Goal: Transaction & Acquisition: Subscribe to service/newsletter

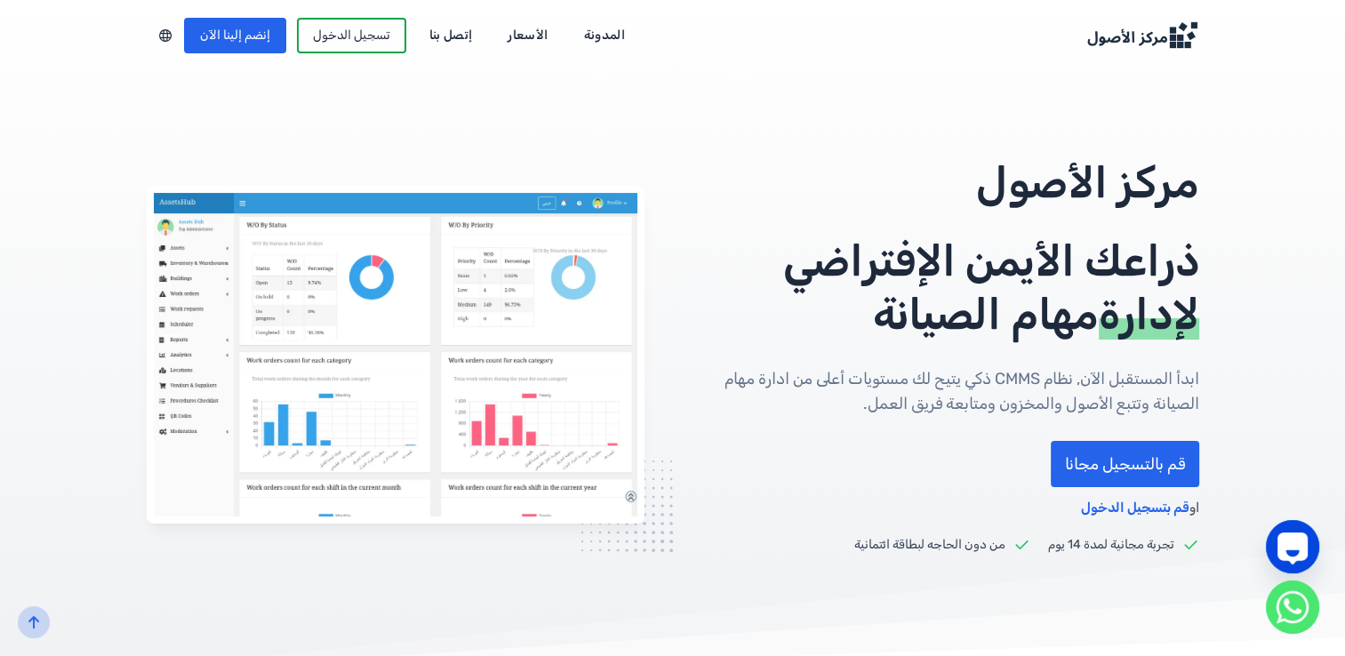
click at [188, 276] on img at bounding box center [396, 355] width 498 height 338
click at [245, 39] on link "إنضم إلينا الآن" at bounding box center [235, 36] width 102 height 36
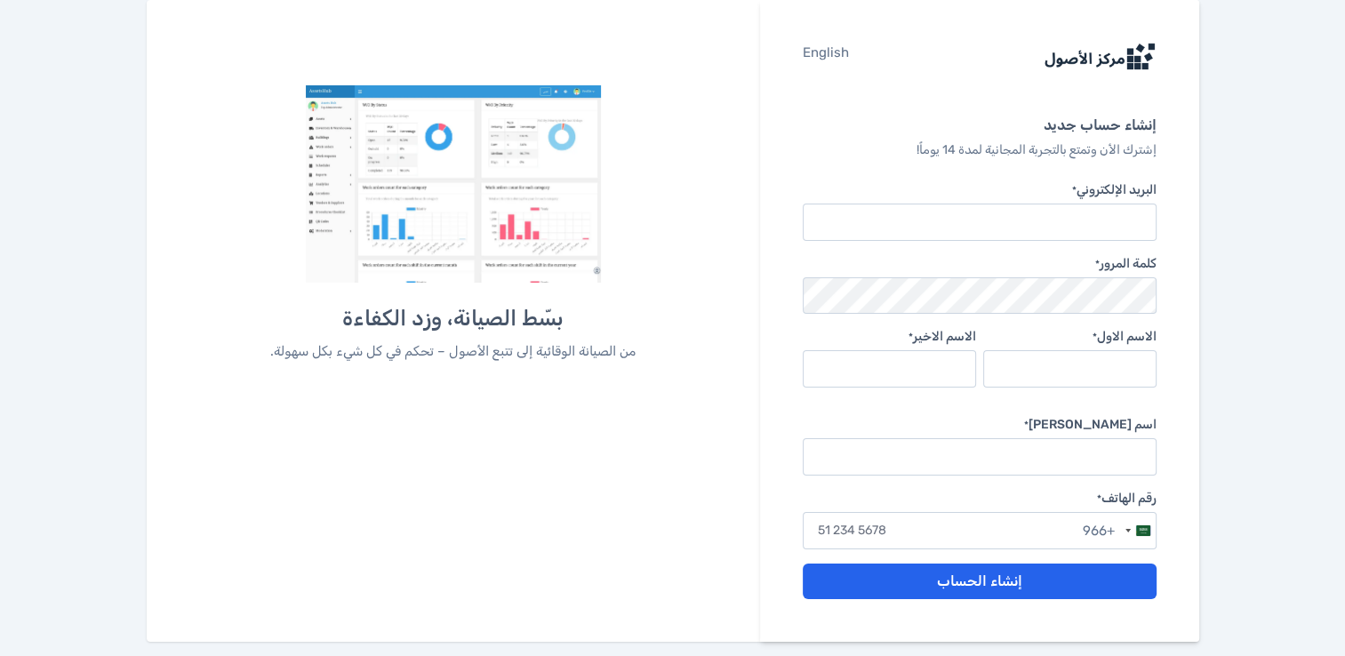
click at [999, 214] on input "البريد الإلكتروني *" at bounding box center [979, 222] width 353 height 37
type input "almatrax903@gmail.com"
click at [1131, 368] on input "الاسم الاول *" at bounding box center [1069, 368] width 173 height 37
type input "ابوعبيدة"
click at [949, 375] on input "الاسم الاخير *" at bounding box center [889, 368] width 173 height 37
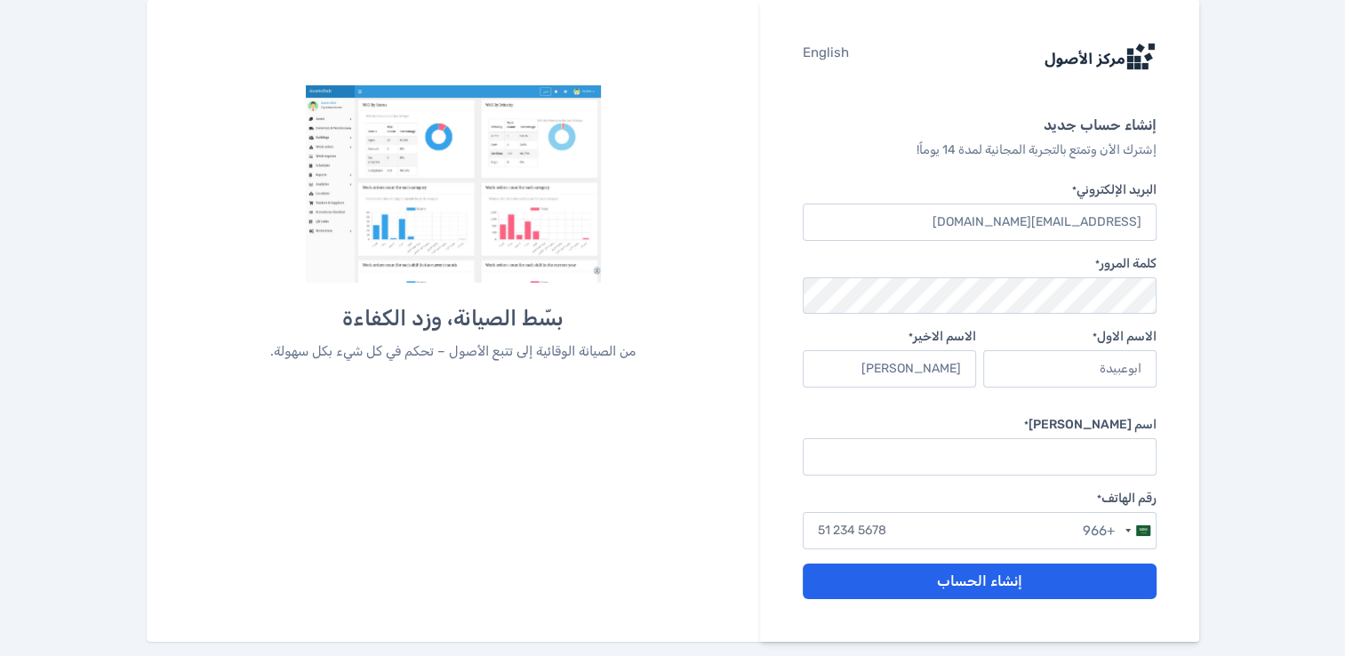
type input "محمد"
click at [1075, 450] on input "اسم الشركة *" at bounding box center [979, 456] width 353 height 37
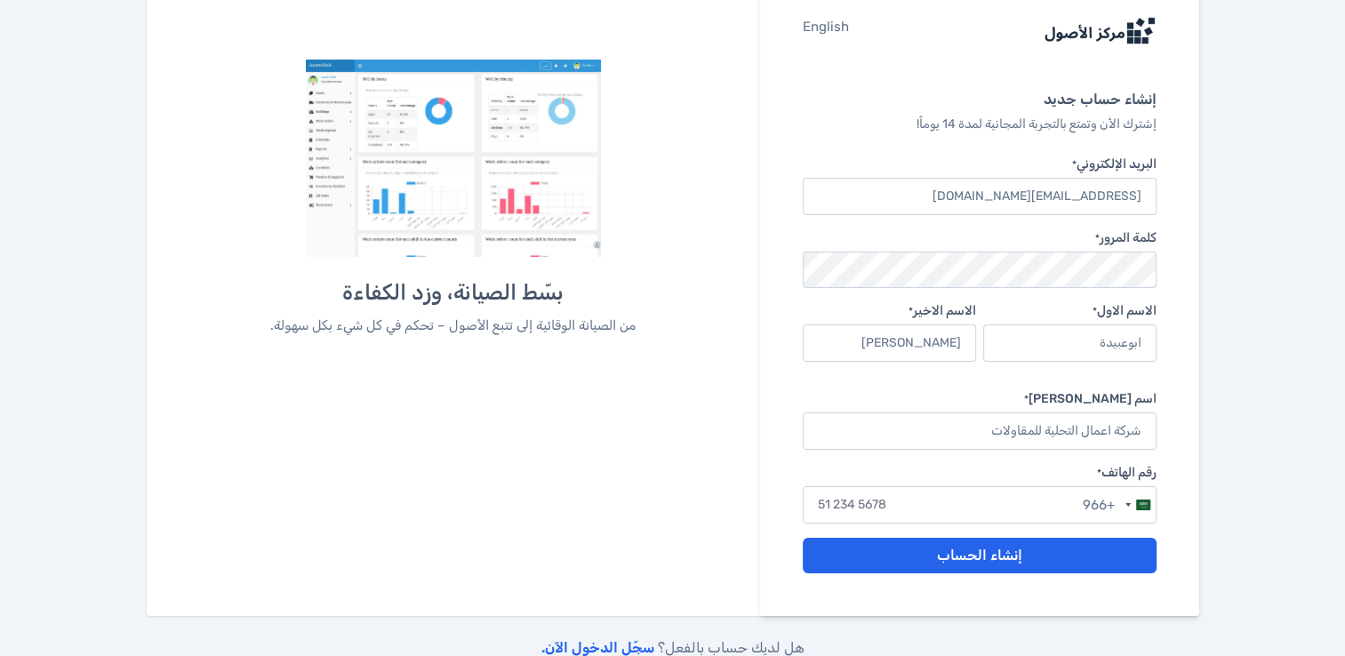
type input "شركة اعمال التحلية للمقاولات"
click at [994, 501] on input "text" at bounding box center [979, 504] width 353 height 37
type input "59 904 1723"
click at [998, 549] on button "إنشاء الحساب" at bounding box center [979, 556] width 353 height 36
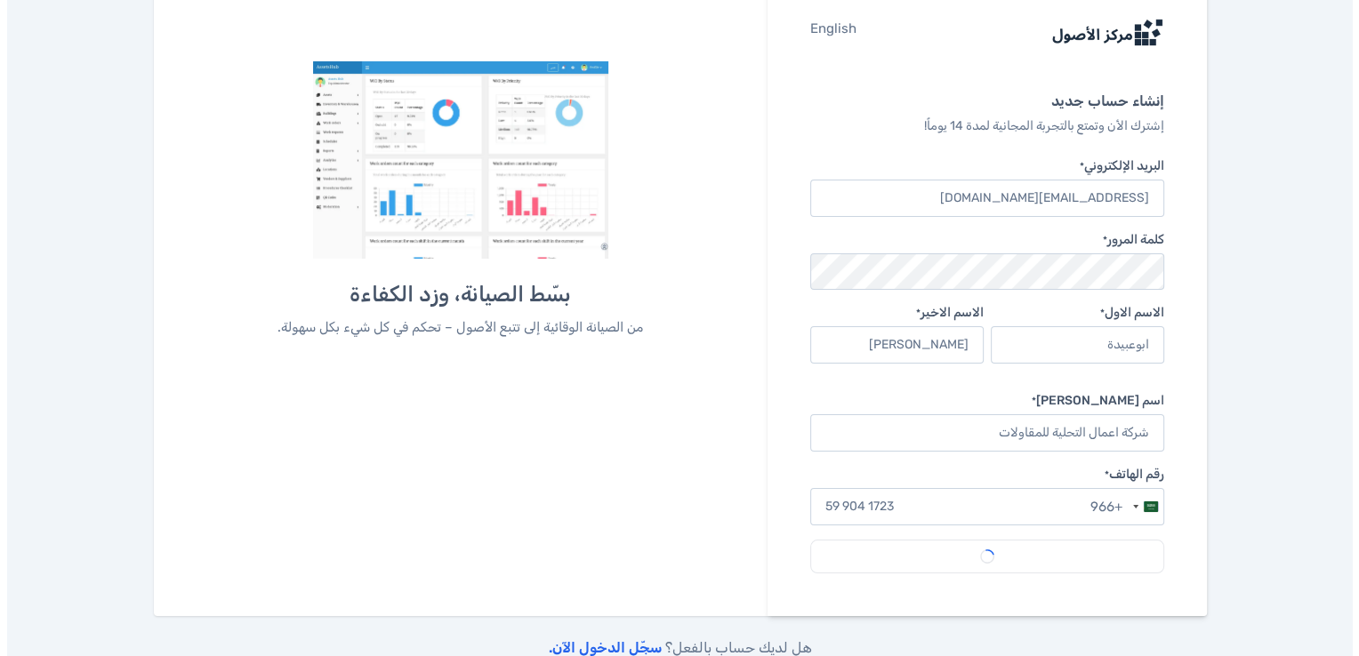
scroll to position [0, 0]
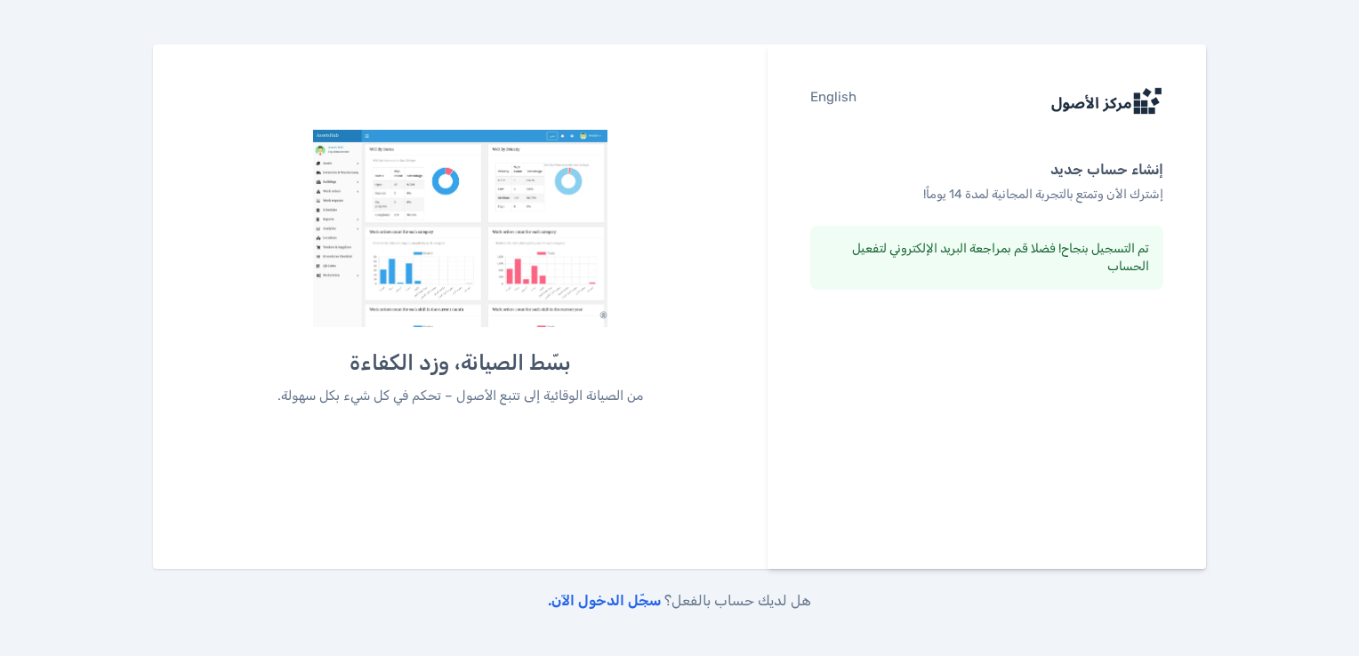
click at [622, 600] on link "سجّل الدخول الآن." at bounding box center [604, 600] width 113 height 17
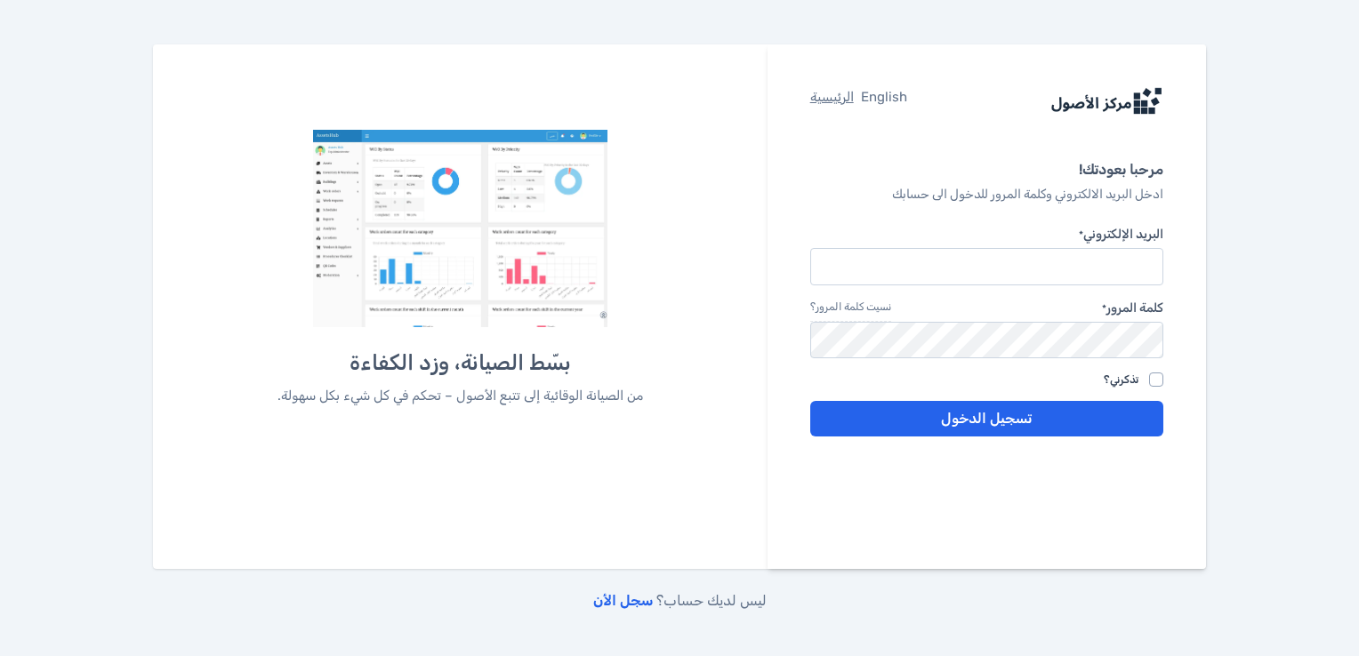
type input "almatrax903@gmail.com"
click at [1152, 377] on input "تذكرني؟" at bounding box center [1156, 380] width 14 height 14
checkbox input "true"
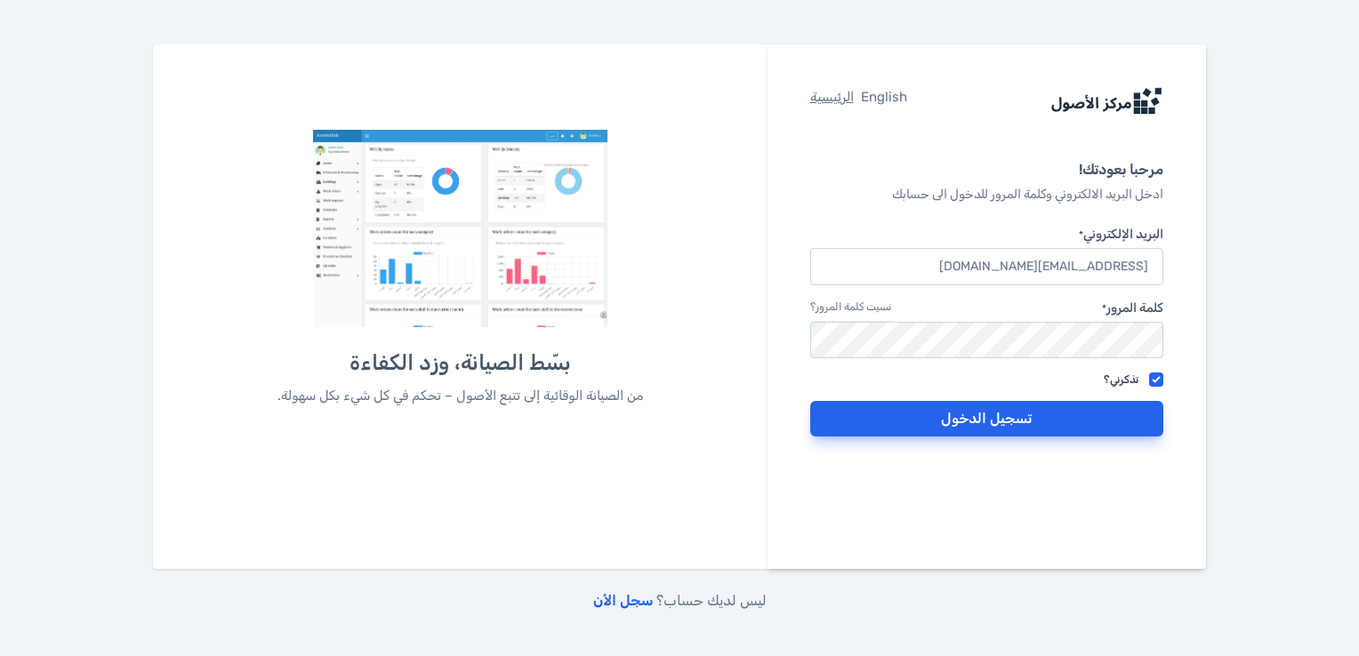
click at [1041, 425] on button "تسجيل الدخول" at bounding box center [986, 419] width 353 height 36
type input "[EMAIL_ADDRESS][DOMAIN_NAME]"
click at [925, 425] on button "تسجيل الدخول" at bounding box center [986, 419] width 353 height 36
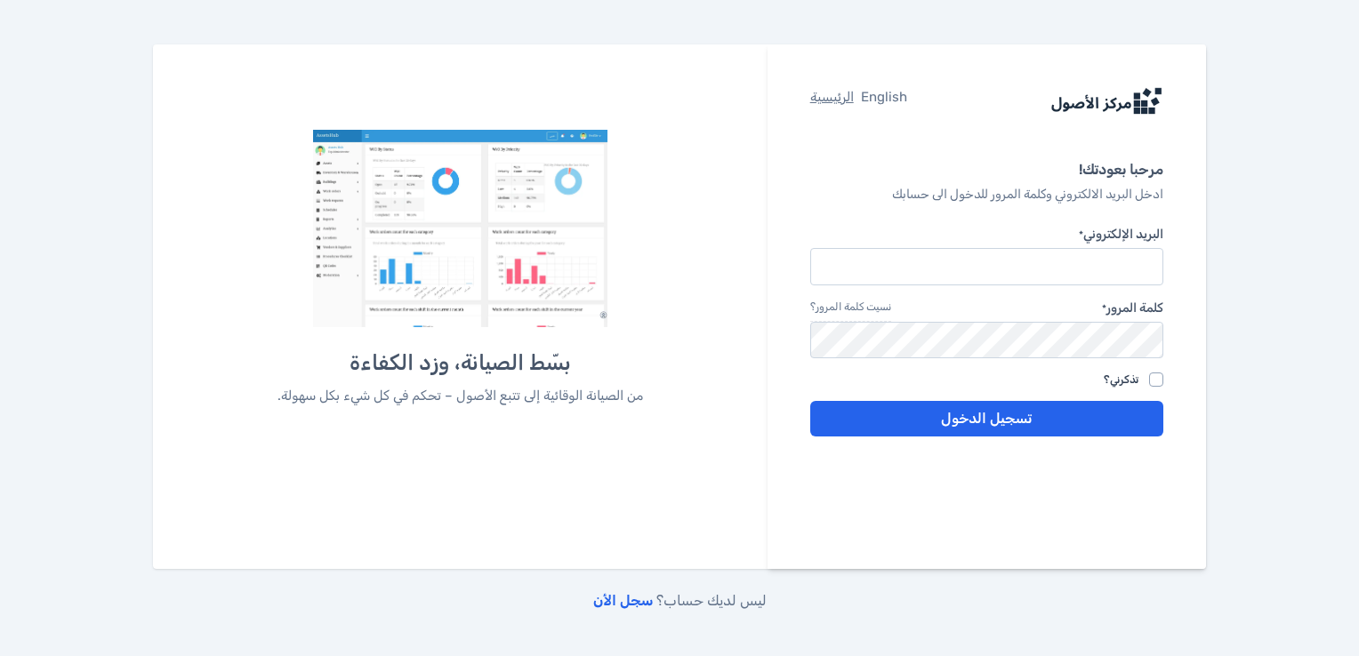
type input "[EMAIL_ADDRESS][DOMAIN_NAME]"
click at [495, 236] on img at bounding box center [460, 228] width 295 height 197
click at [967, 420] on button "تسجيل الدخول" at bounding box center [986, 419] width 353 height 36
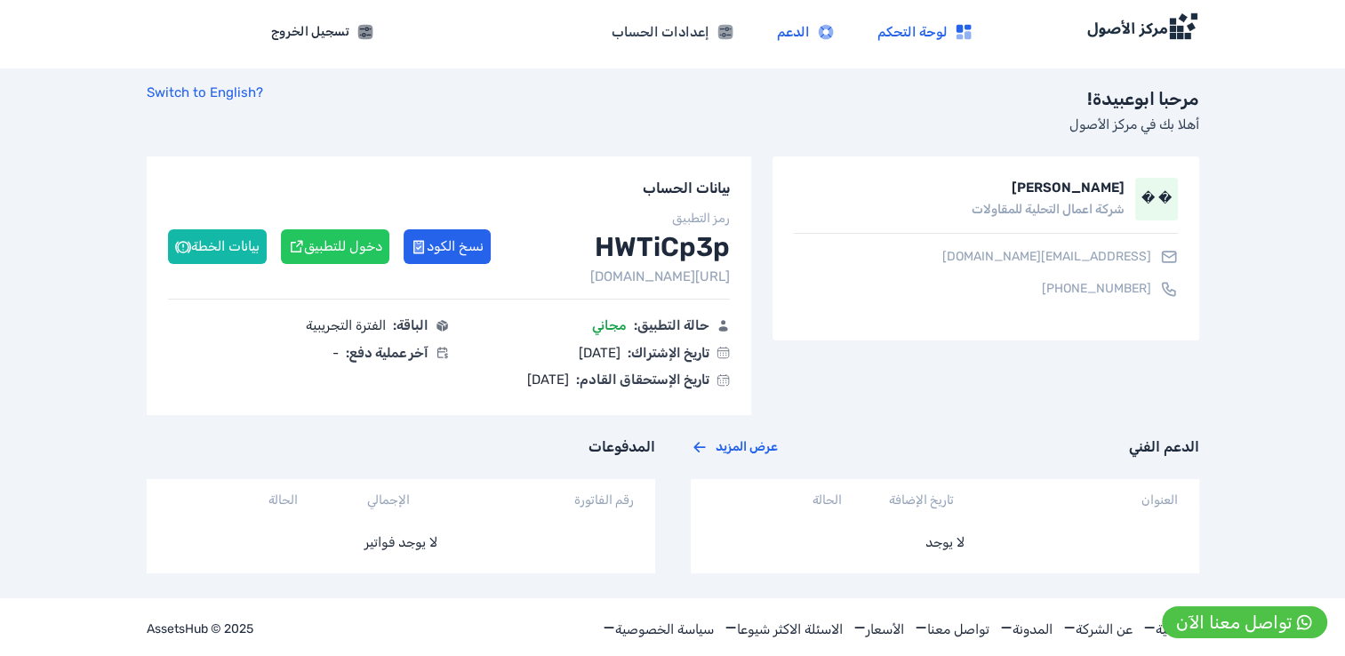
click at [798, 38] on span "الدعم" at bounding box center [793, 32] width 33 height 20
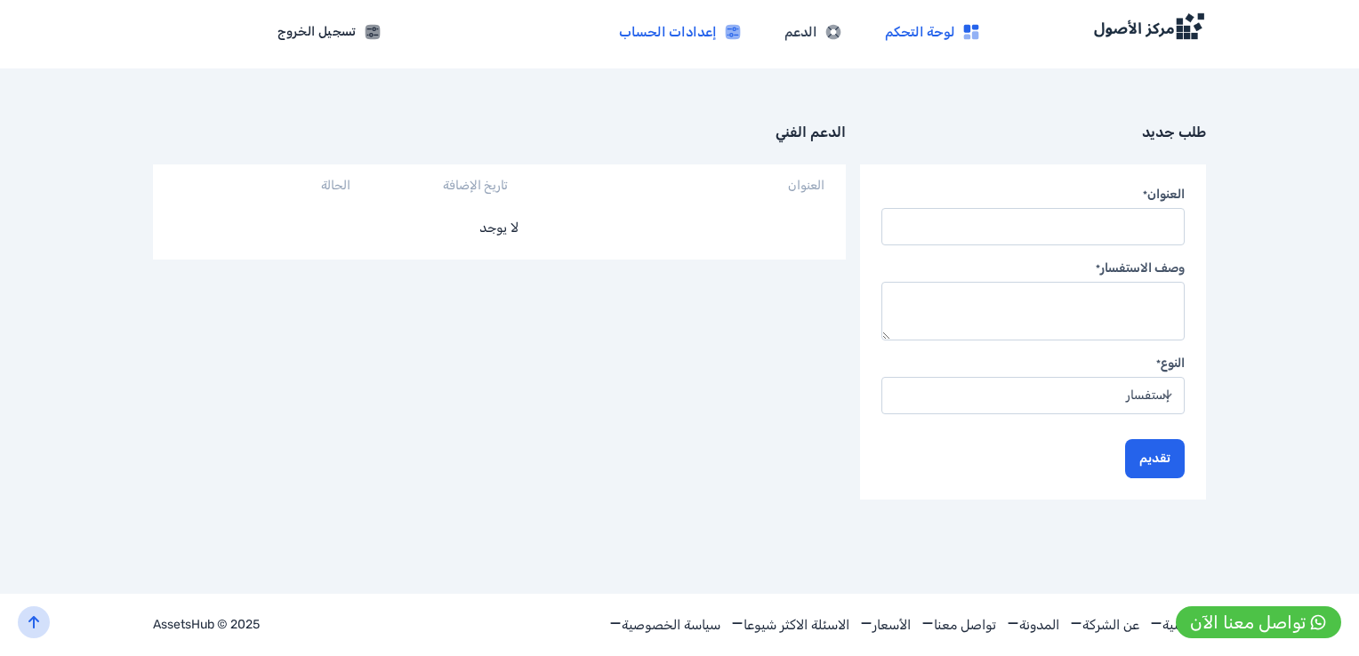
click at [701, 30] on span "إعدادات الحساب" at bounding box center [668, 32] width 98 height 20
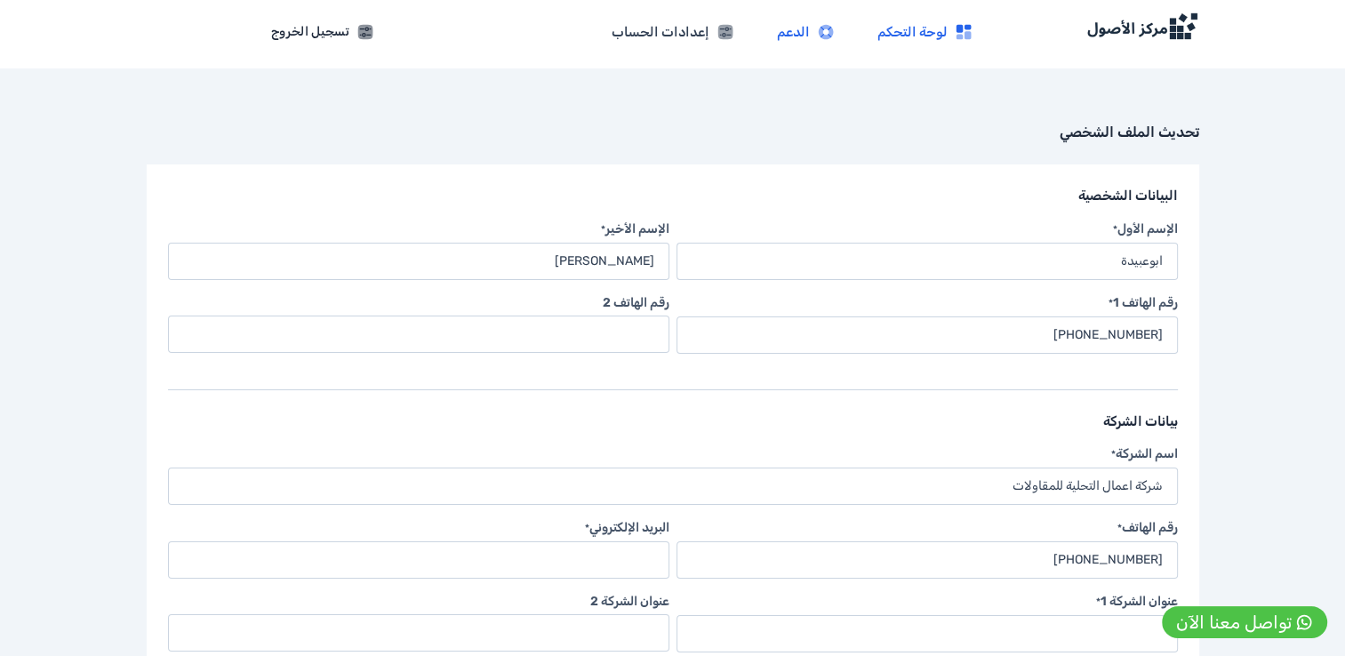
click at [806, 31] on span "الدعم" at bounding box center [793, 32] width 33 height 20
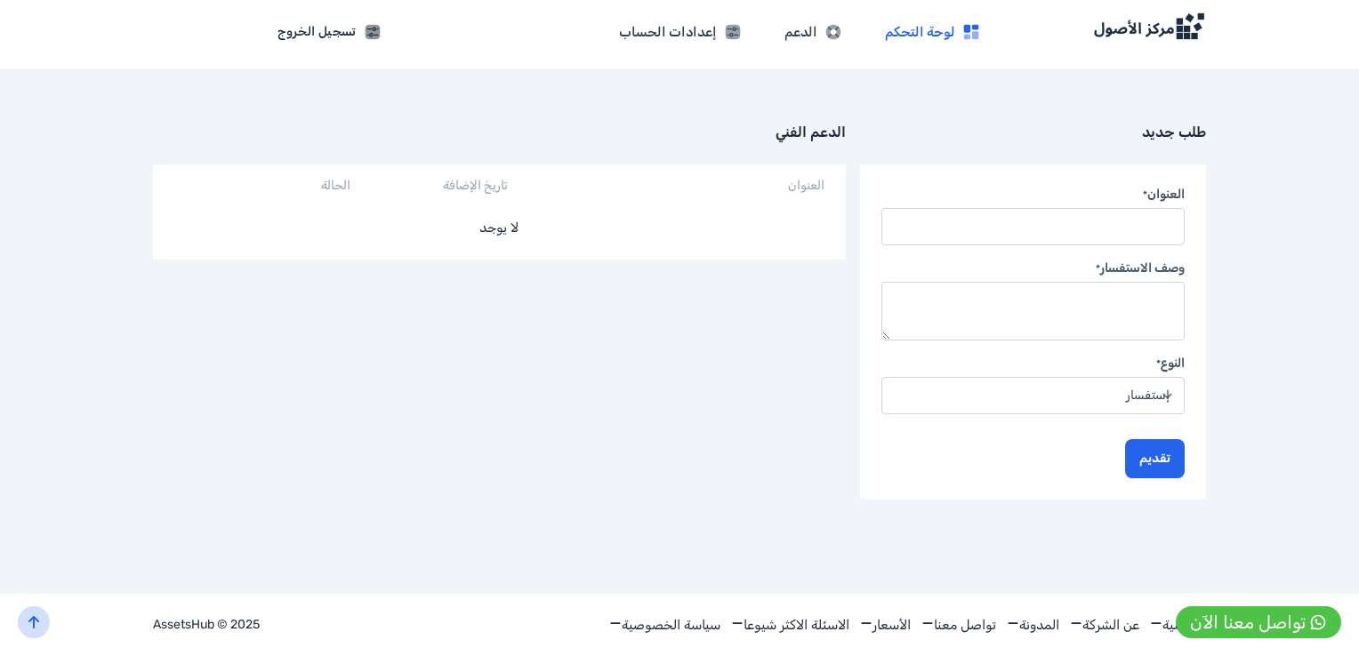
click at [956, 29] on link "لوحة التحكم" at bounding box center [932, 32] width 124 height 20
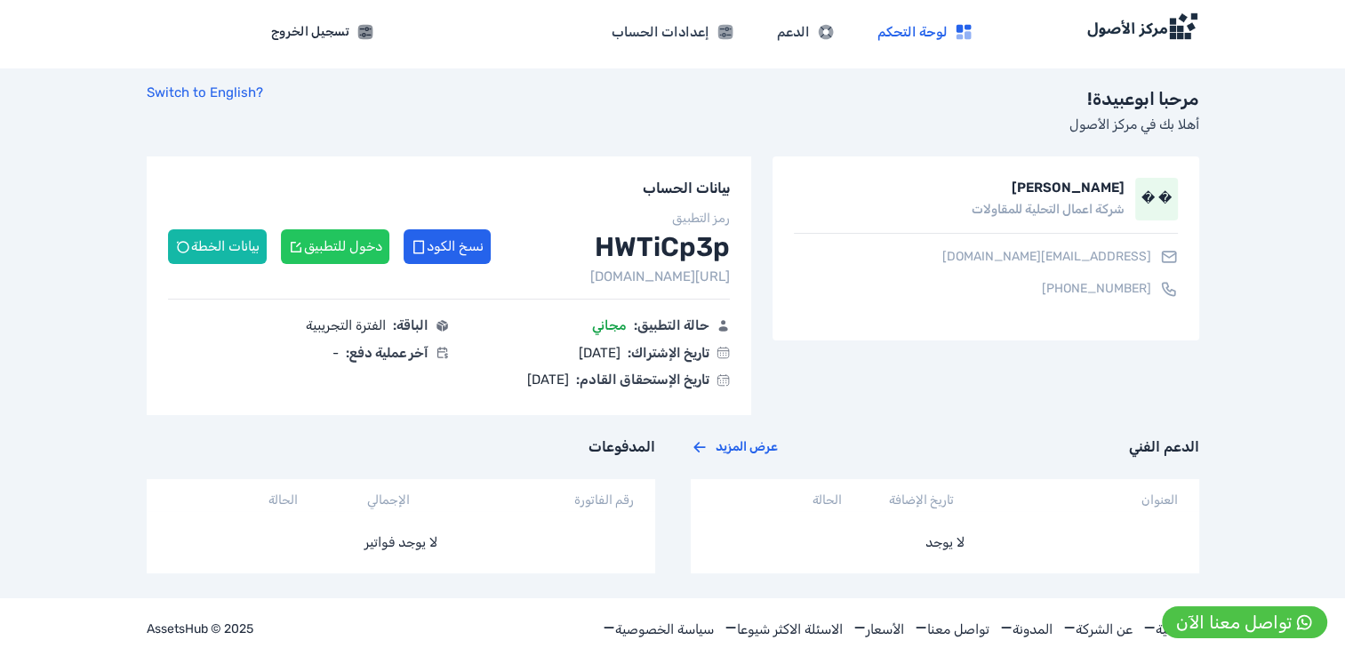
scroll to position [4, 0]
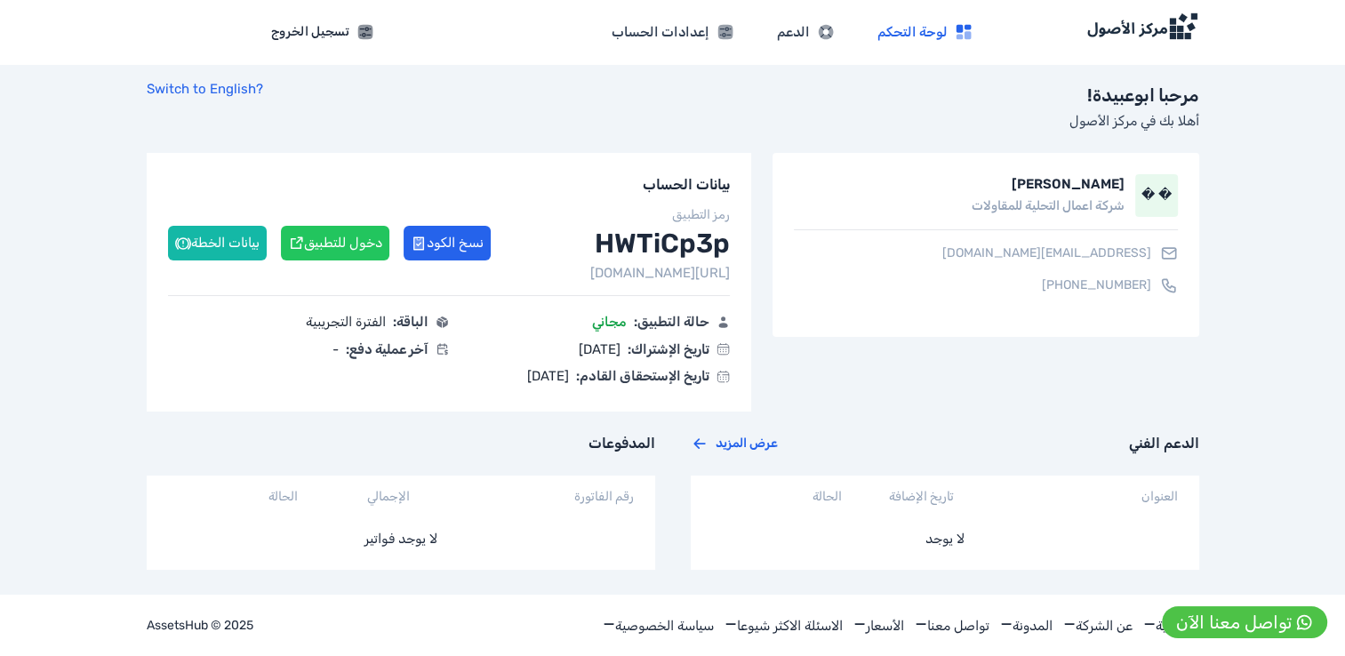
click at [753, 448] on link "عرض المزيد" at bounding box center [734, 444] width 87 height 18
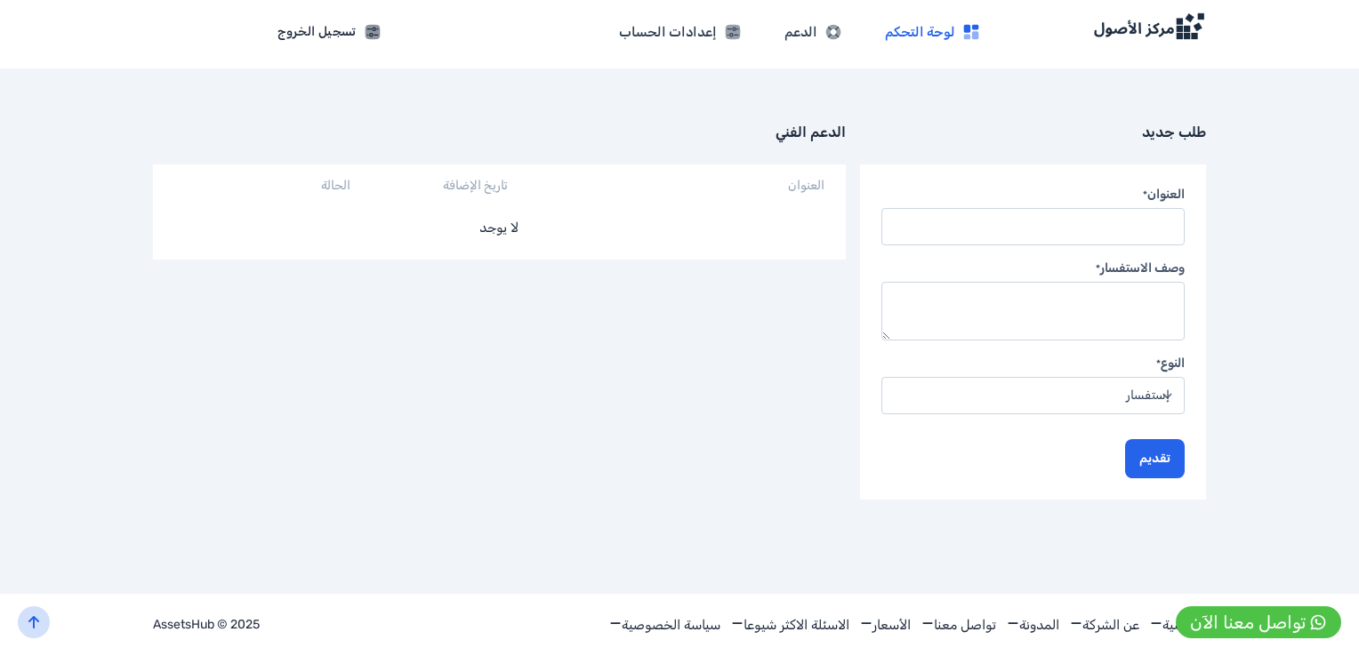
click at [933, 34] on span "لوحة التحكم" at bounding box center [920, 32] width 70 height 20
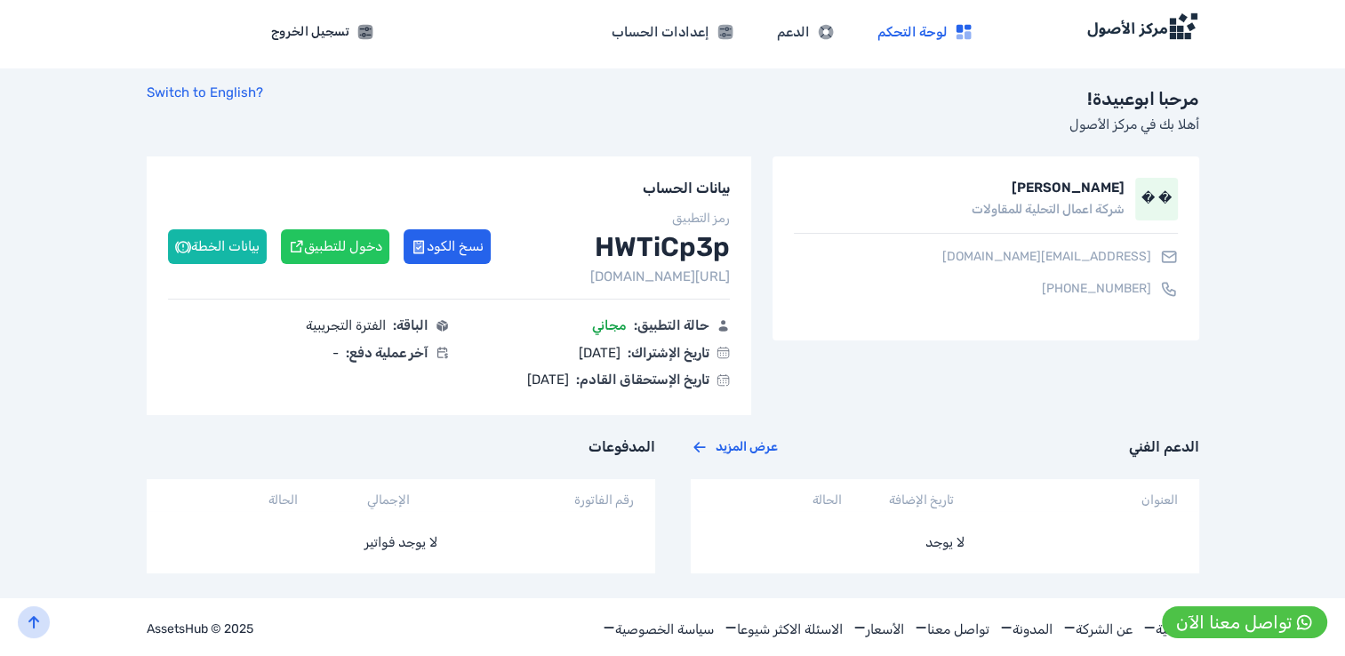
click at [237, 246] on button "بيانات الخطة" at bounding box center [217, 246] width 99 height 35
click at [204, 248] on button "بيانات الخطة" at bounding box center [217, 246] width 99 height 35
click at [611, 249] on h1 "HWTiCp3p" at bounding box center [662, 247] width 135 height 32
click at [247, 242] on button "بيانات الخطة" at bounding box center [217, 246] width 99 height 35
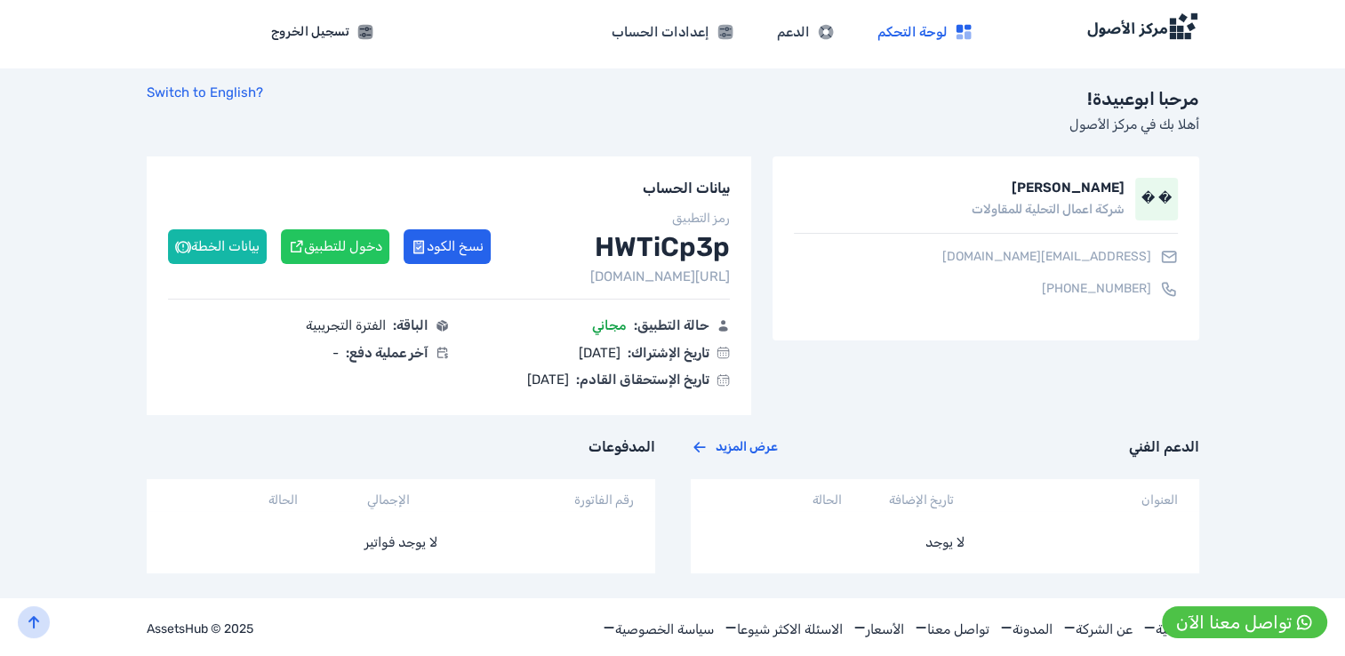
click at [247, 242] on button "بيانات الخطة" at bounding box center [217, 246] width 99 height 35
click at [1124, 31] on img at bounding box center [1143, 26] width 114 height 28
drag, startPoint x: 565, startPoint y: 277, endPoint x: 652, endPoint y: 277, distance: 86.2
click at [652, 277] on div "[URL][DOMAIN_NAME]" at bounding box center [449, 277] width 563 height 20
drag, startPoint x: 652, startPoint y: 277, endPoint x: 669, endPoint y: 277, distance: 17.8
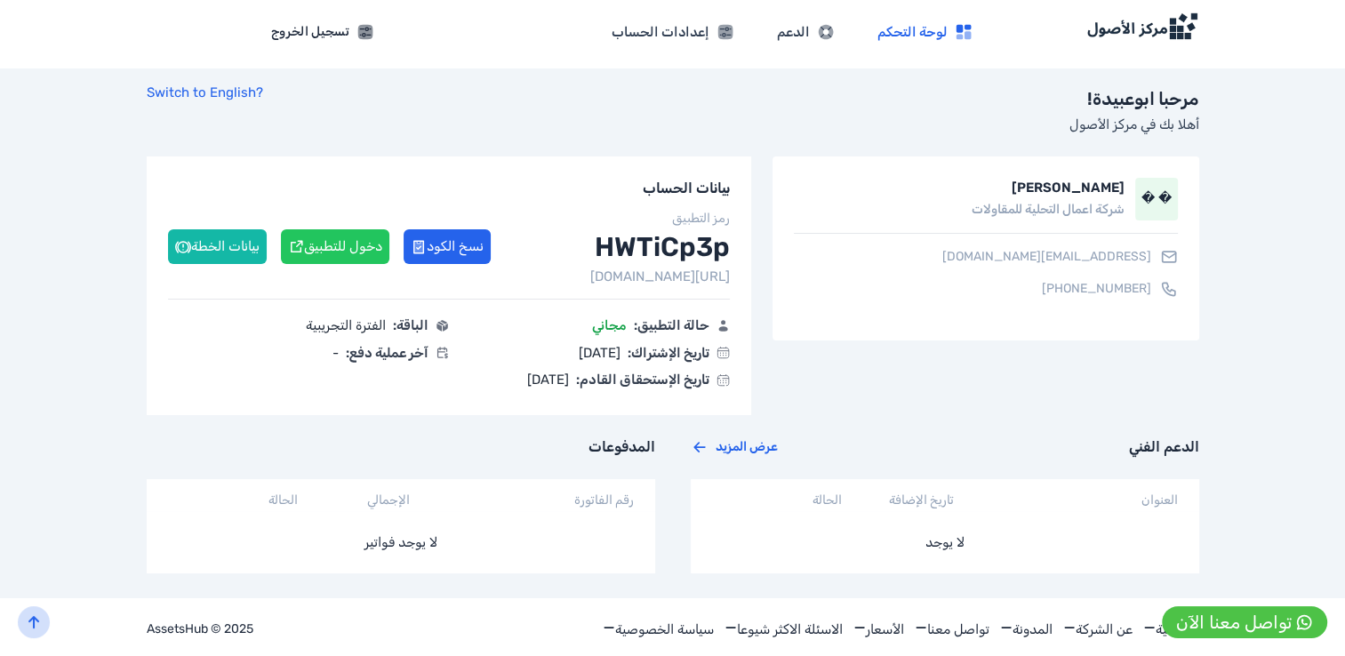
click at [669, 277] on div "https://hwticp3p.assetshub.co/" at bounding box center [449, 277] width 563 height 20
click at [229, 246] on button "بيانات الخطة" at bounding box center [217, 246] width 99 height 35
click at [1154, 502] on label "العنوان" at bounding box center [1160, 500] width 36 height 15
click at [1165, 500] on label "العنوان" at bounding box center [1160, 500] width 36 height 15
click at [955, 551] on div "لا يوجد" at bounding box center [945, 542] width 509 height 63
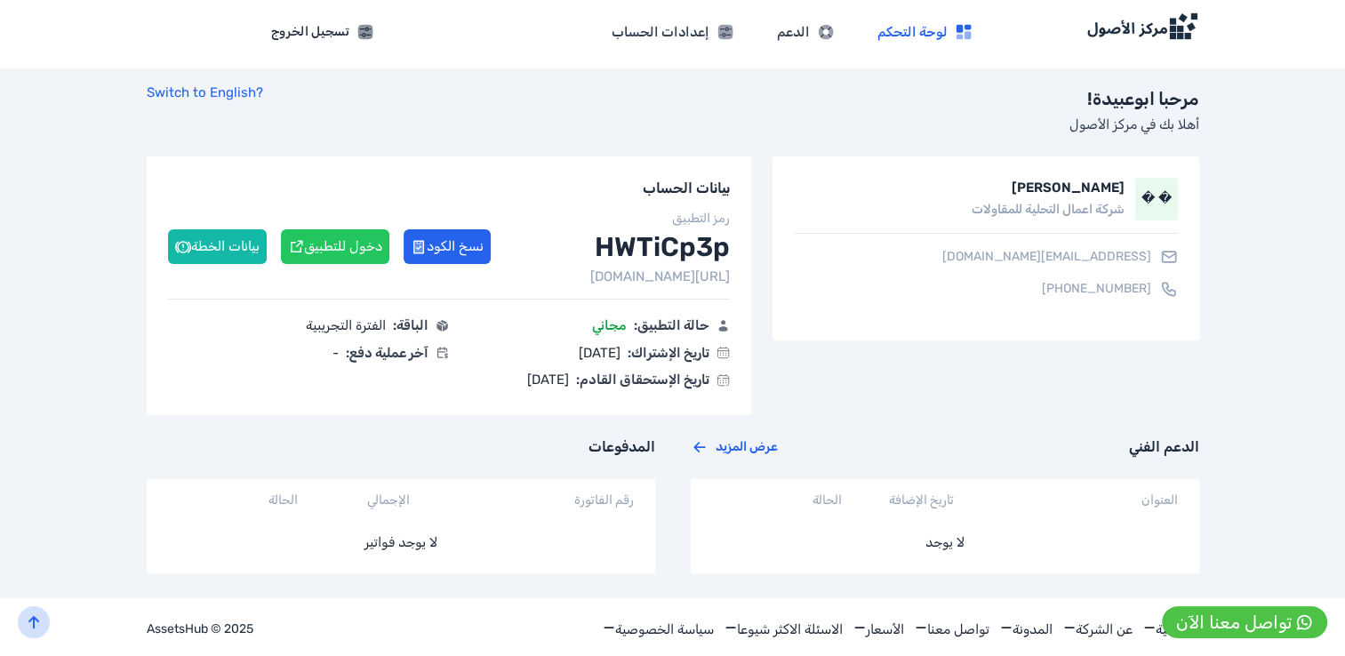
click at [942, 541] on div "لا يوجد" at bounding box center [945, 542] width 509 height 63
click at [939, 509] on label "تاريخ الإضافة" at bounding box center [921, 500] width 65 height 21
click at [933, 495] on label "تاريخ الإضافة" at bounding box center [921, 500] width 65 height 21
drag, startPoint x: 933, startPoint y: 495, endPoint x: 870, endPoint y: 501, distance: 62.5
click at [930, 495] on label "تاريخ الإضافة" at bounding box center [921, 500] width 65 height 21
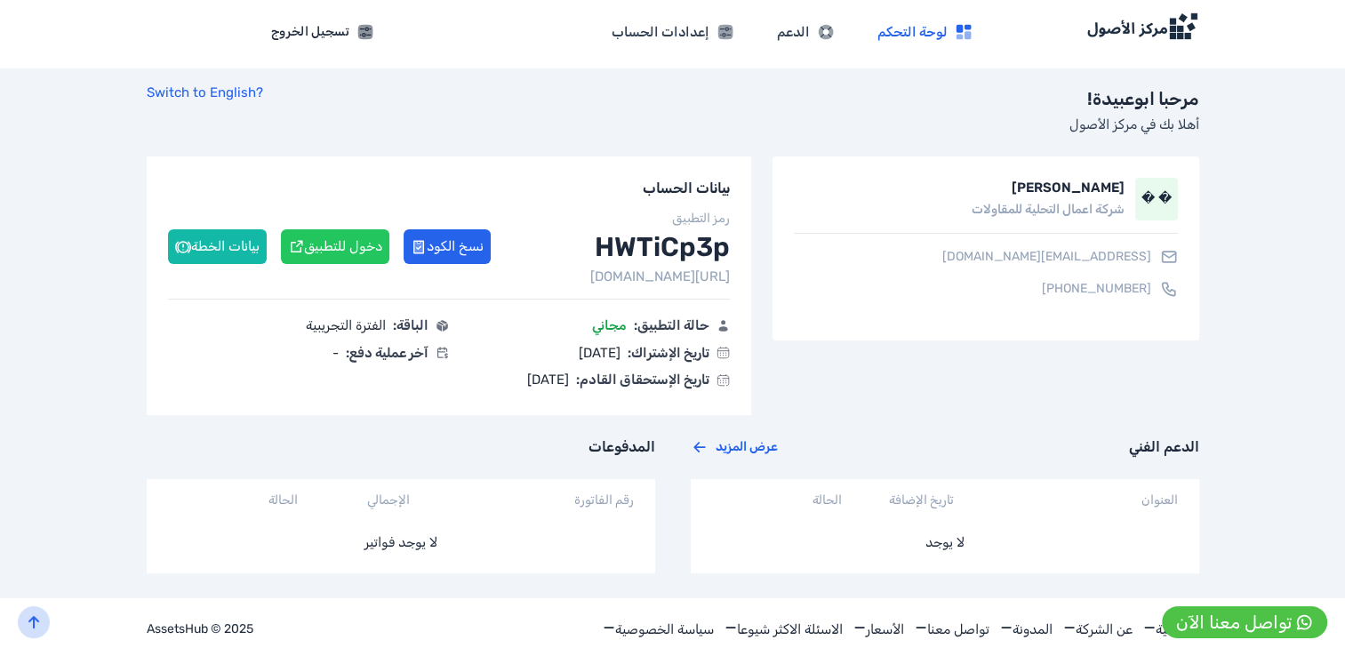
click at [757, 511] on div "لا يوجد" at bounding box center [945, 542] width 509 height 63
click at [757, 503] on div "الحالة" at bounding box center [789, 500] width 105 height 21
click at [756, 500] on div "الحالة" at bounding box center [789, 500] width 105 height 21
click at [754, 497] on div "الحالة" at bounding box center [789, 500] width 105 height 21
click at [832, 496] on label "الحالة" at bounding box center [827, 500] width 29 height 21
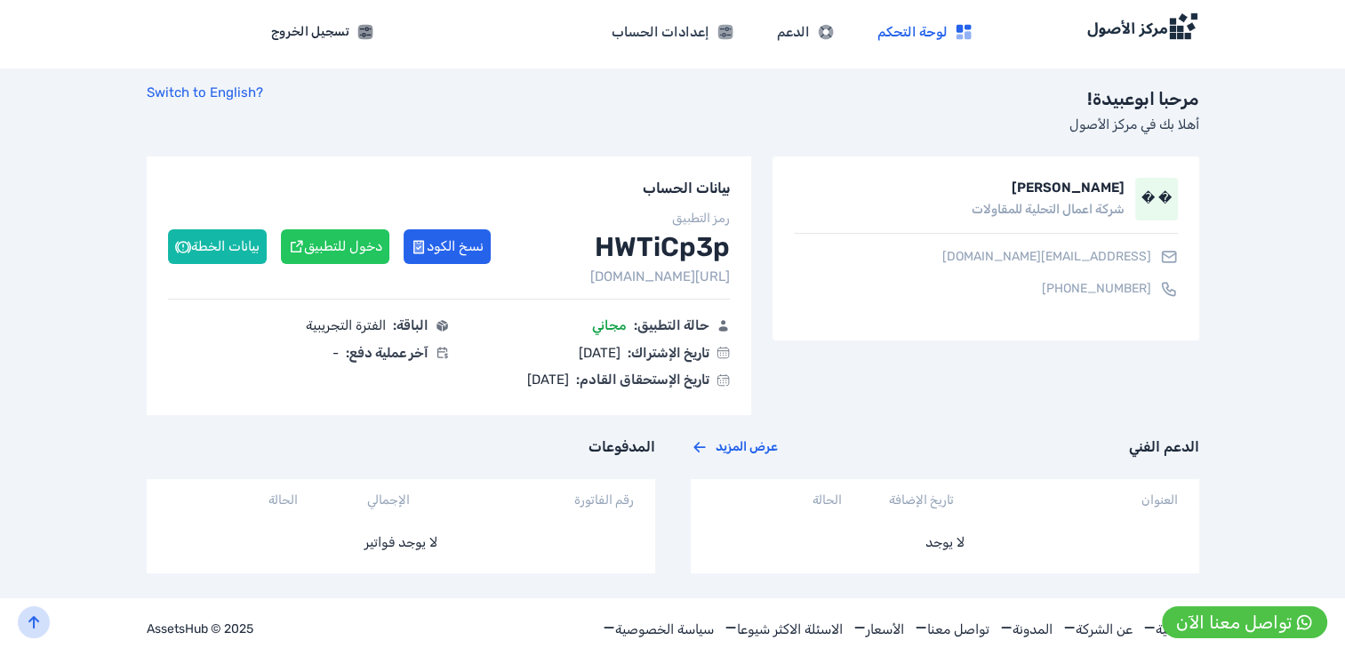
click at [832, 496] on label "الحالة" at bounding box center [827, 500] width 29 height 21
click at [484, 533] on div "لا يوجد فواتير" at bounding box center [401, 542] width 509 height 63
click at [798, 347] on div "� � ابوعبيدة محمد شركة اعمال التحلية للمقاولات almatrax903@gmail.com +966599041…" at bounding box center [986, 285] width 426 height 259
click at [641, 345] on span "تاريخ الإشتراك:" at bounding box center [669, 353] width 82 height 20
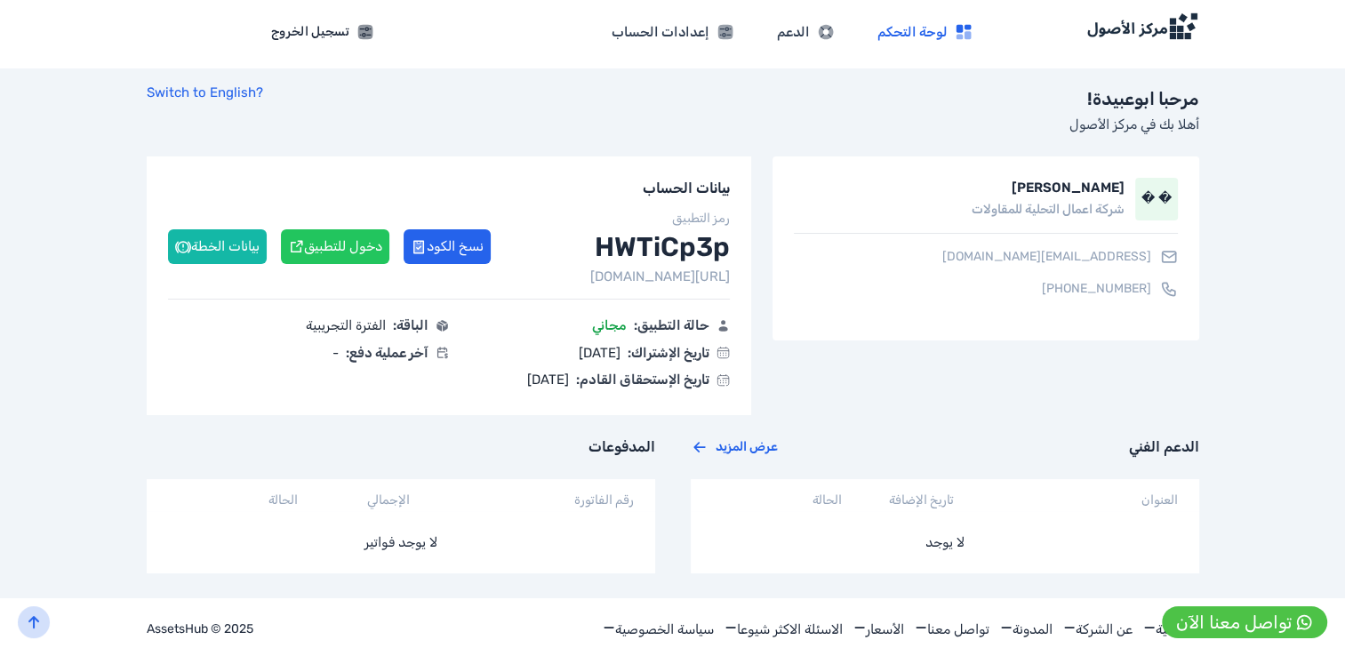
click at [606, 328] on span "مجاني" at bounding box center [609, 326] width 35 height 20
click at [603, 373] on span "تاريخ الإستحقاق القادم:" at bounding box center [642, 380] width 133 height 20
click at [708, 374] on span "تاريخ الإستحقاق القادم:" at bounding box center [642, 380] width 133 height 20
click at [707, 219] on p "رمز التطبيق" at bounding box center [449, 219] width 563 height 18
click at [346, 246] on button "دخول للتطبيق" at bounding box center [335, 246] width 108 height 35
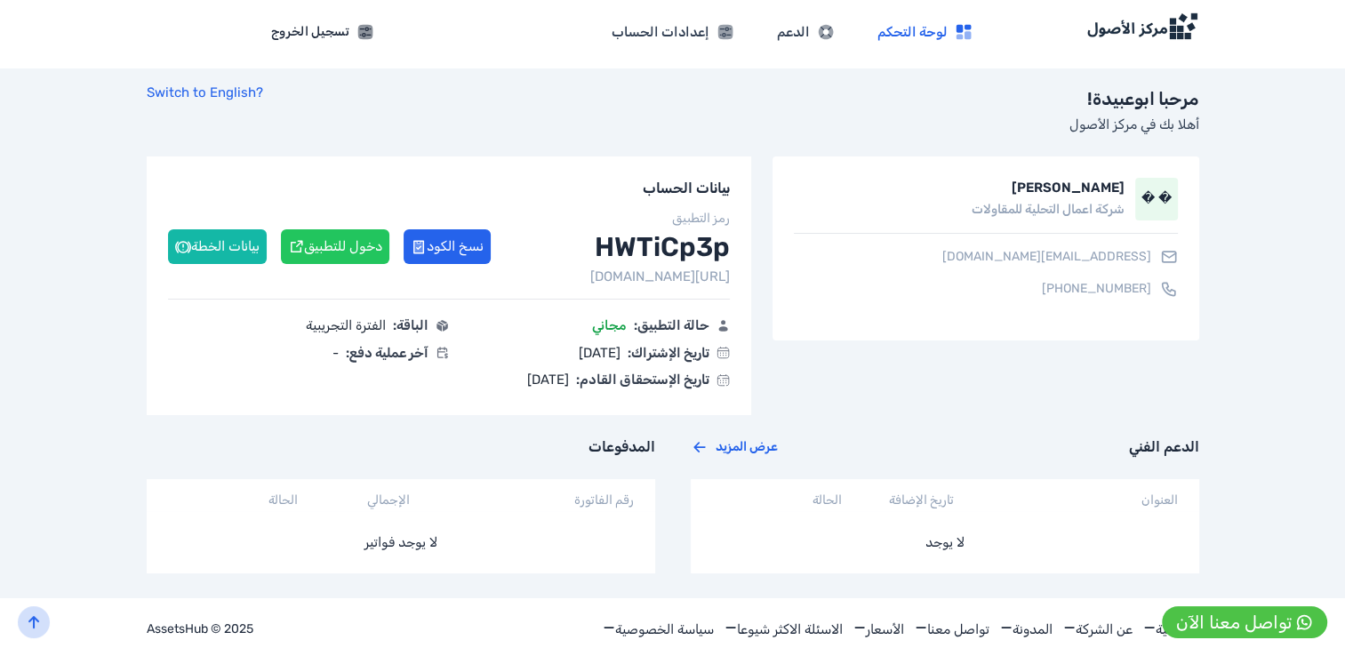
click at [329, 241] on button "دخول للتطبيق" at bounding box center [335, 246] width 108 height 35
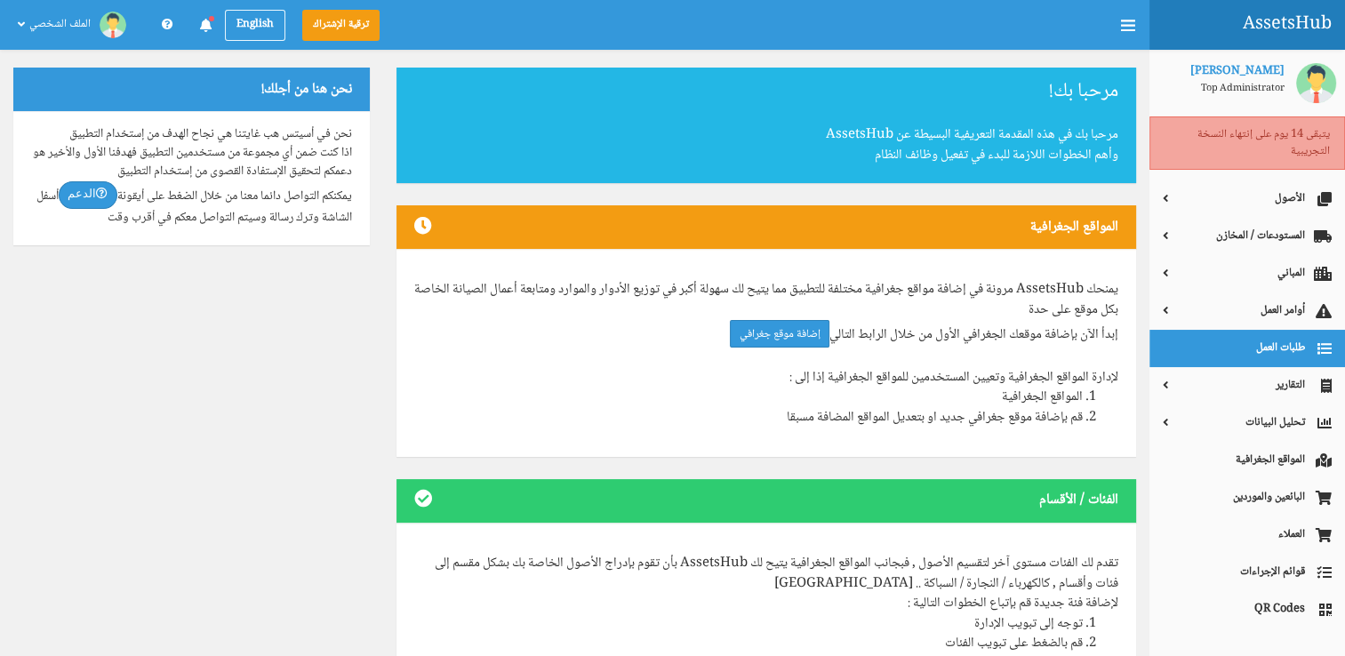
click at [1309, 340] on icon at bounding box center [1318, 349] width 27 height 18
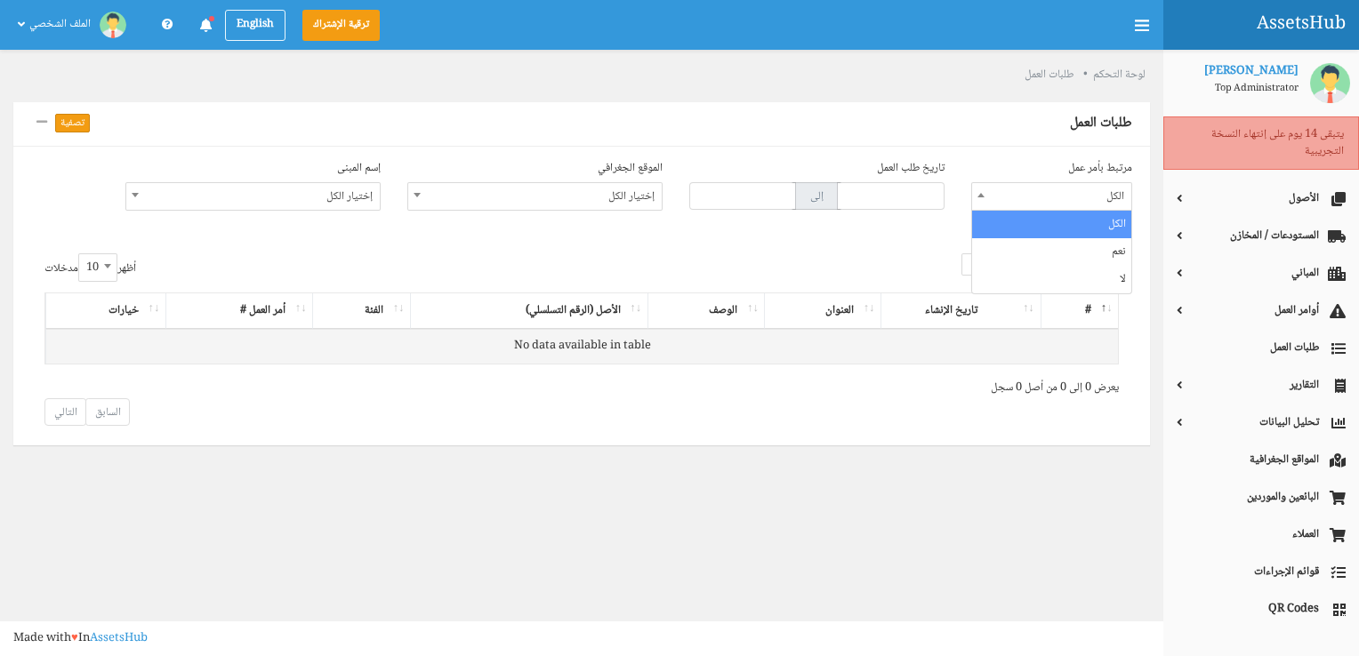
click at [1087, 196] on span "الكل" at bounding box center [1051, 196] width 159 height 27
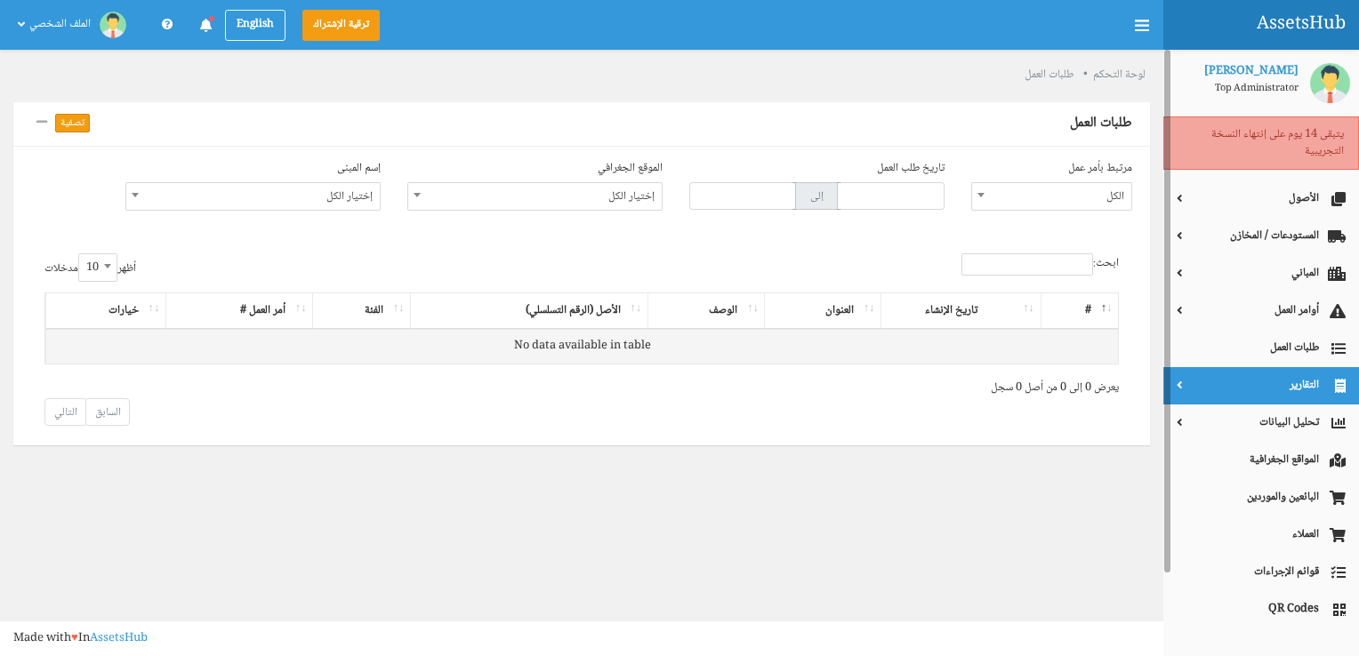
click at [1296, 387] on span "التقارير" at bounding box center [1260, 385] width 169 height 17
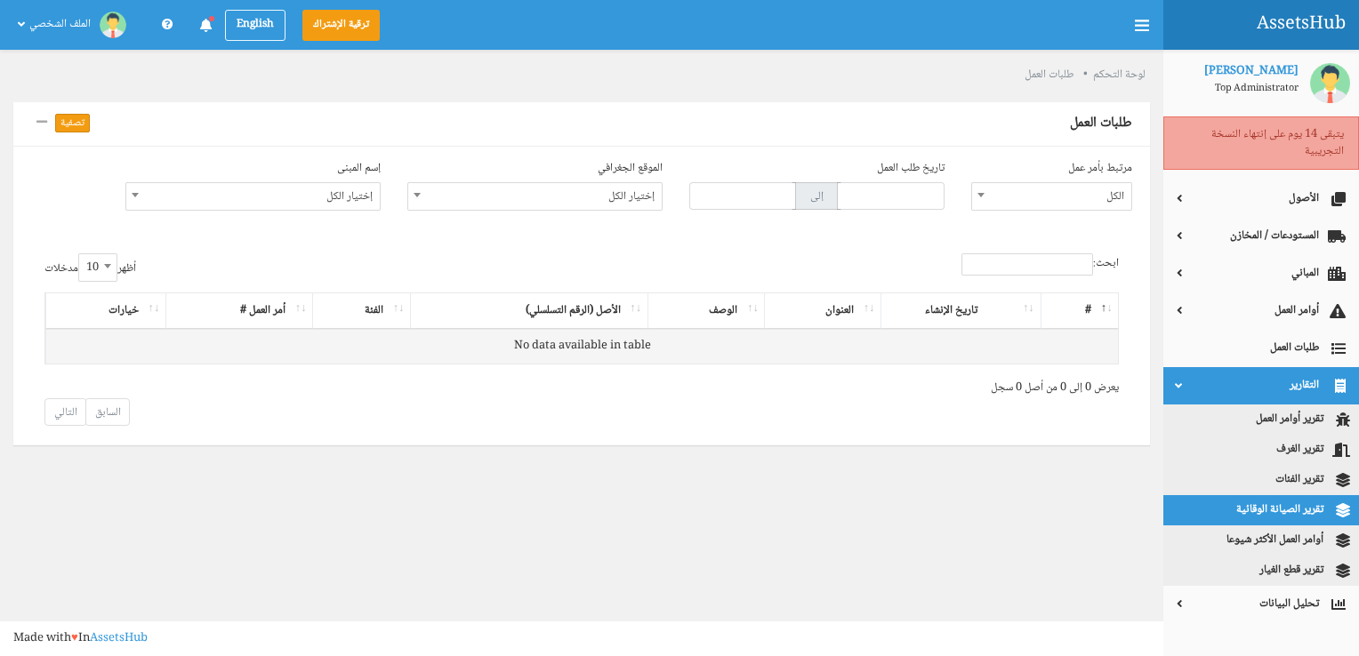
click at [1294, 516] on link "تقرير الصيانة الوقائية" at bounding box center [1261, 510] width 196 height 30
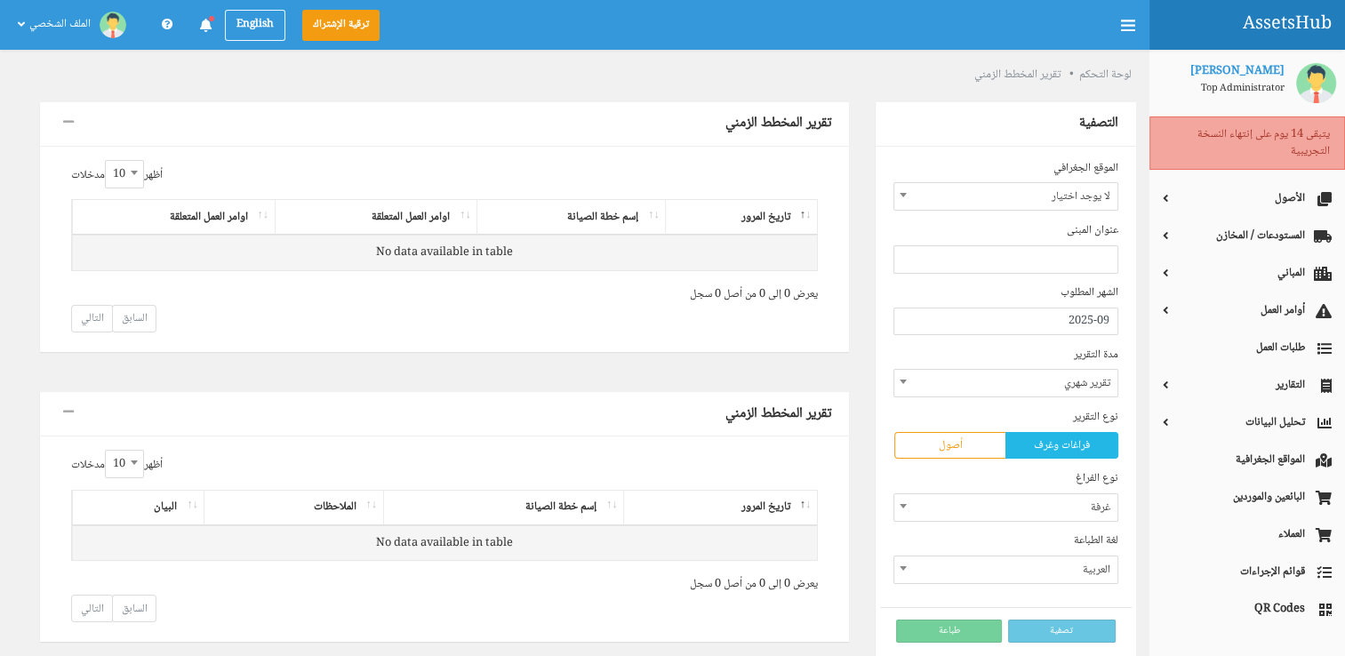
click at [771, 220] on th "تاريخ المرور" at bounding box center [741, 217] width 152 height 35
click at [1046, 201] on span "لا يوجد اختيار" at bounding box center [1005, 196] width 223 height 27
click at [910, 194] on span at bounding box center [903, 194] width 18 height 23
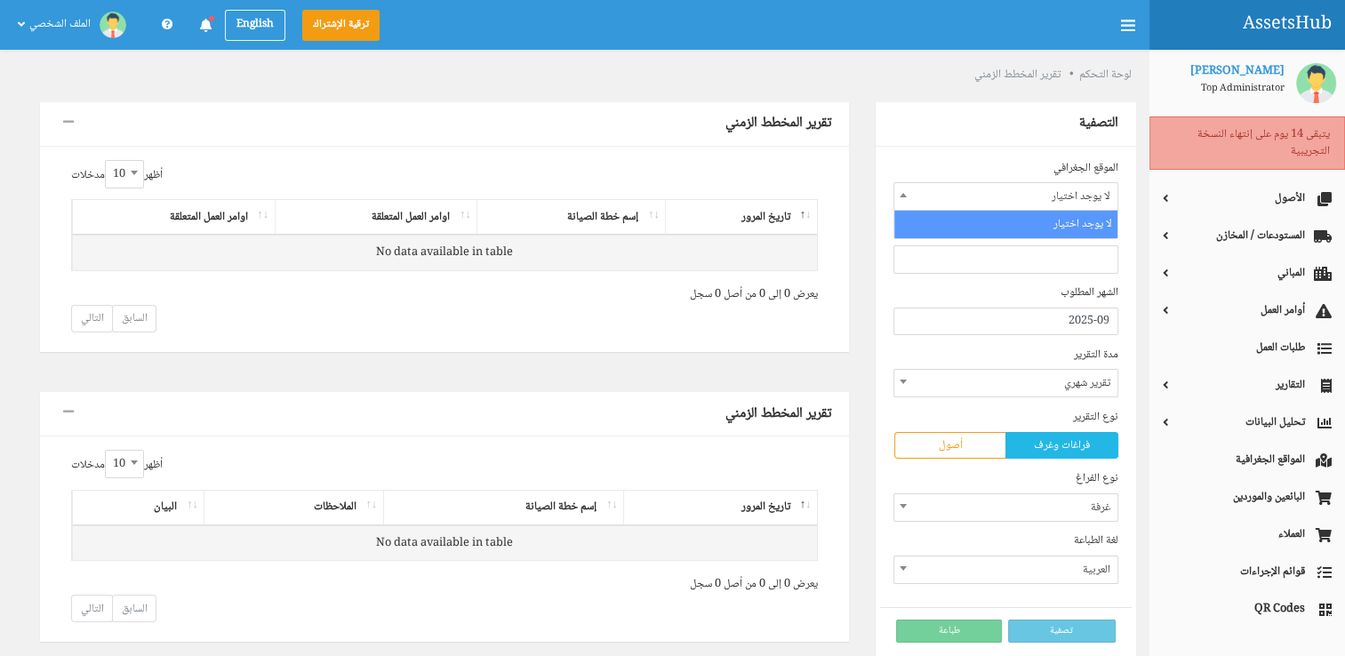
click at [910, 194] on span at bounding box center [903, 194] width 18 height 23
click at [1052, 261] on ul at bounding box center [1005, 255] width 223 height 19
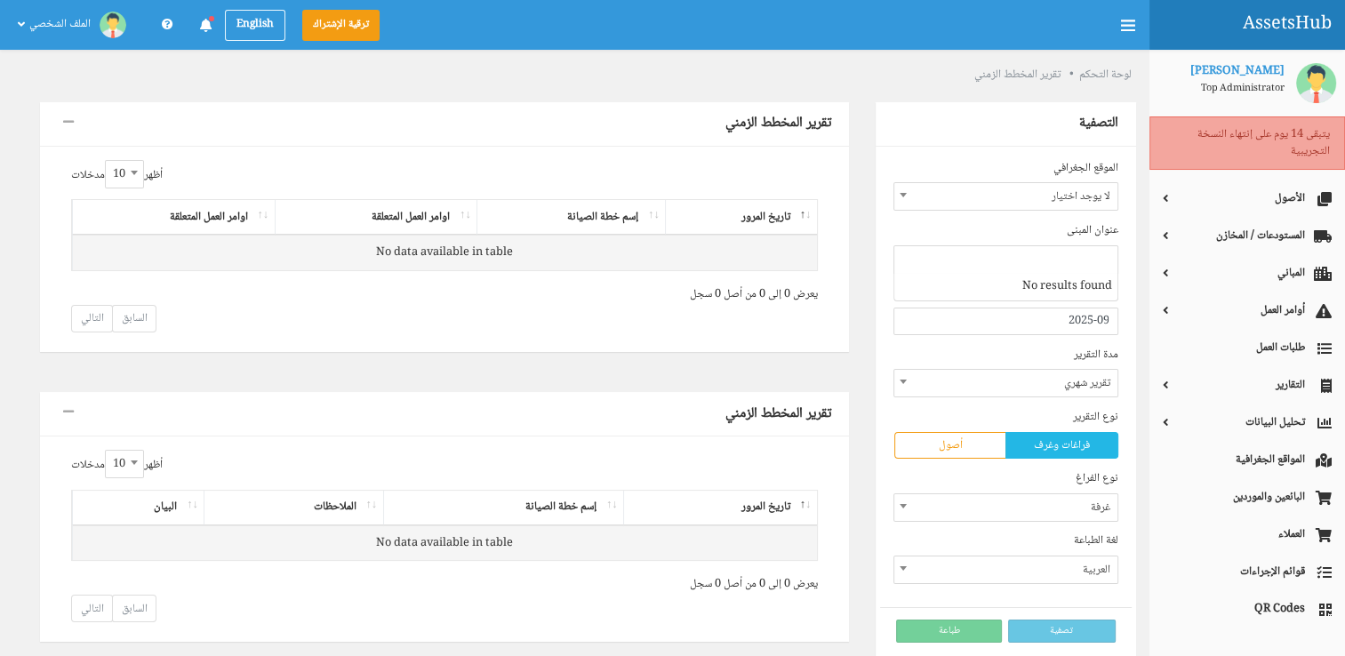
click at [1052, 261] on ul at bounding box center [1005, 255] width 223 height 19
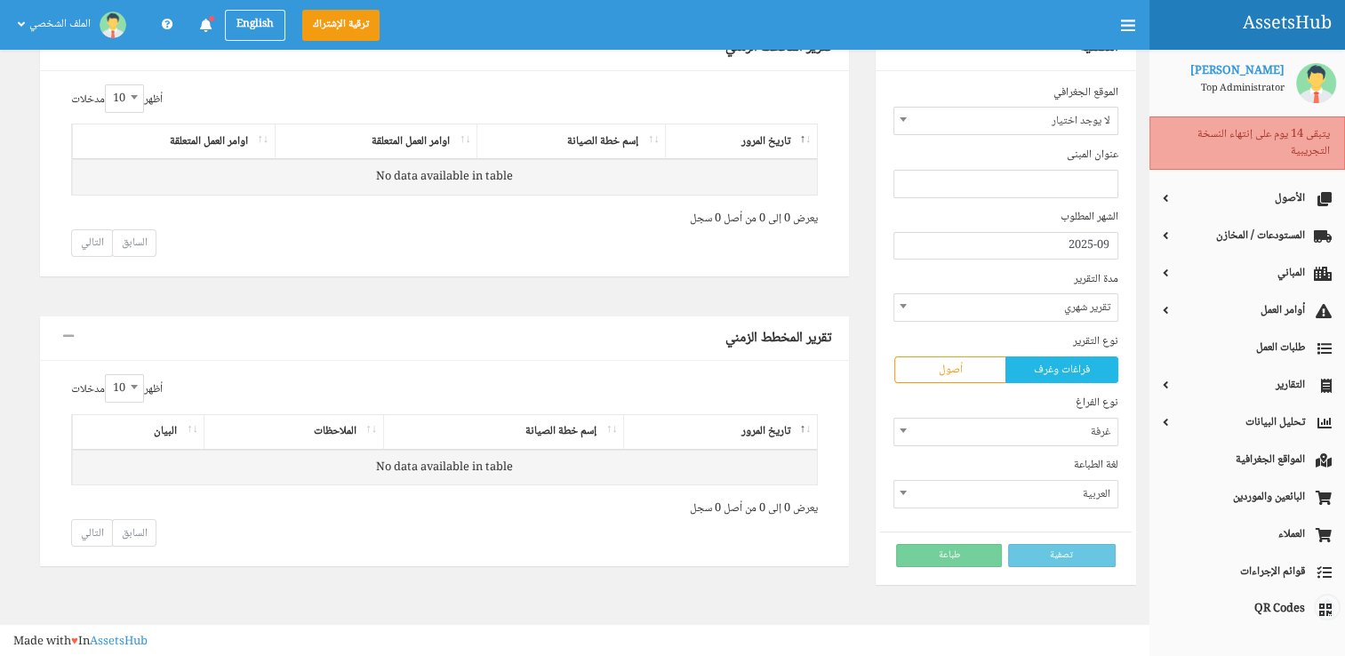
scroll to position [76, 0]
click at [179, 422] on th "البيان" at bounding box center [138, 431] width 132 height 35
click at [177, 431] on th "البيان" at bounding box center [138, 431] width 132 height 35
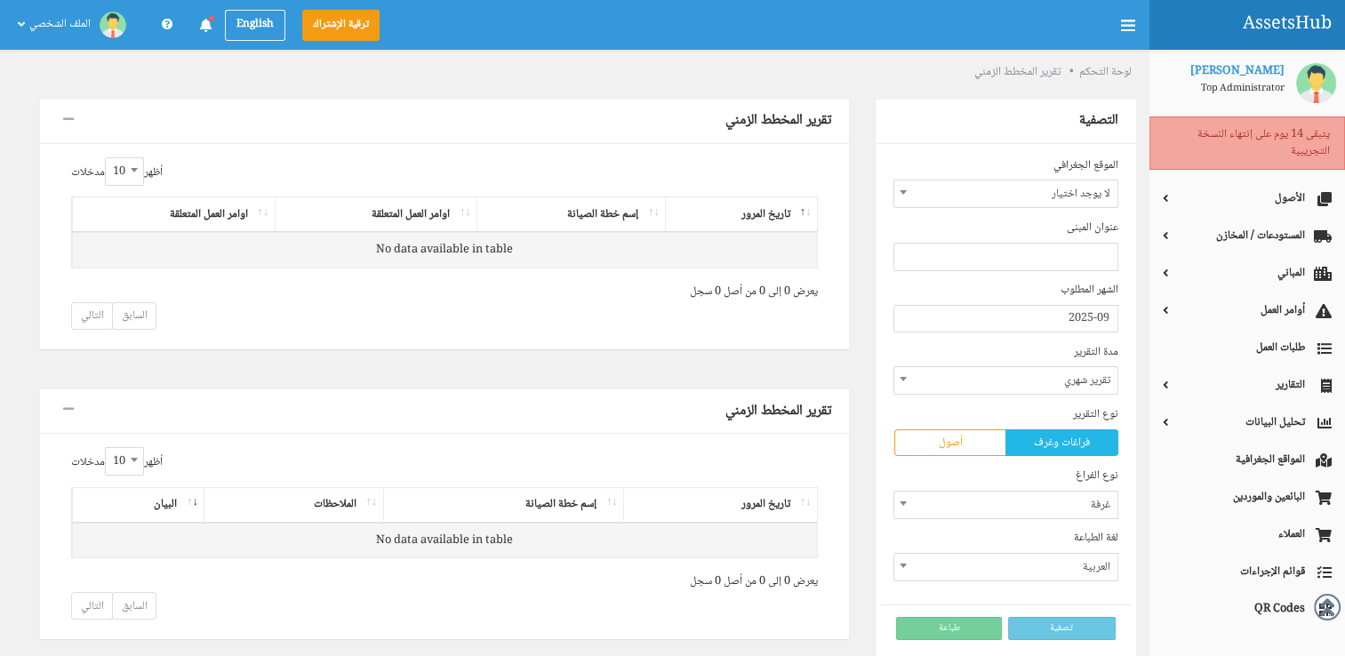
scroll to position [0, 0]
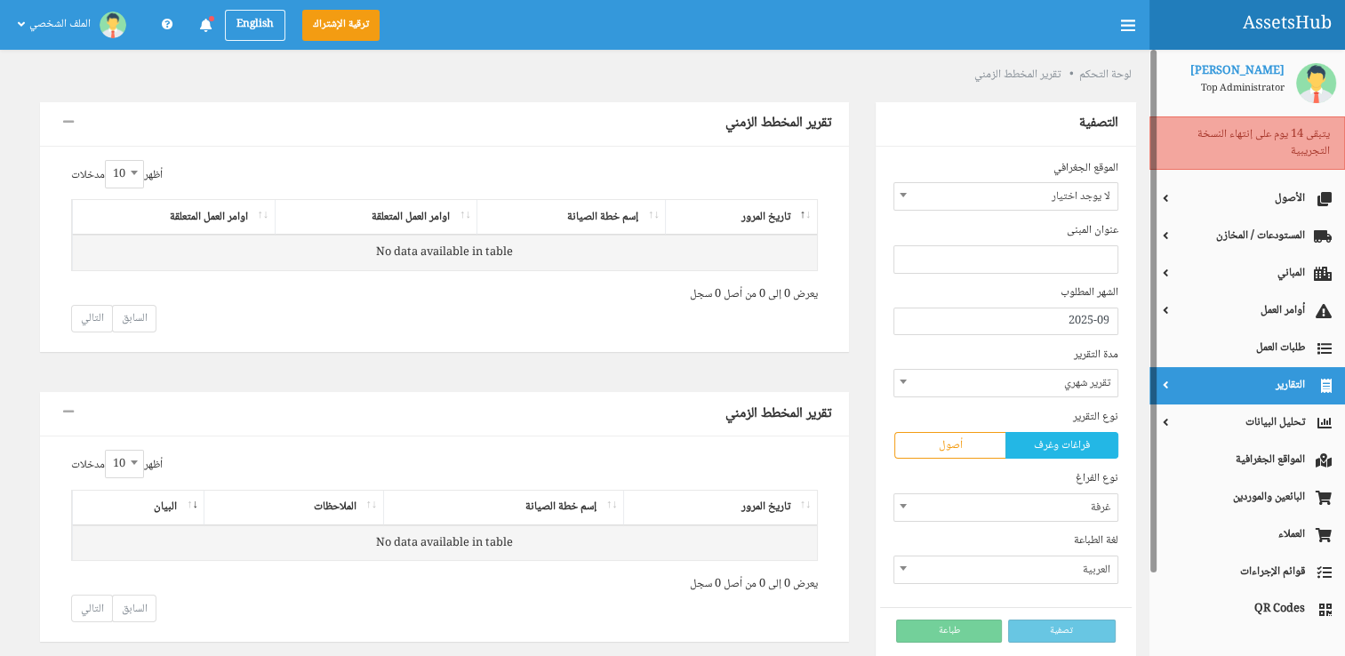
click at [1313, 377] on icon at bounding box center [1318, 386] width 27 height 18
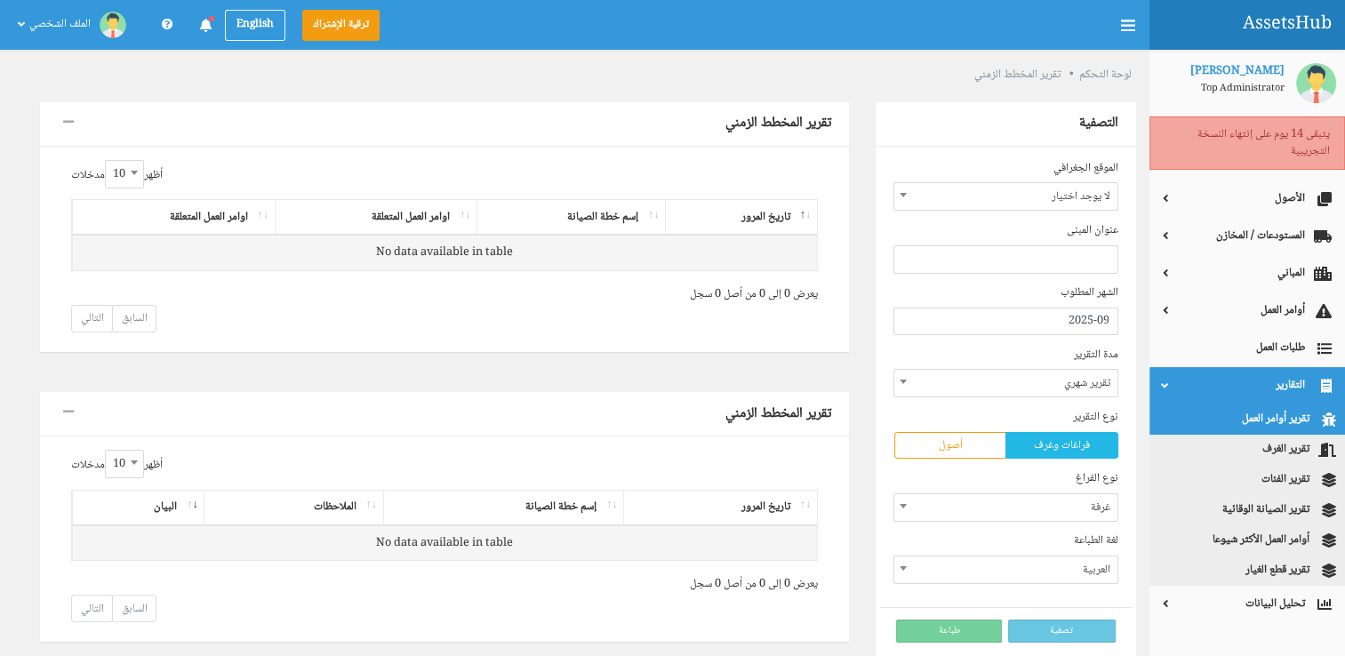
click at [1307, 411] on link "تقرير أوامر العمل" at bounding box center [1248, 420] width 196 height 30
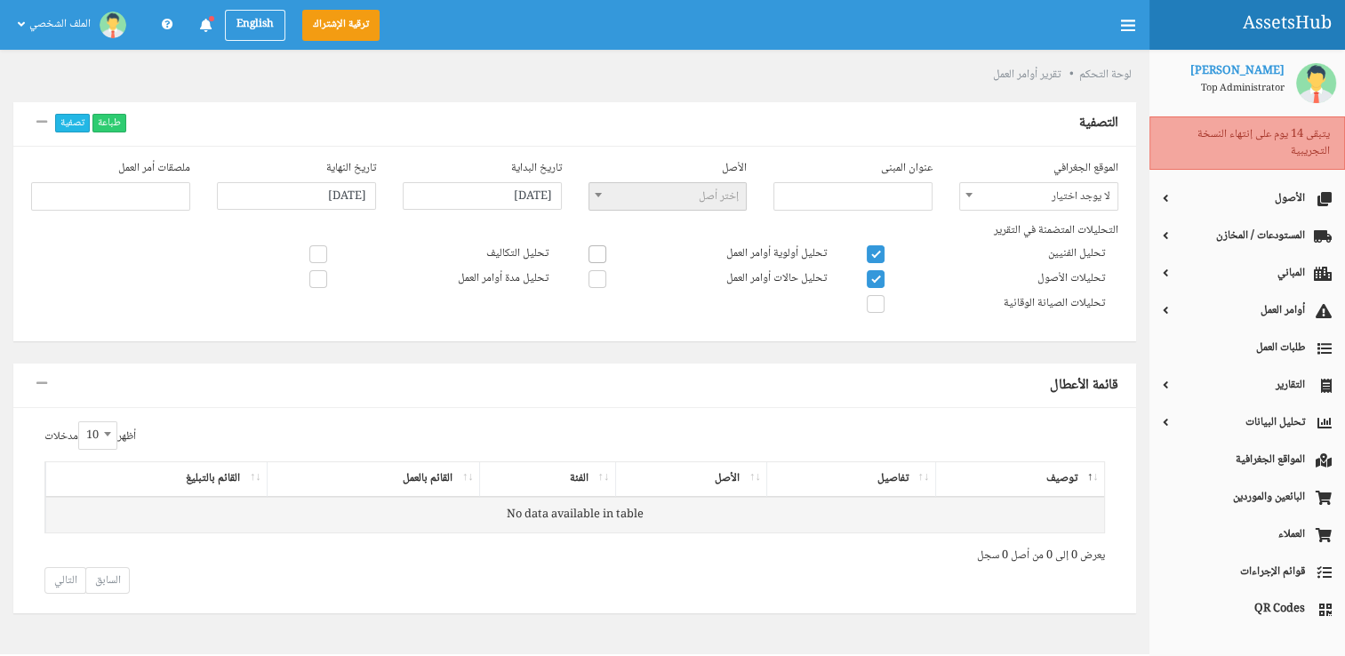
click at [594, 251] on span at bounding box center [598, 254] width 18 height 18
click at [815, 251] on input"] "تحليل أولوية أوامر العمل" at bounding box center [821, 251] width 12 height 12
checkbox input"] "true"
click at [601, 276] on span at bounding box center [598, 279] width 18 height 18
click at [815, 276] on input"] "تحليل حالات أوامر العمل" at bounding box center [821, 276] width 12 height 12
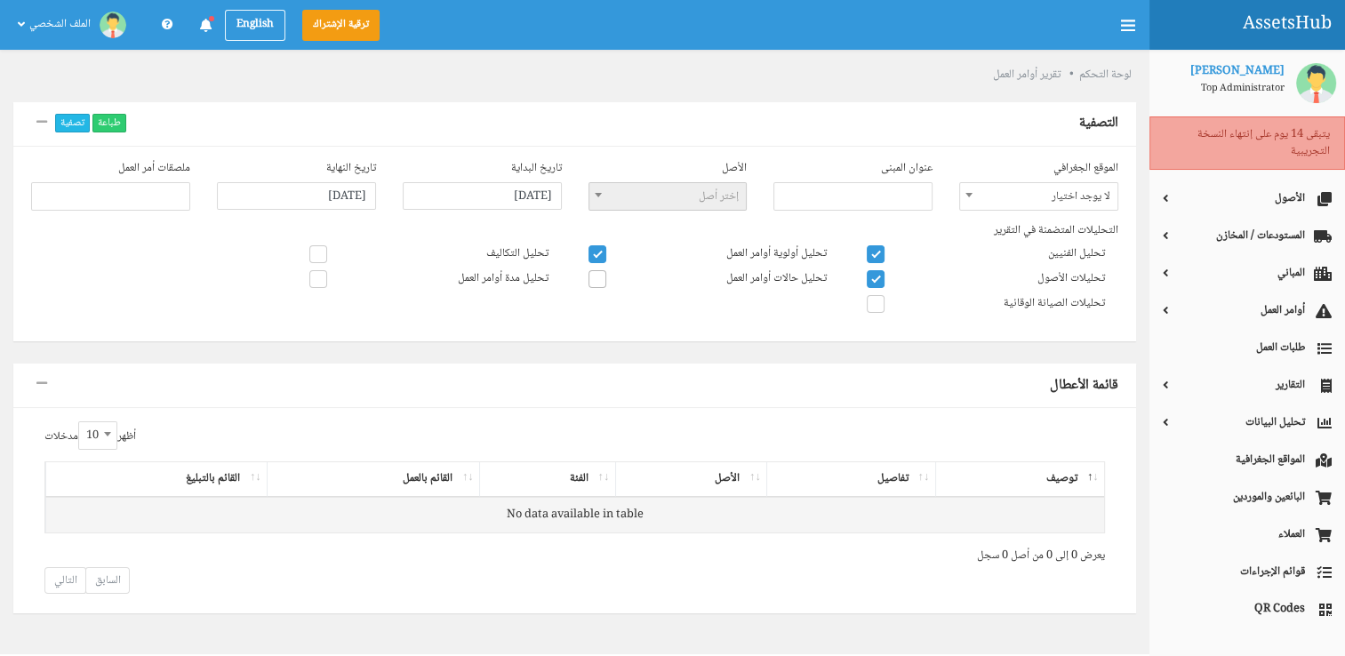
checkbox input"] "true"
click at [328, 252] on label "تحليل التكاليف" at bounding box center [428, 254] width 238 height 18
click at [537, 252] on input"] "تحليل التكاليف" at bounding box center [543, 251] width 12 height 12
checkbox input"] "true"
click at [324, 278] on span at bounding box center [318, 279] width 18 height 18
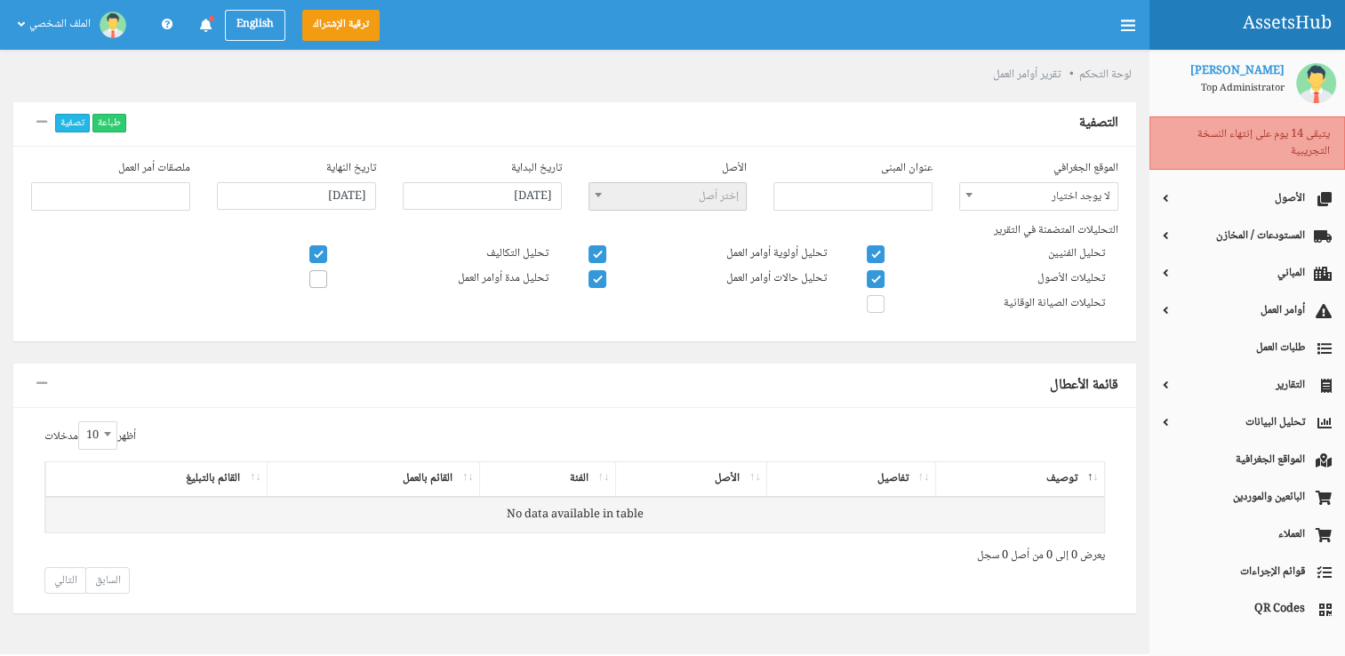
click at [537, 278] on input"] "تحليل مدة أوامر العمل" at bounding box center [543, 276] width 12 height 12
checkbox input"] "true"
click at [1088, 197] on span "لا يوجد اختيار" at bounding box center [1038, 196] width 157 height 27
click at [1038, 194] on span "لا يوجد اختيار" at bounding box center [1038, 196] width 157 height 27
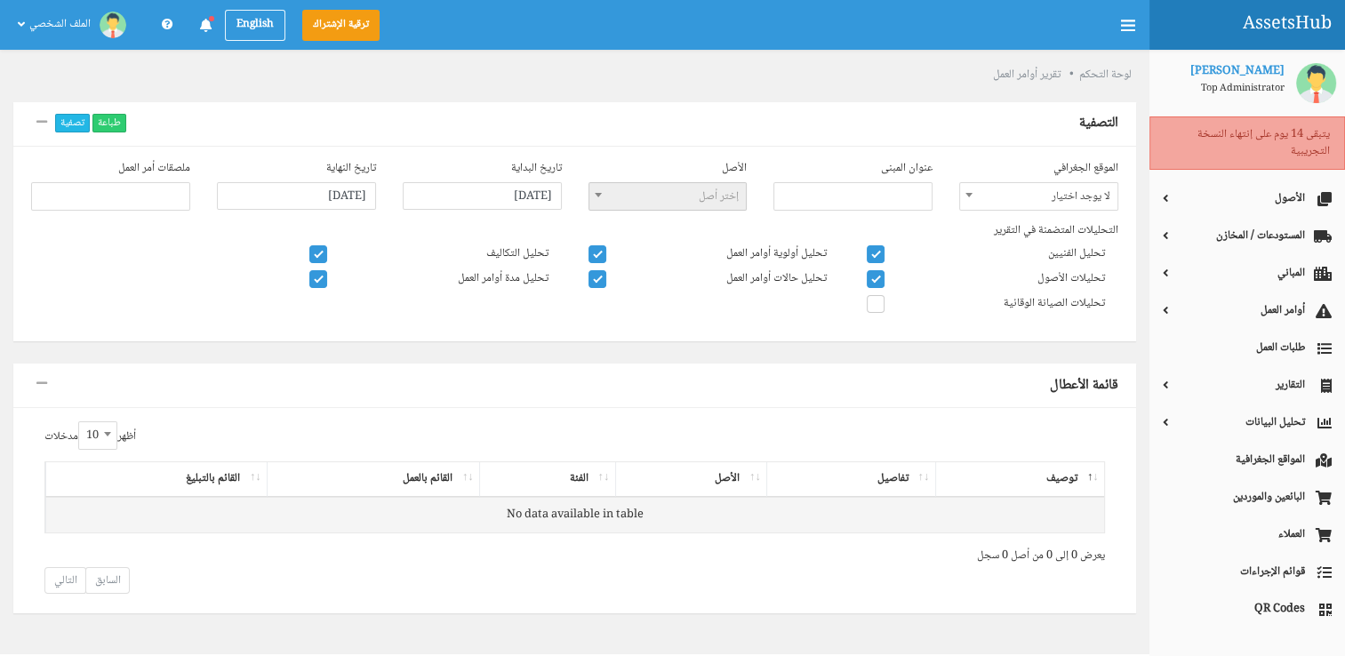
click at [1038, 194] on span "لا يوجد اختيار" at bounding box center [1038, 196] width 157 height 27
click at [971, 196] on b at bounding box center [969, 195] width 7 height 4
click at [915, 190] on ul at bounding box center [852, 192] width 157 height 19
type input "الخرج"
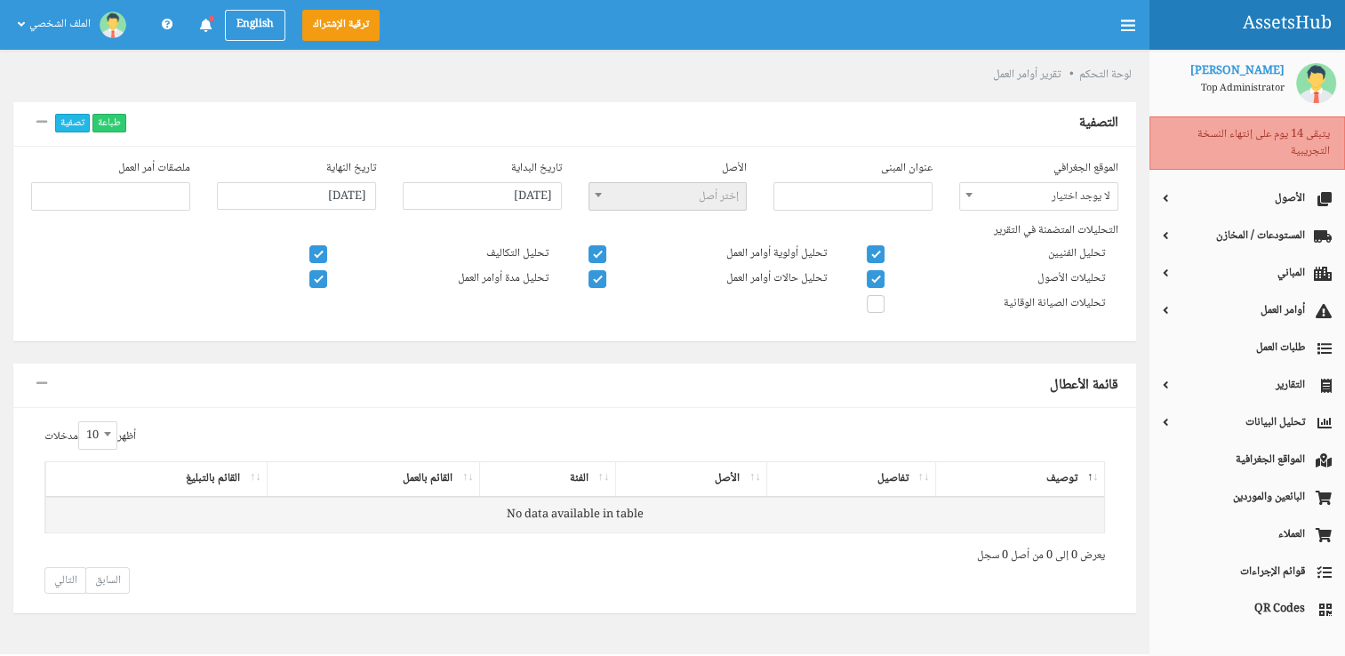
click at [149, 196] on ul at bounding box center [110, 192] width 157 height 19
click at [1043, 311] on label "تحليلات الصيانة الوقائية" at bounding box center [986, 304] width 238 height 18
click at [1094, 307] on input"] "تحليلات الصيانة الوقائية" at bounding box center [1100, 301] width 12 height 12
checkbox input"] "true"
click at [1067, 319] on div "التحليلات المتضمنة في التقرير تحليل الفنيين تحليلات الأصول تحليلات الصيانة الوق…" at bounding box center [575, 272] width 1114 height 101
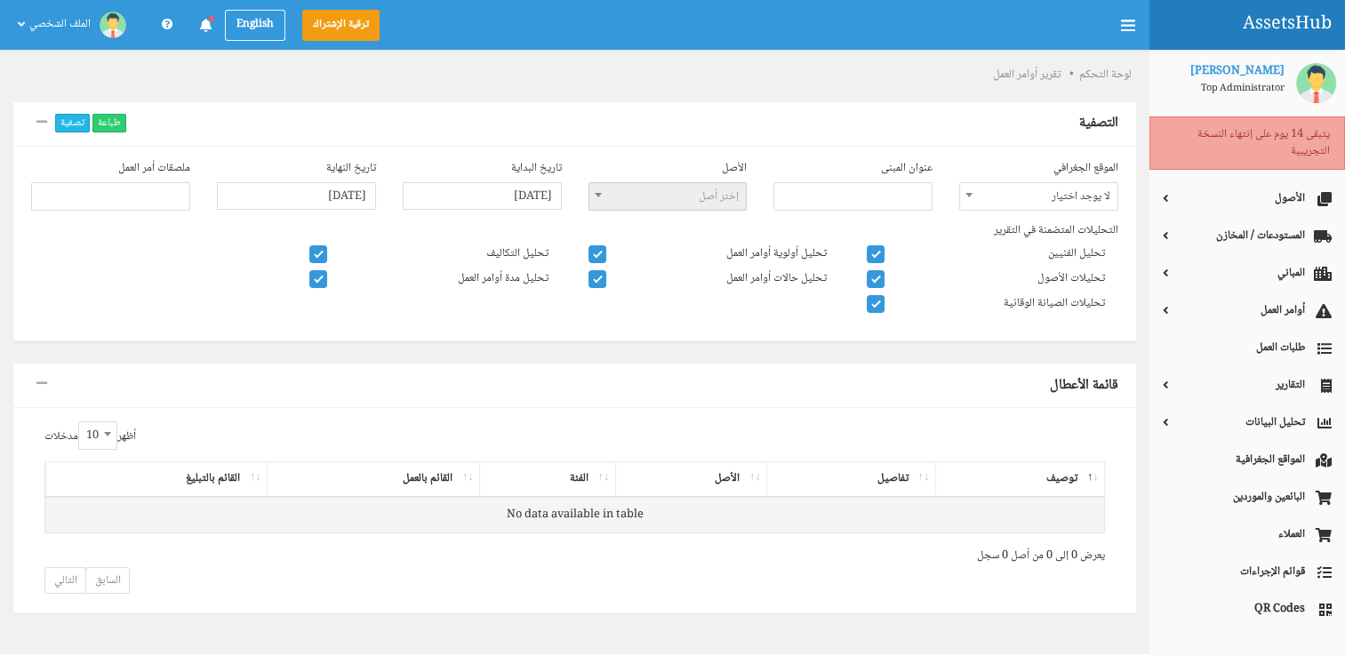
click at [883, 196] on input "search" at bounding box center [903, 195] width 52 height 14
click at [1012, 213] on div "الموقع الجغرافي لا يوجد اختيار لا يوجد اختيار عنوان المبنى الأصل إختر أصل تاريخ…" at bounding box center [575, 191] width 1114 height 62
click at [1012, 206] on span "لا يوجد اختيار" at bounding box center [1038, 196] width 157 height 27
click at [1012, 201] on span "لا يوجد اختيار" at bounding box center [1038, 196] width 157 height 27
click at [1014, 195] on span "لا يوجد اختيار" at bounding box center [1038, 196] width 157 height 27
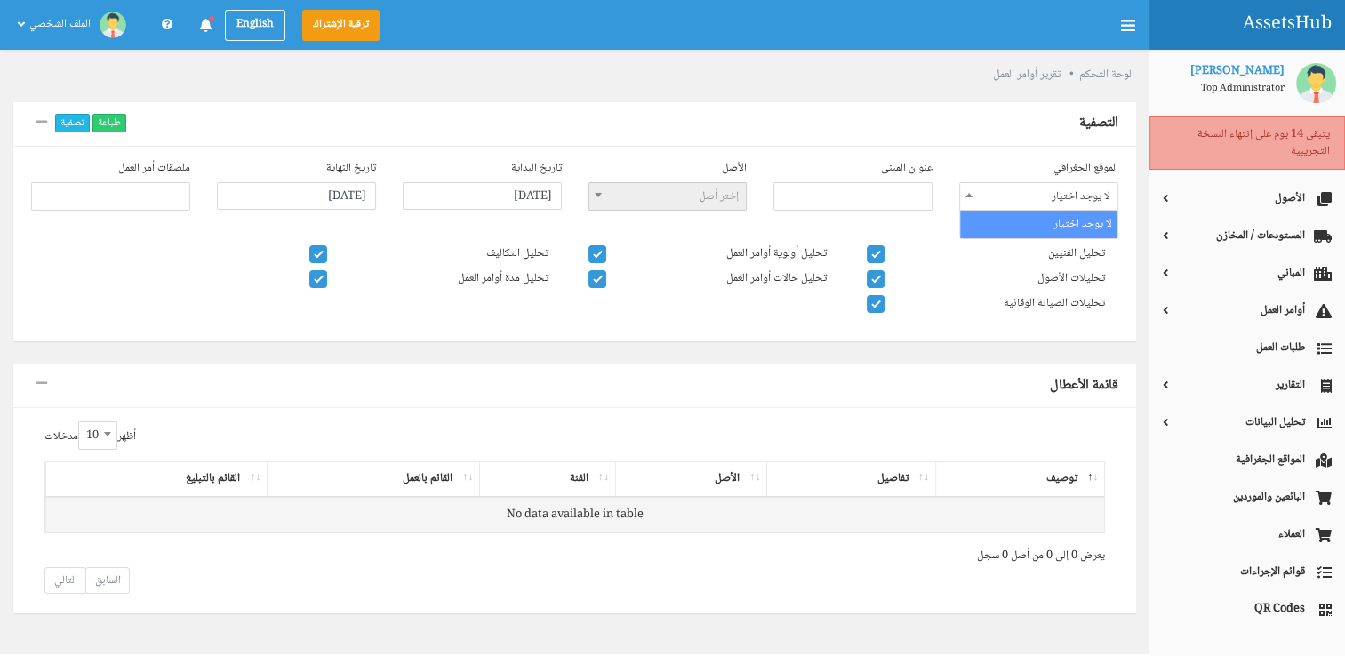
click at [1014, 195] on span "لا يوجد اختيار" at bounding box center [1038, 196] width 157 height 27
click at [1038, 233] on label "التحليلات المتضمنة في التقرير" at bounding box center [575, 230] width 1114 height 17
click at [1089, 480] on th "توصيف" at bounding box center [1019, 479] width 169 height 35
drag, startPoint x: 1089, startPoint y: 480, endPoint x: 931, endPoint y: 493, distance: 158.8
click at [1085, 480] on th "توصيف" at bounding box center [1019, 479] width 169 height 35
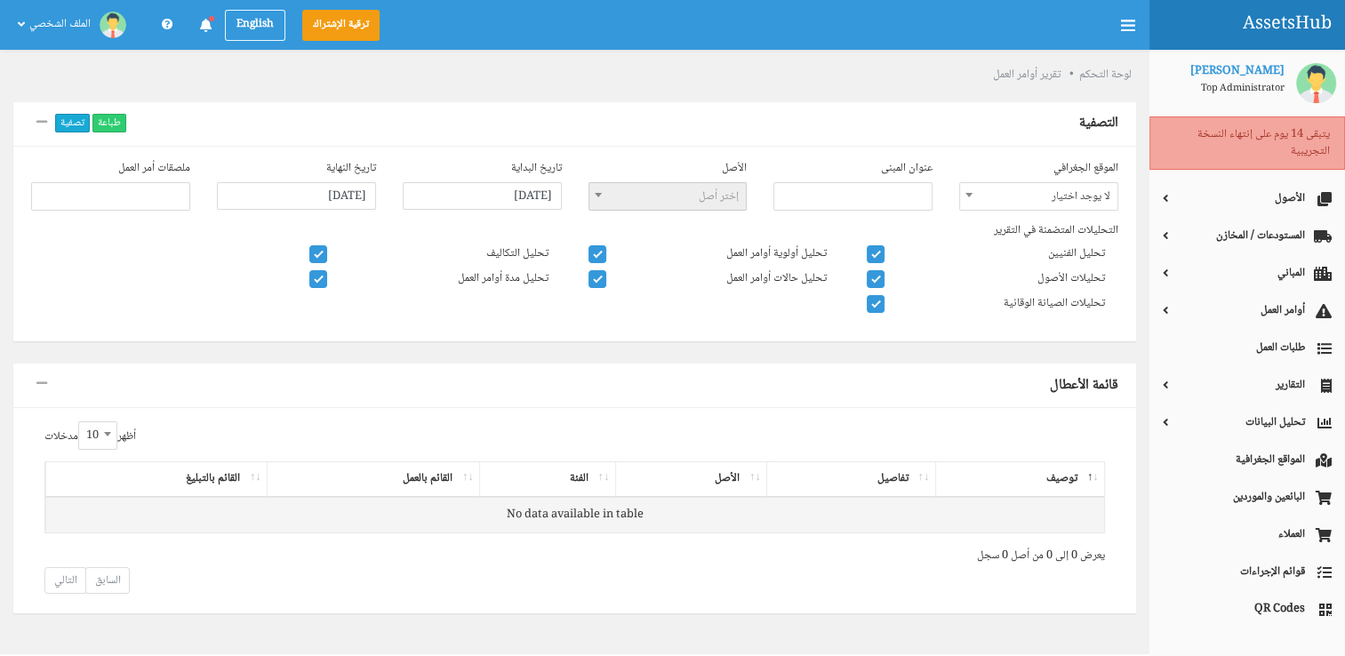
click at [78, 127] on button "تصفية" at bounding box center [72, 123] width 35 height 19
click at [73, 123] on button "تصفية" at bounding box center [72, 123] width 35 height 19
click at [103, 123] on button "طباعة" at bounding box center [109, 123] width 34 height 19
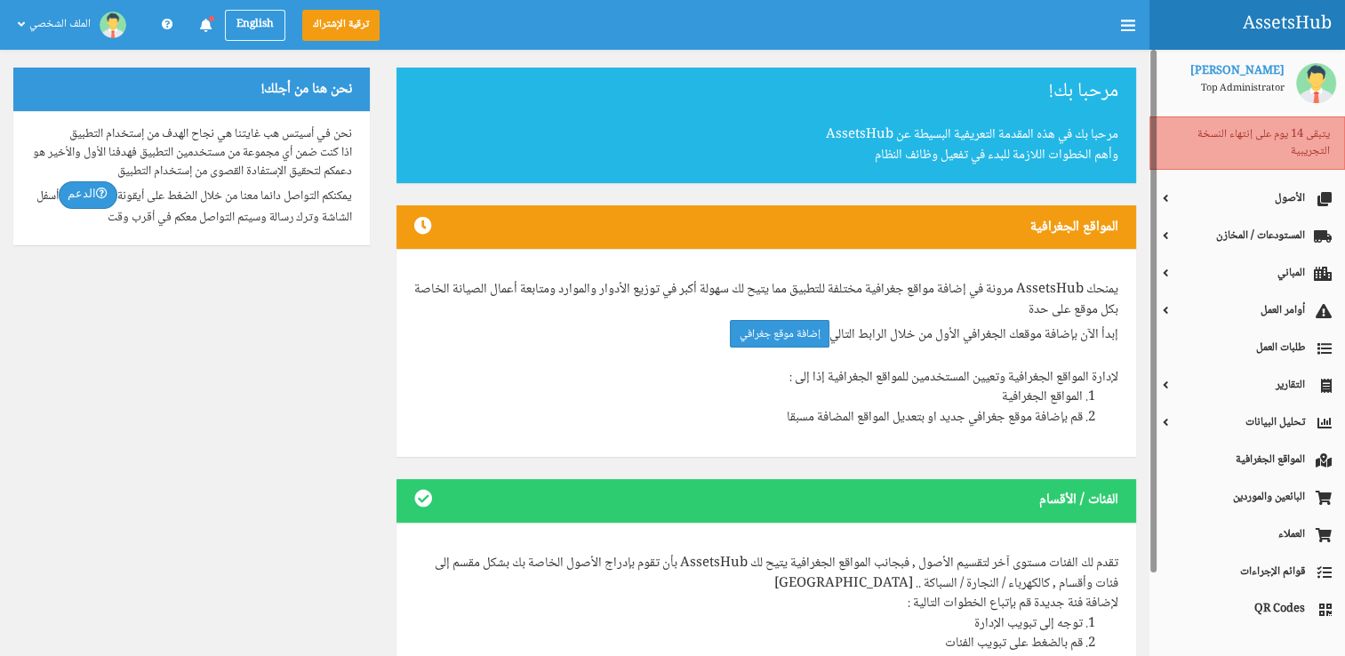
click at [202, 22] on icon at bounding box center [206, 25] width 12 height 13
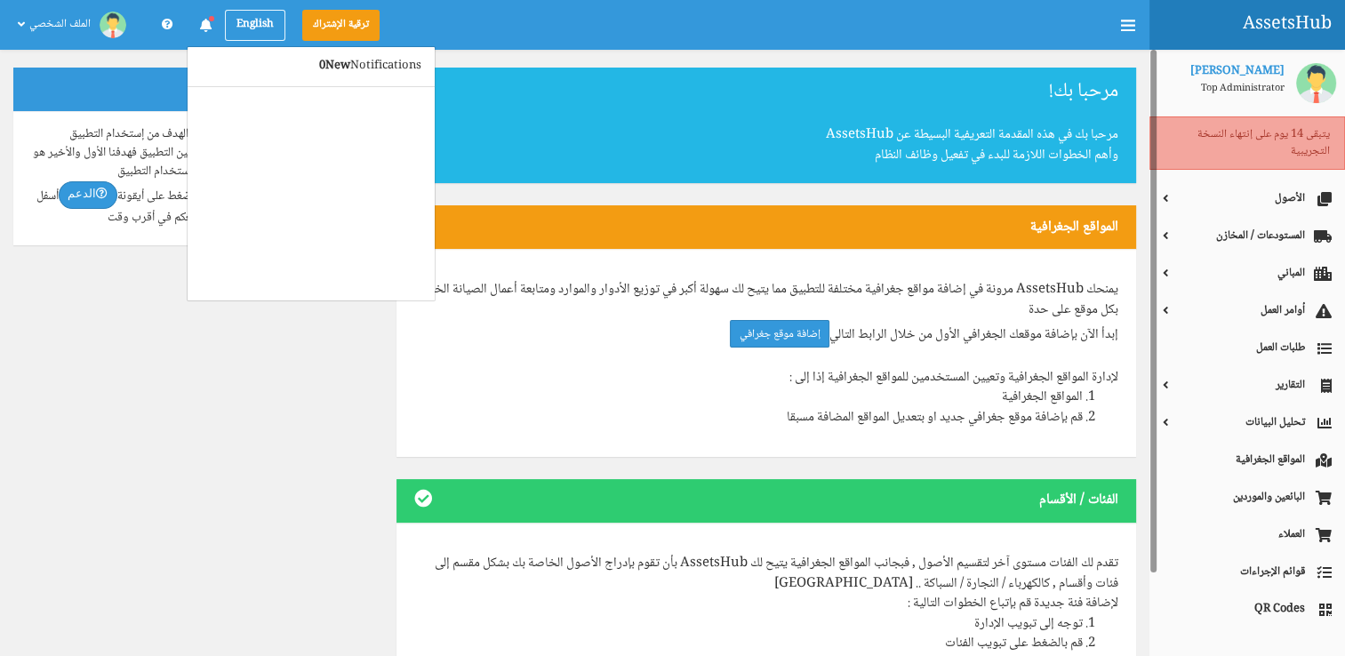
click at [202, 22] on icon at bounding box center [206, 25] width 12 height 13
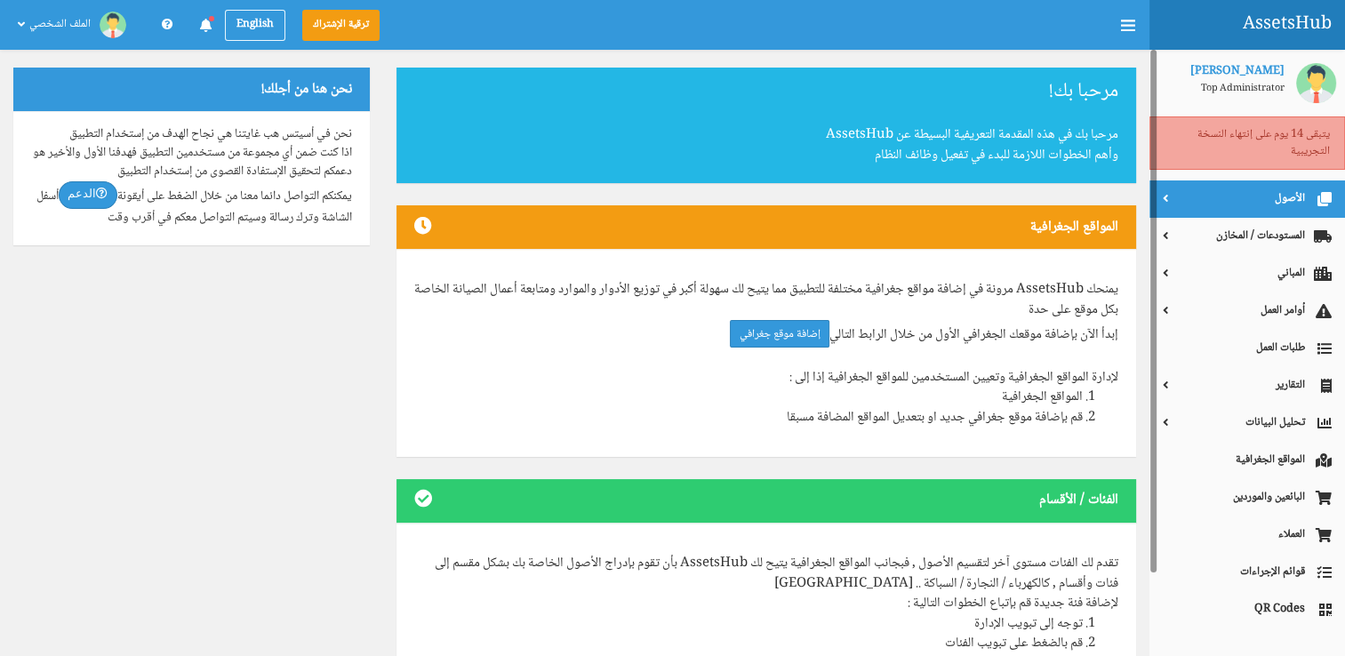
click at [1309, 208] on link "الأصول" at bounding box center [1248, 198] width 196 height 37
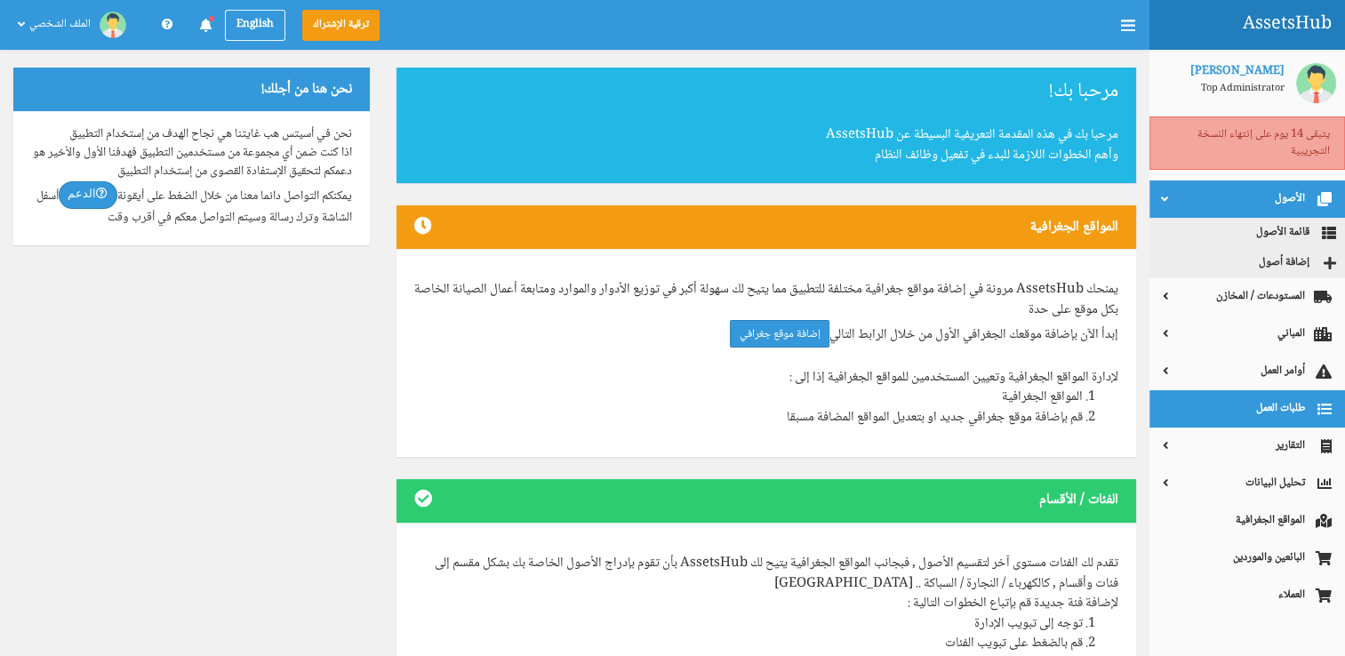
click at [1301, 407] on link "طلبات العمل" at bounding box center [1248, 408] width 196 height 37
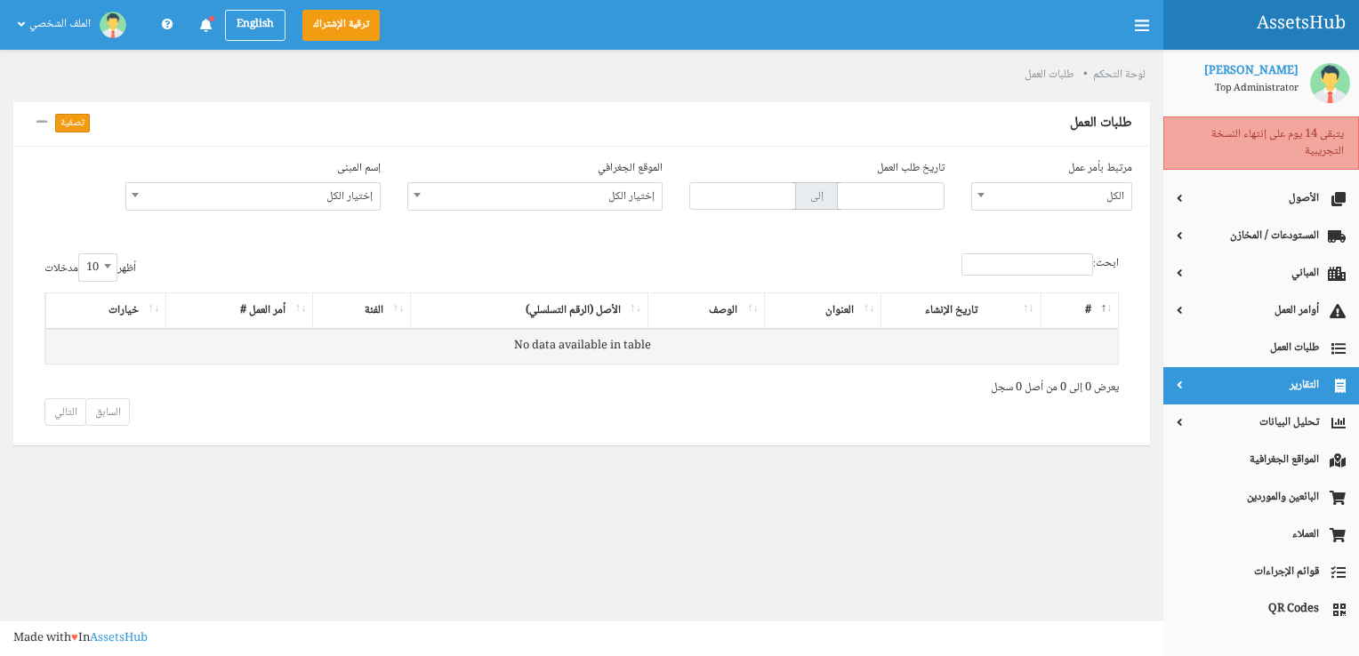
click at [1321, 398] on link "التقارير" at bounding box center [1261, 385] width 196 height 37
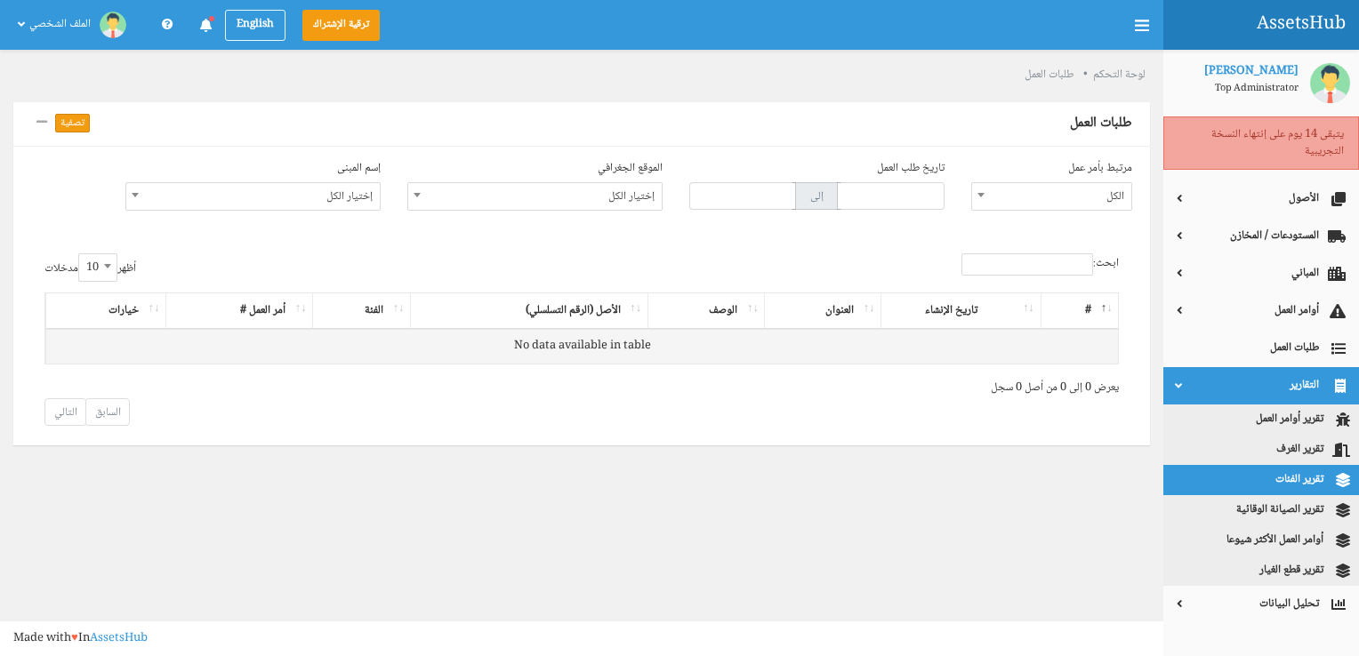
click at [1330, 478] on icon at bounding box center [1336, 480] width 27 height 18
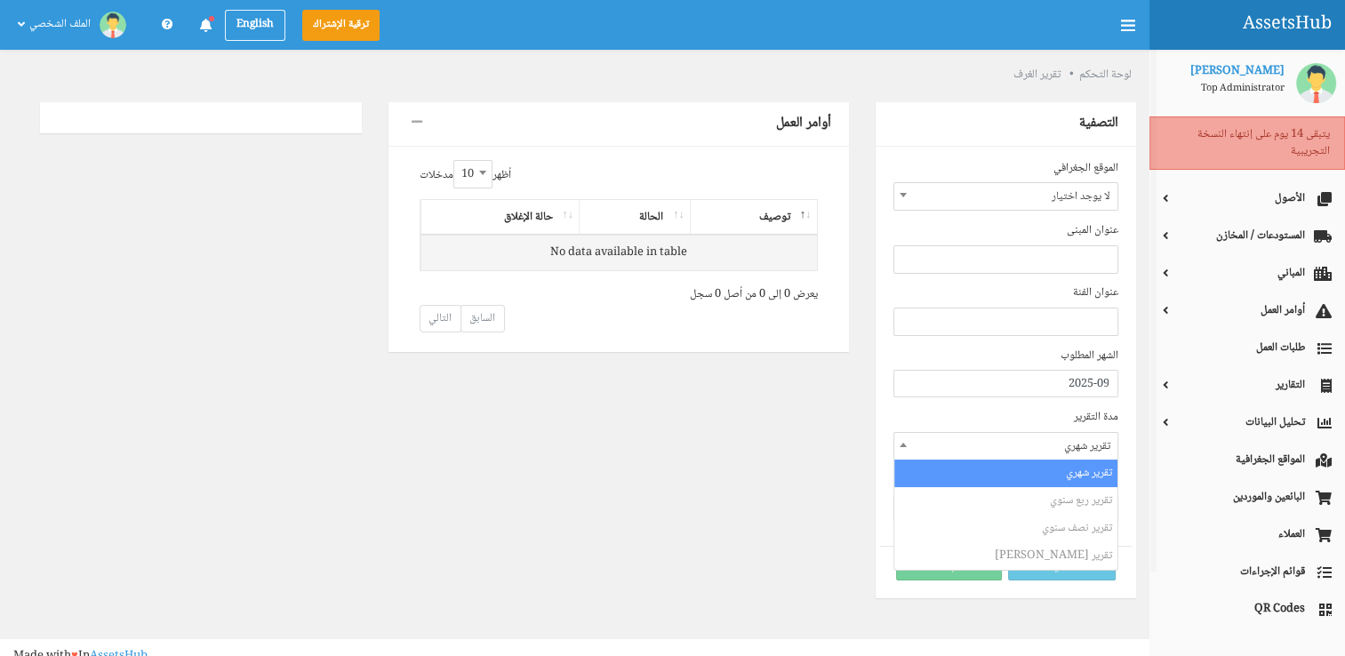
click at [1086, 452] on span "تقرير شهري" at bounding box center [1005, 446] width 223 height 27
click at [1067, 494] on li "تقرير ربع سنوي" at bounding box center [1005, 501] width 223 height 28
click at [1081, 501] on li "تقرير ربع سنوي" at bounding box center [1005, 501] width 223 height 28
click at [1088, 514] on li "تقرير ربع سنوي" at bounding box center [1005, 501] width 223 height 28
click at [1092, 528] on li "تقرير نصف سنوي" at bounding box center [1005, 529] width 223 height 28
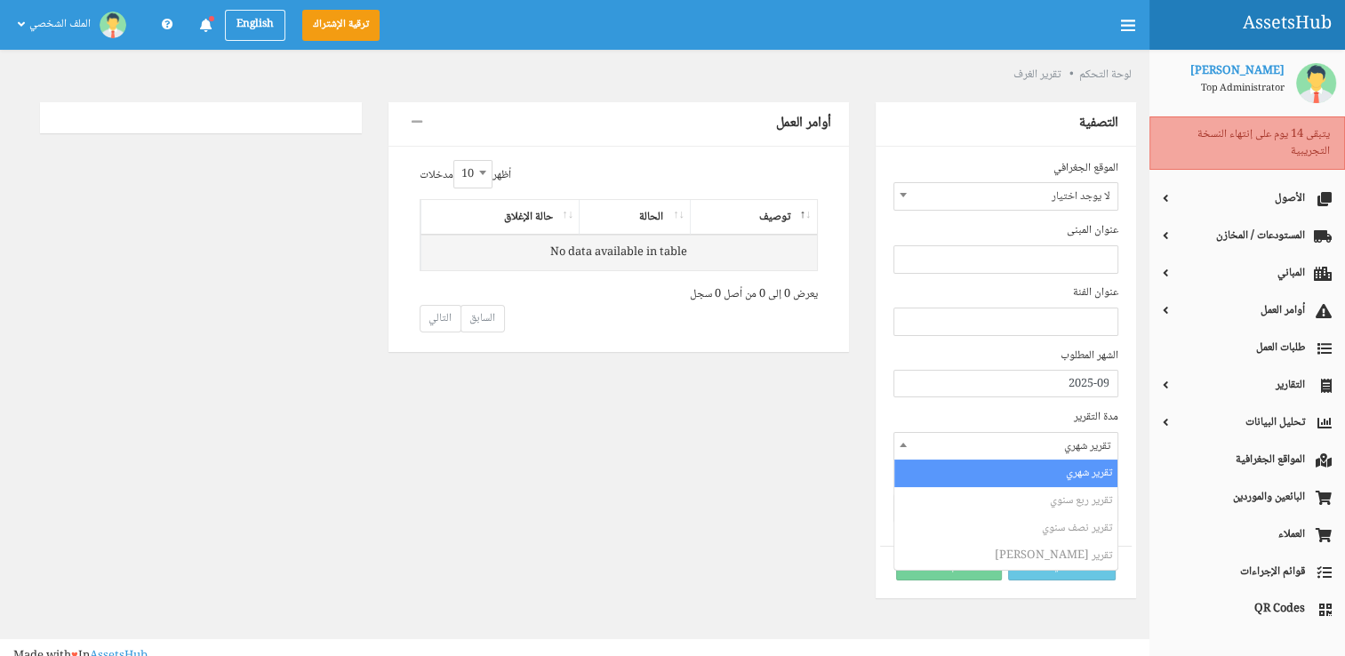
click at [1092, 541] on li "تقرير نصف سنوي" at bounding box center [1005, 529] width 223 height 28
click at [1150, 484] on link "البائعين والموردين" at bounding box center [1248, 497] width 196 height 37
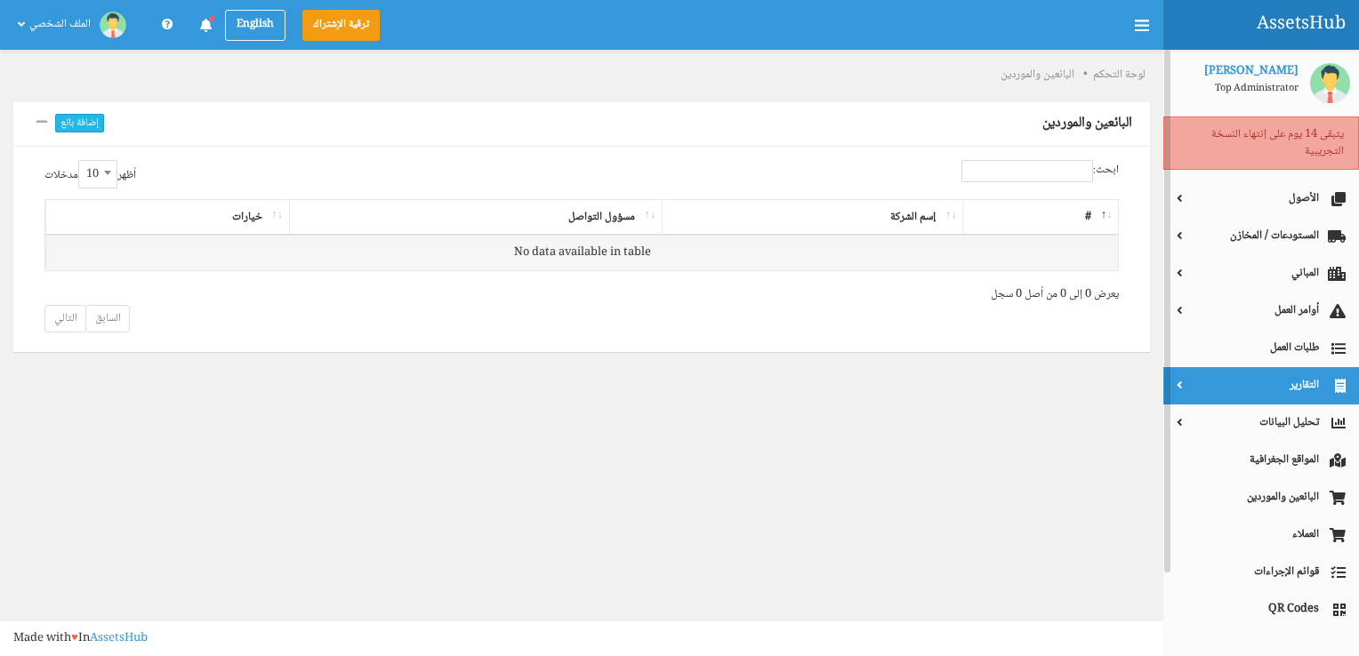
click at [1314, 389] on span "التقارير" at bounding box center [1260, 385] width 169 height 17
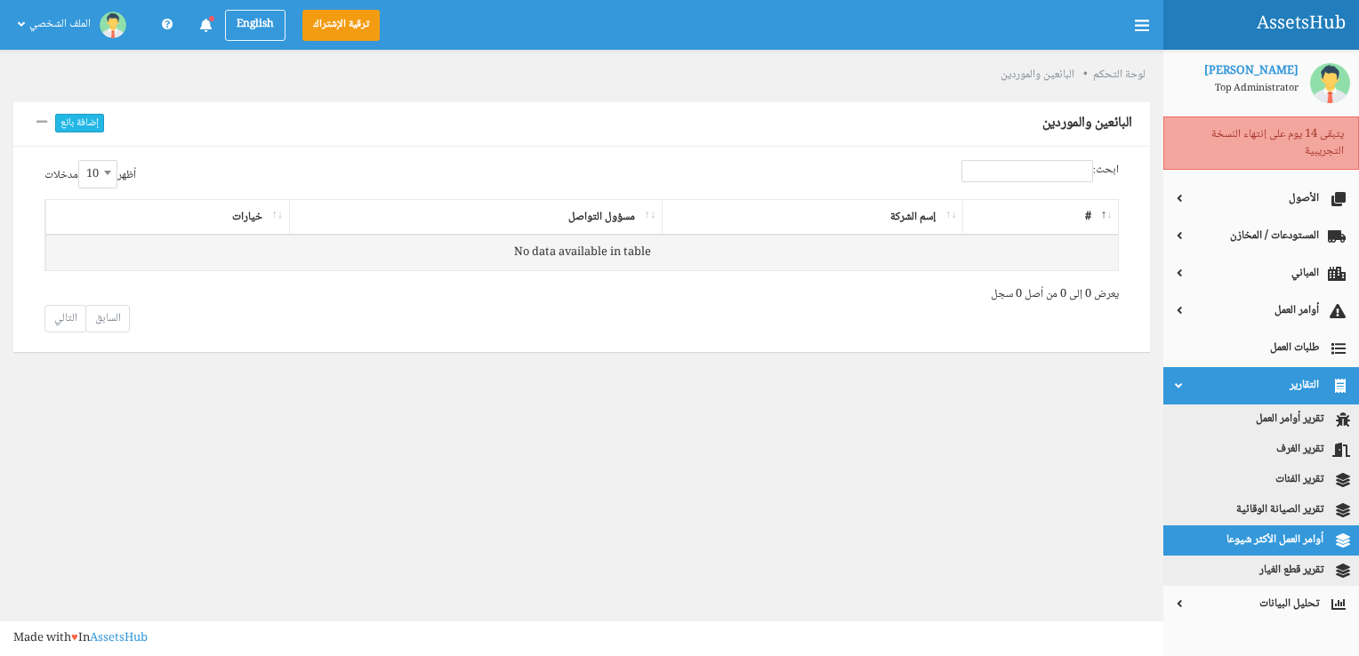
click at [1312, 539] on link "أوامر العمل الأكثر شيوعا" at bounding box center [1261, 540] width 196 height 30
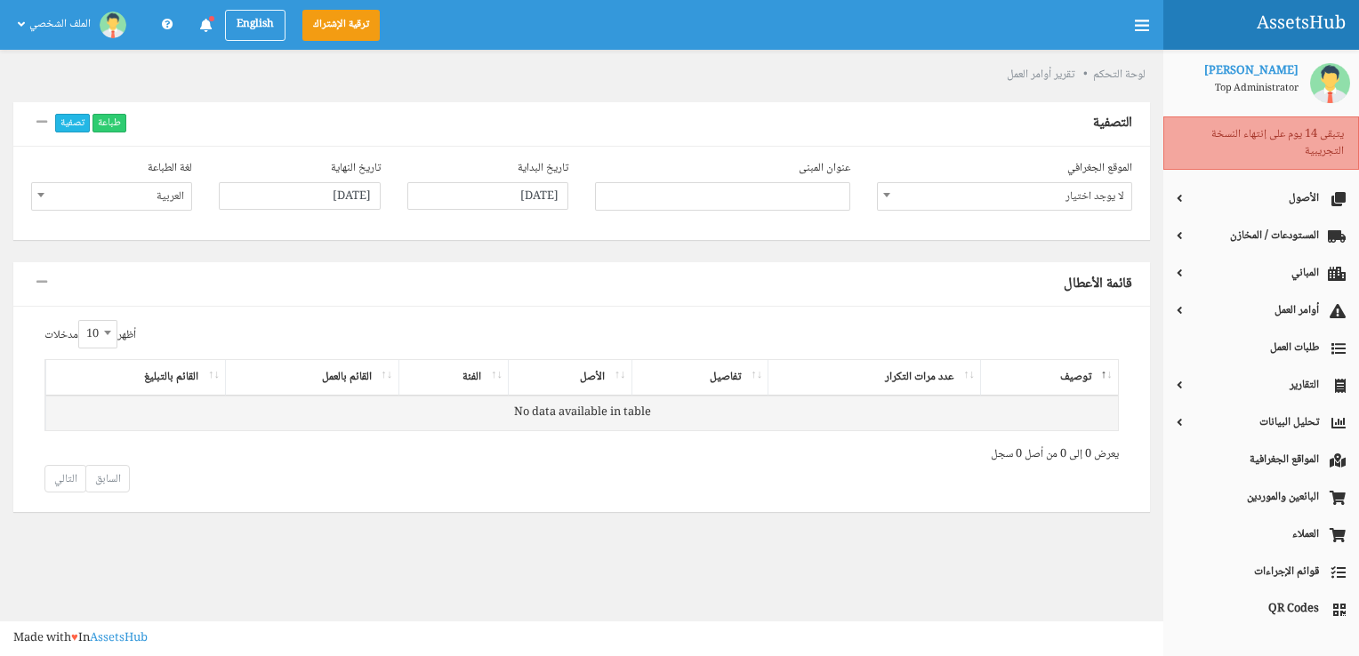
click at [749, 204] on span at bounding box center [722, 196] width 255 height 28
click at [794, 225] on li "No results found" at bounding box center [722, 225] width 253 height 28
click at [794, 202] on span at bounding box center [722, 196] width 255 height 28
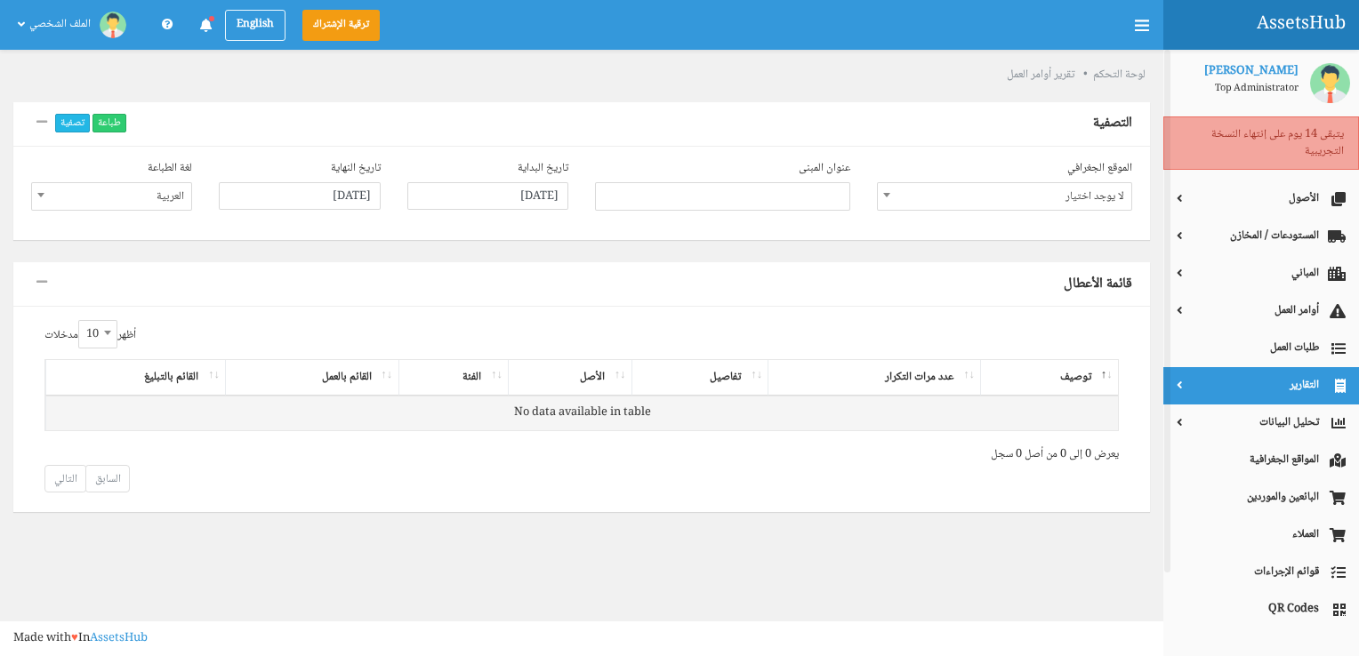
click at [1305, 394] on span "التقارير" at bounding box center [1260, 385] width 169 height 17
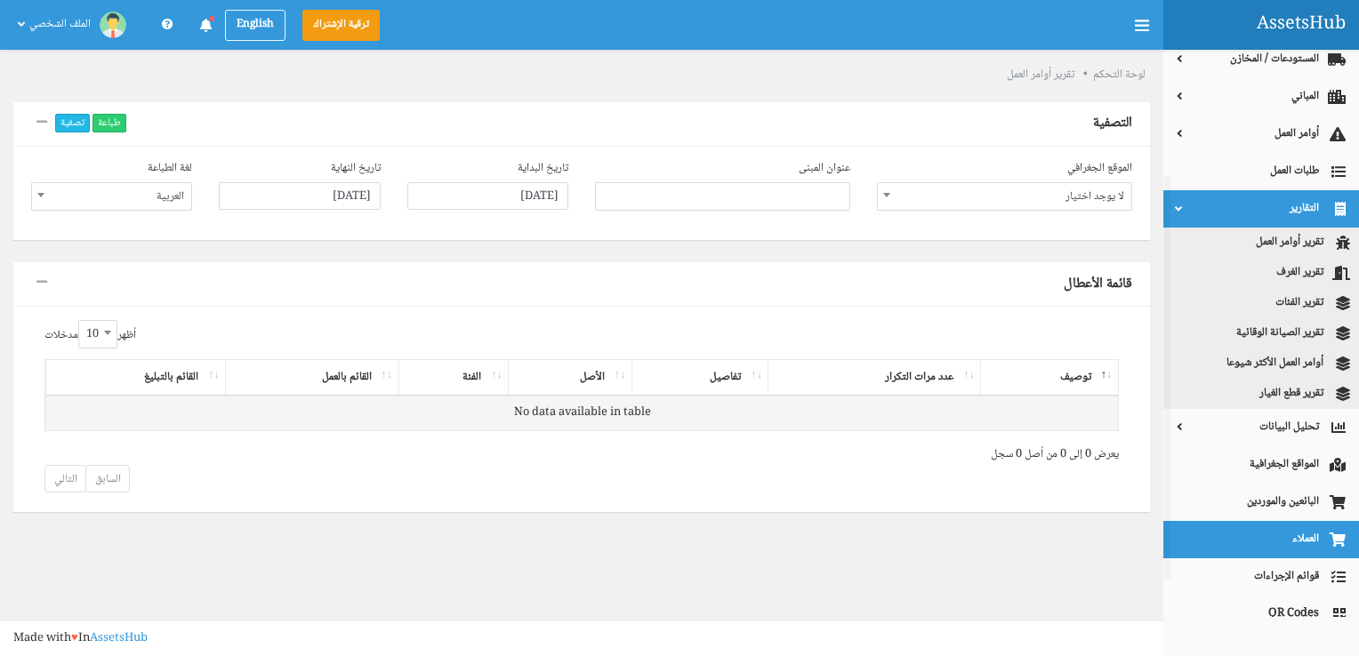
scroll to position [229, 0]
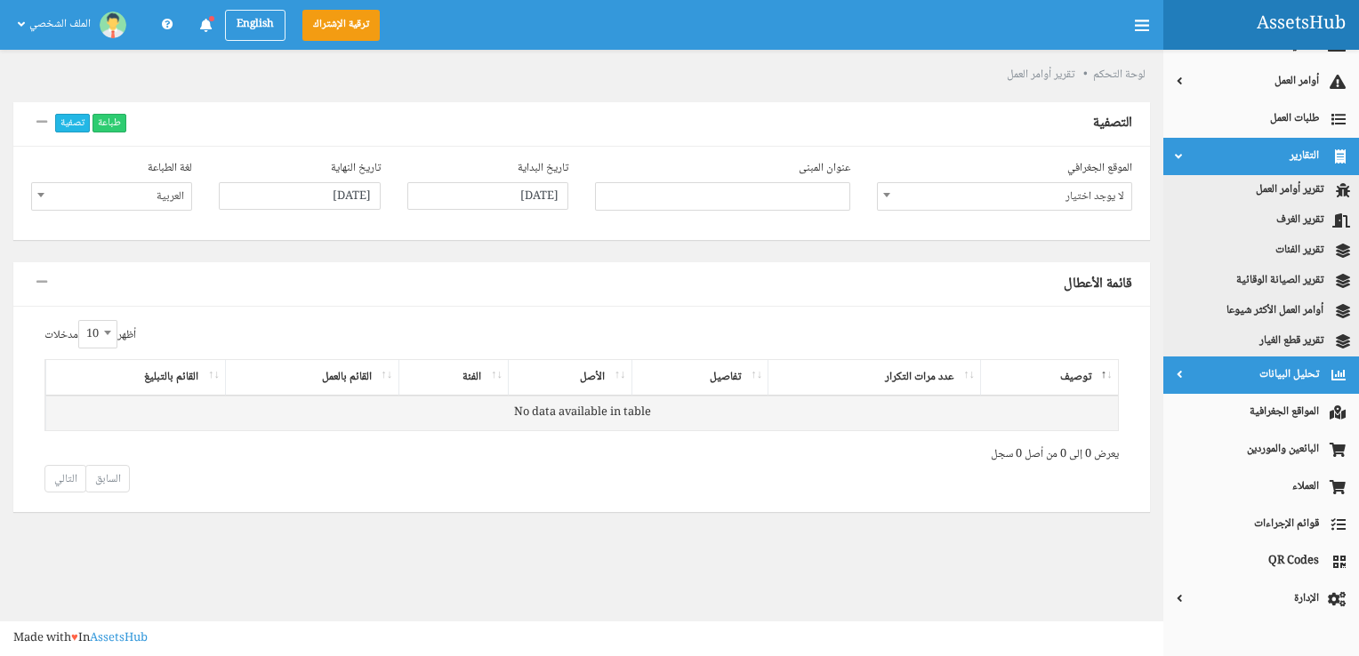
click at [1264, 376] on span "تحليل البيانات" at bounding box center [1260, 374] width 169 height 17
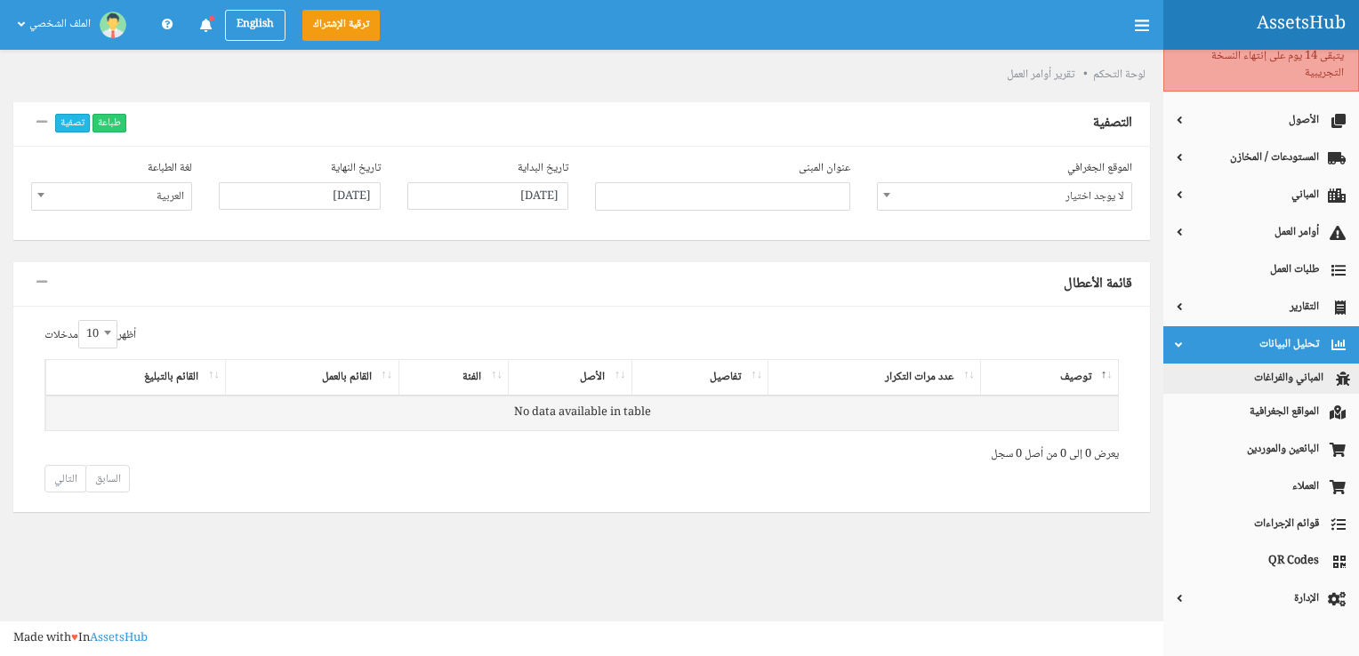
scroll to position [78, 0]
click at [1280, 340] on span "تحليل البيانات" at bounding box center [1260, 344] width 169 height 17
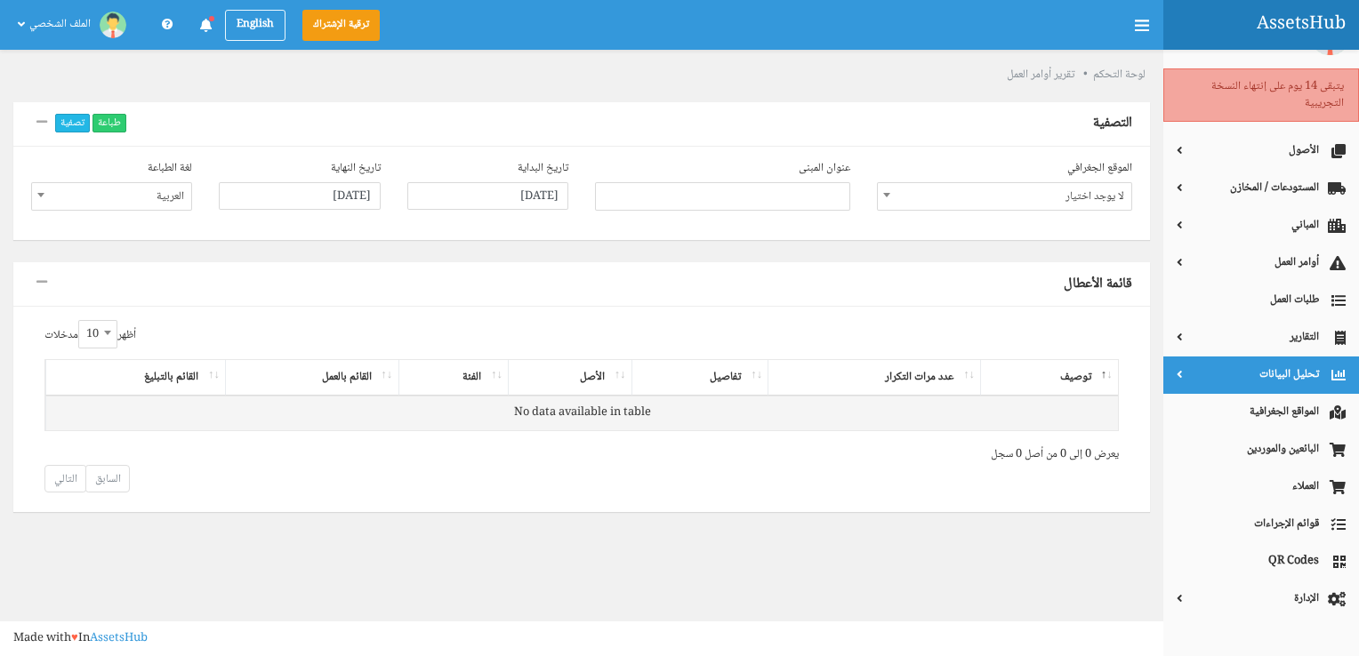
scroll to position [48, 0]
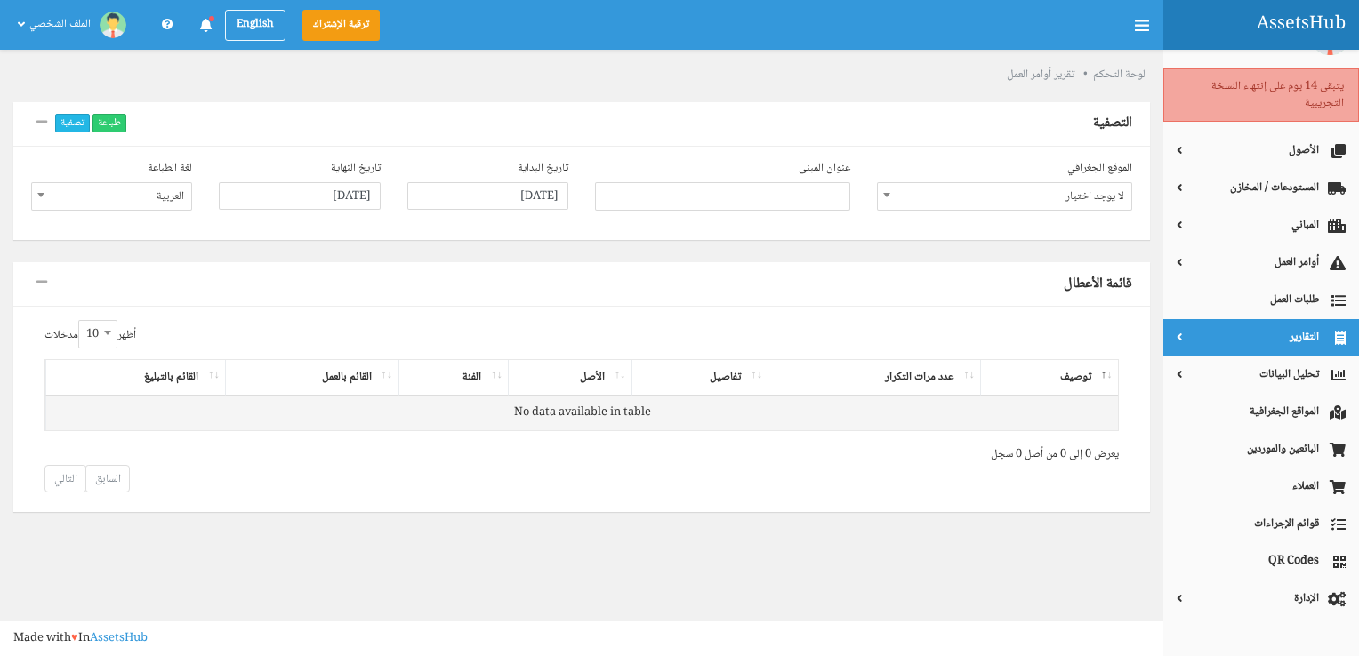
click at [1311, 332] on span "التقارير" at bounding box center [1260, 337] width 169 height 17
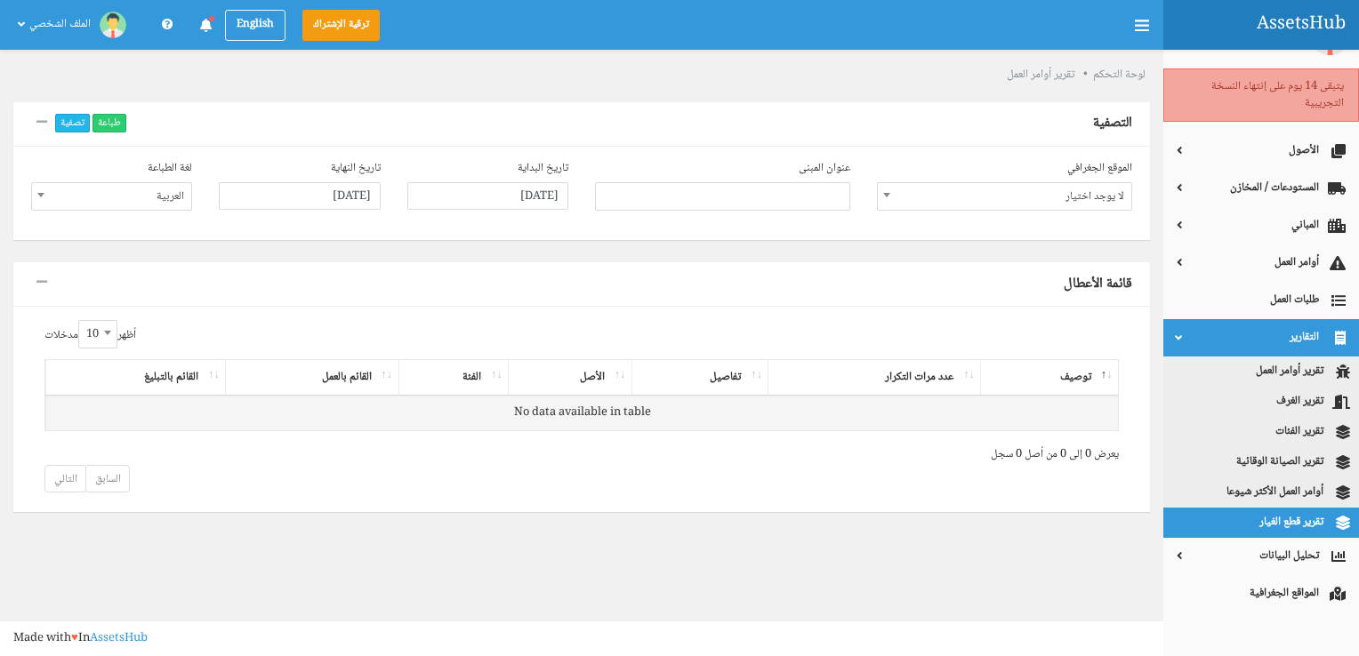
scroll to position [229, 0]
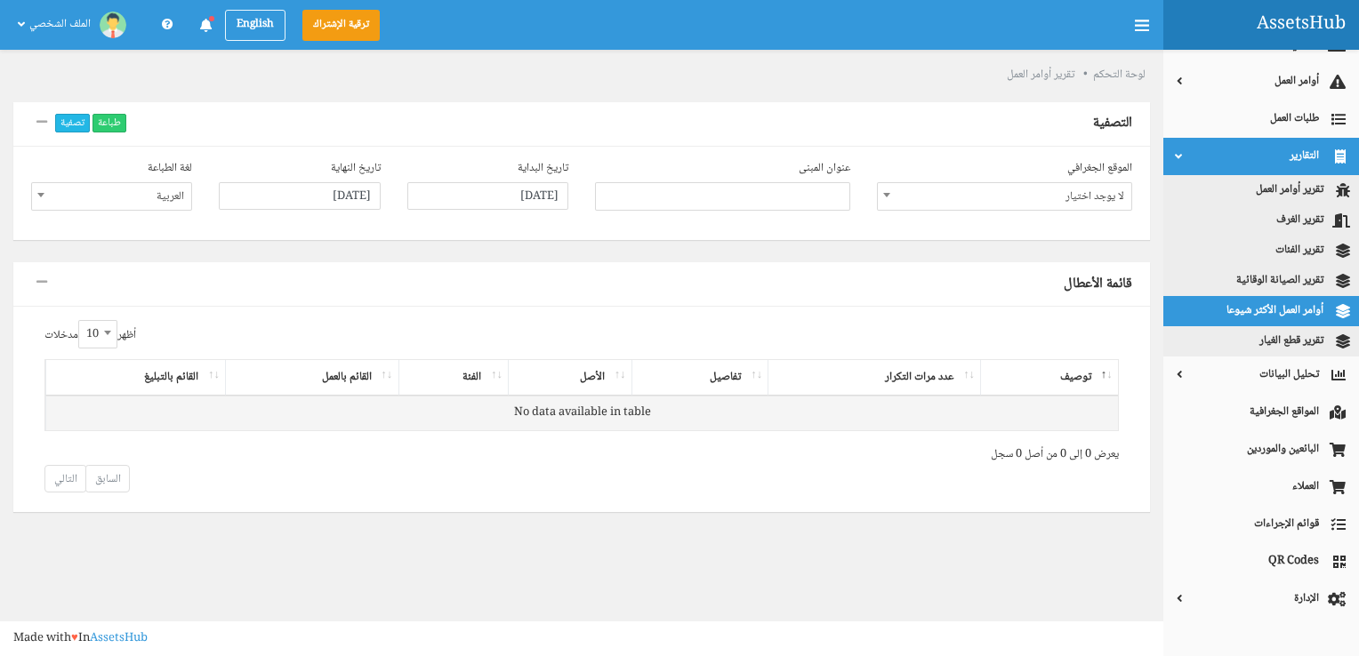
click at [1276, 308] on link "أوامر العمل الأكثر شيوعا" at bounding box center [1261, 311] width 196 height 30
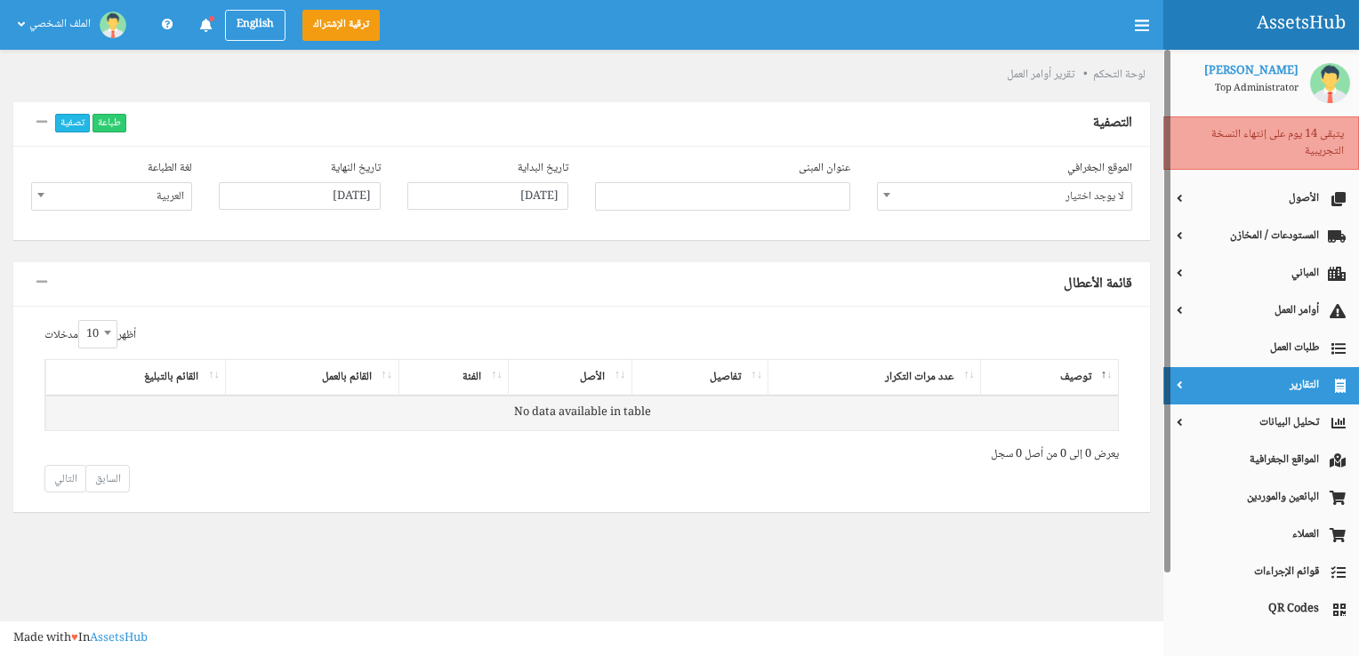
click at [1327, 380] on icon at bounding box center [1332, 386] width 27 height 18
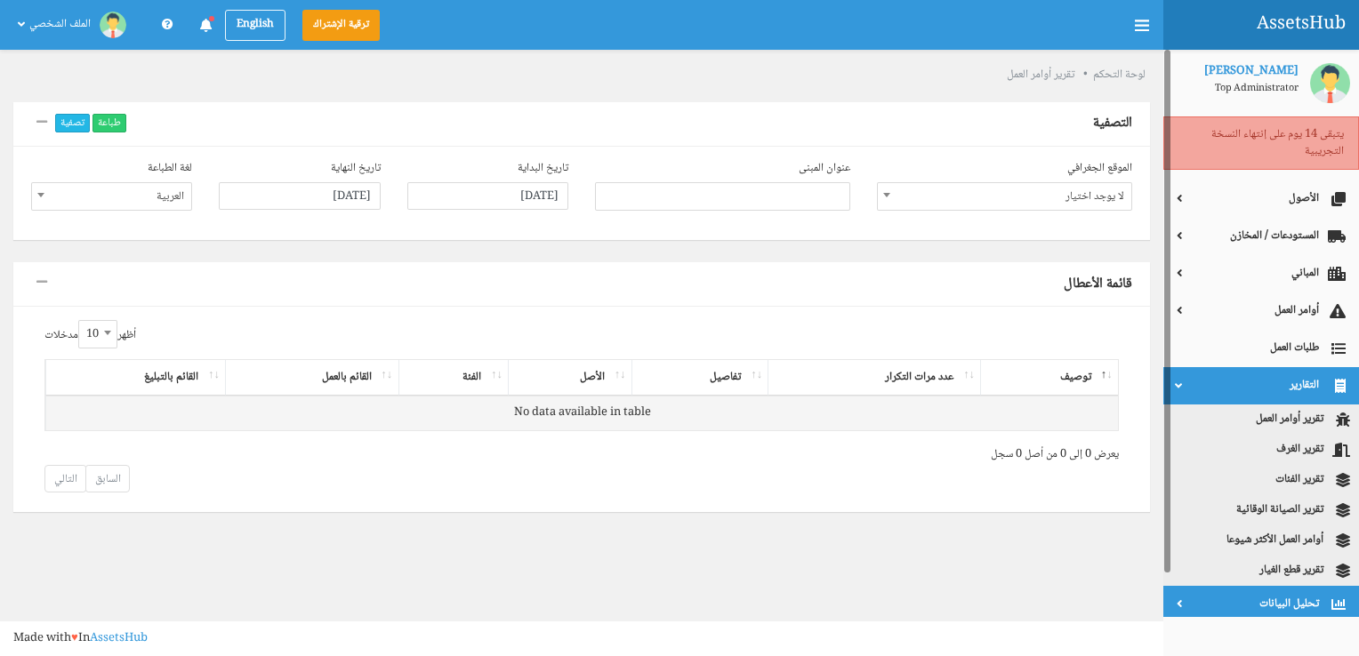
click at [1290, 597] on span "تحليل البيانات" at bounding box center [1260, 604] width 169 height 17
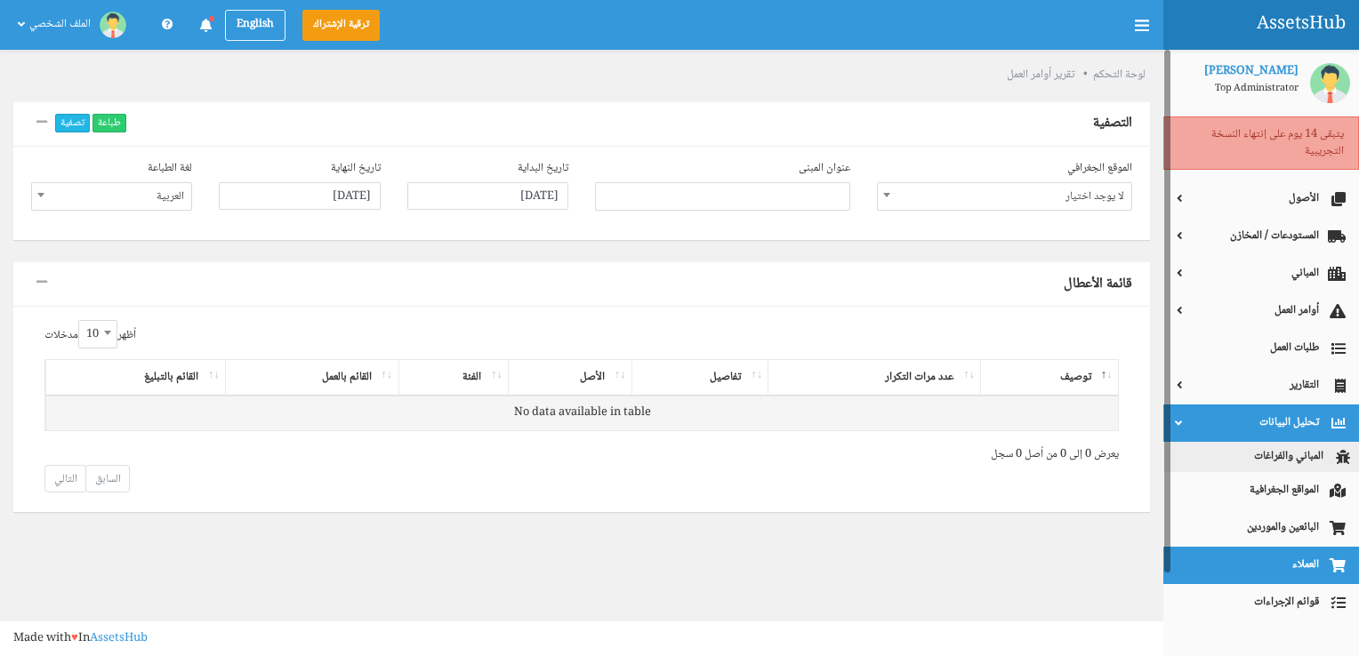
click at [1293, 560] on link "العملاء" at bounding box center [1261, 565] width 196 height 37
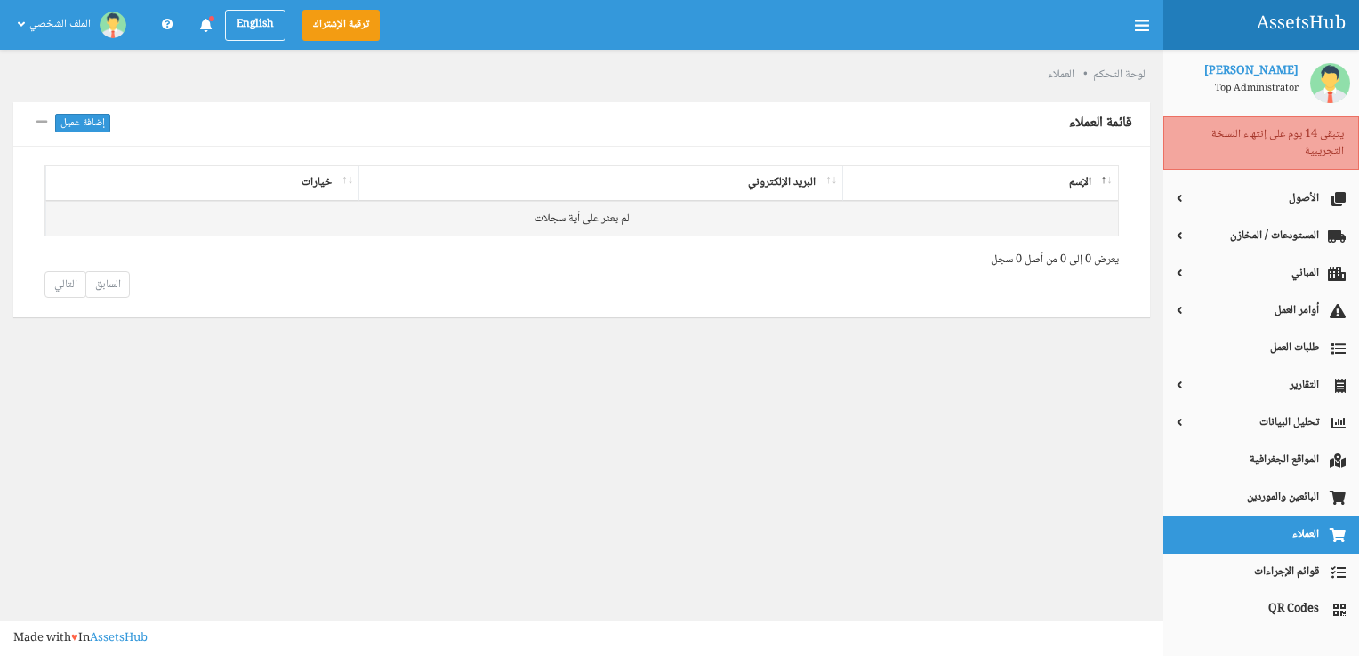
scroll to position [48, 0]
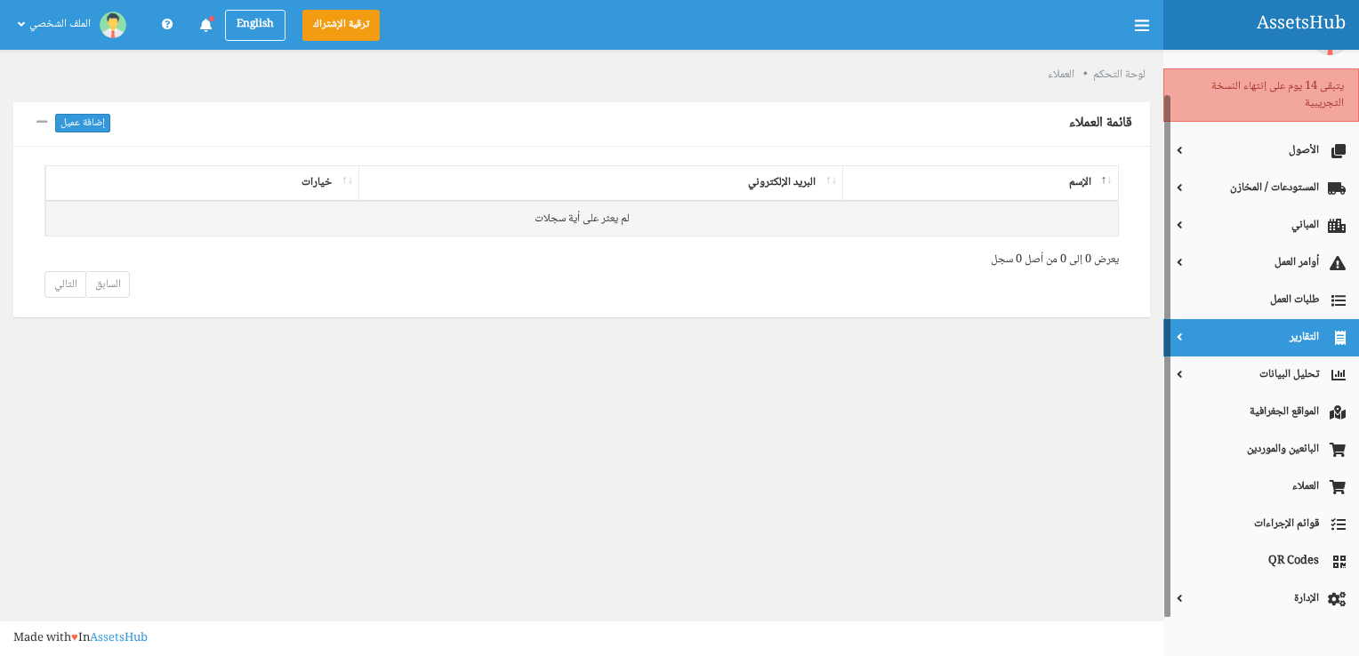
click at [1319, 331] on icon at bounding box center [1332, 338] width 27 height 18
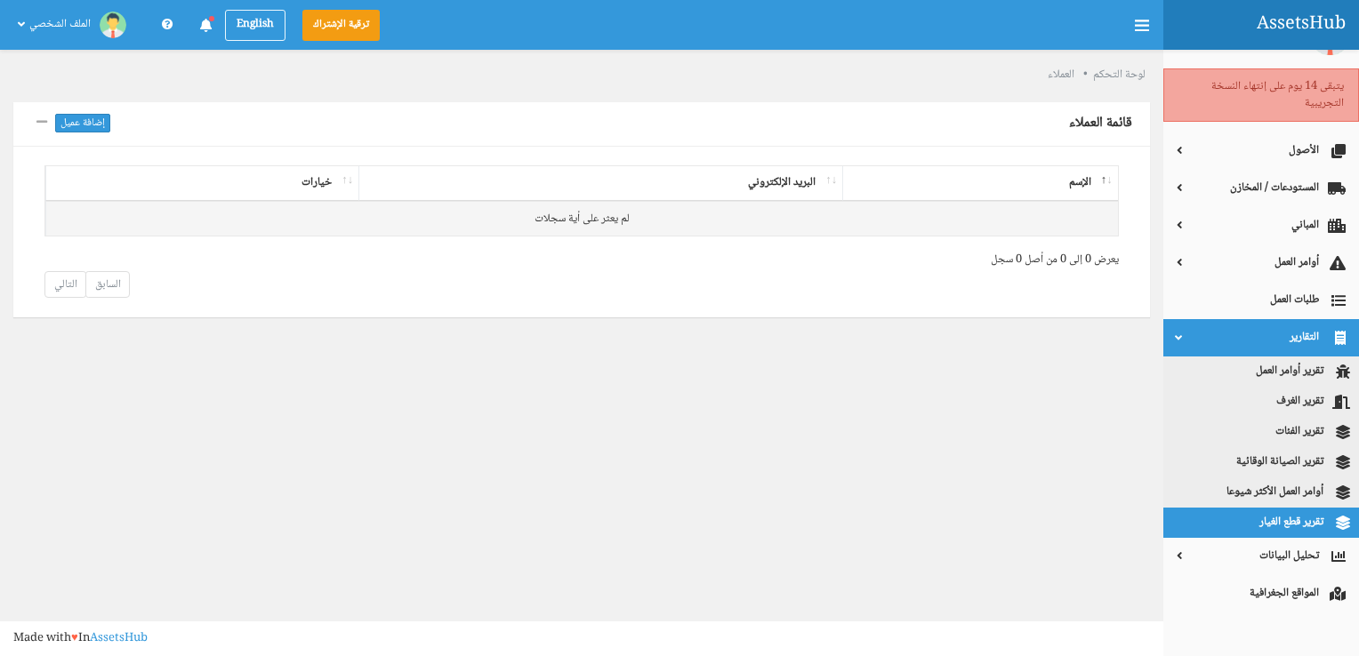
scroll to position [229, 0]
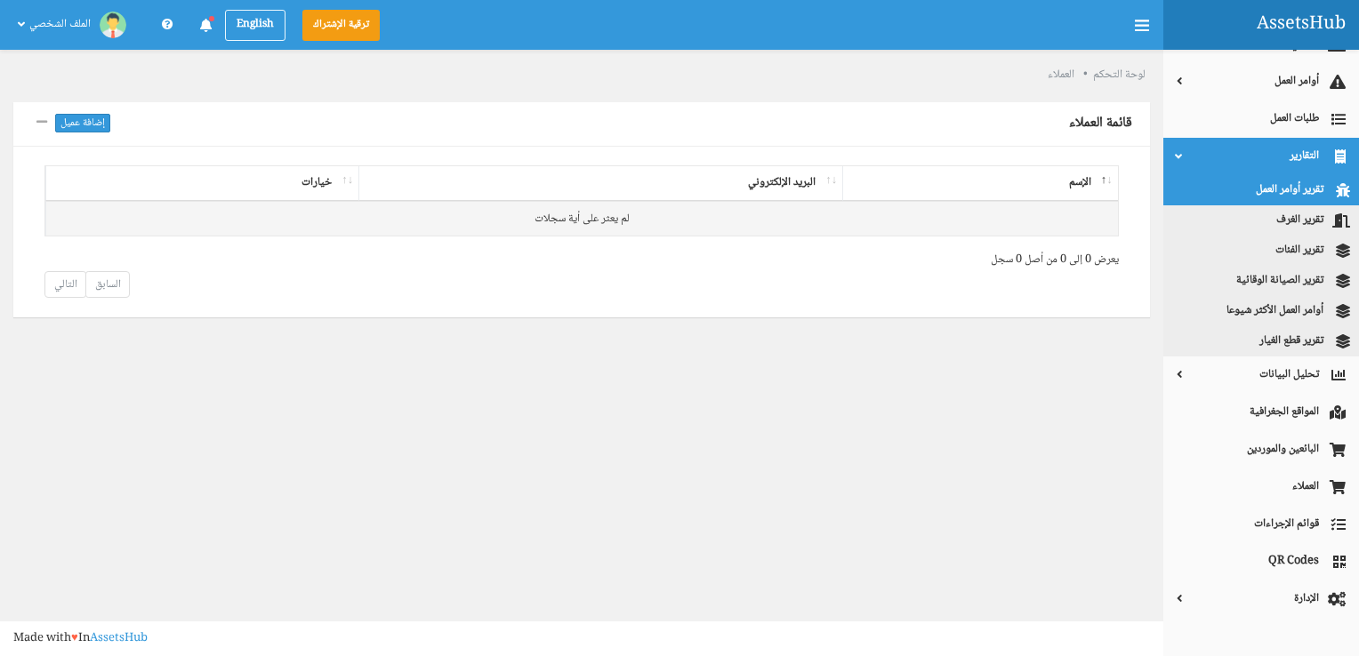
click at [1298, 190] on link "تقرير أوامر العمل" at bounding box center [1261, 190] width 196 height 30
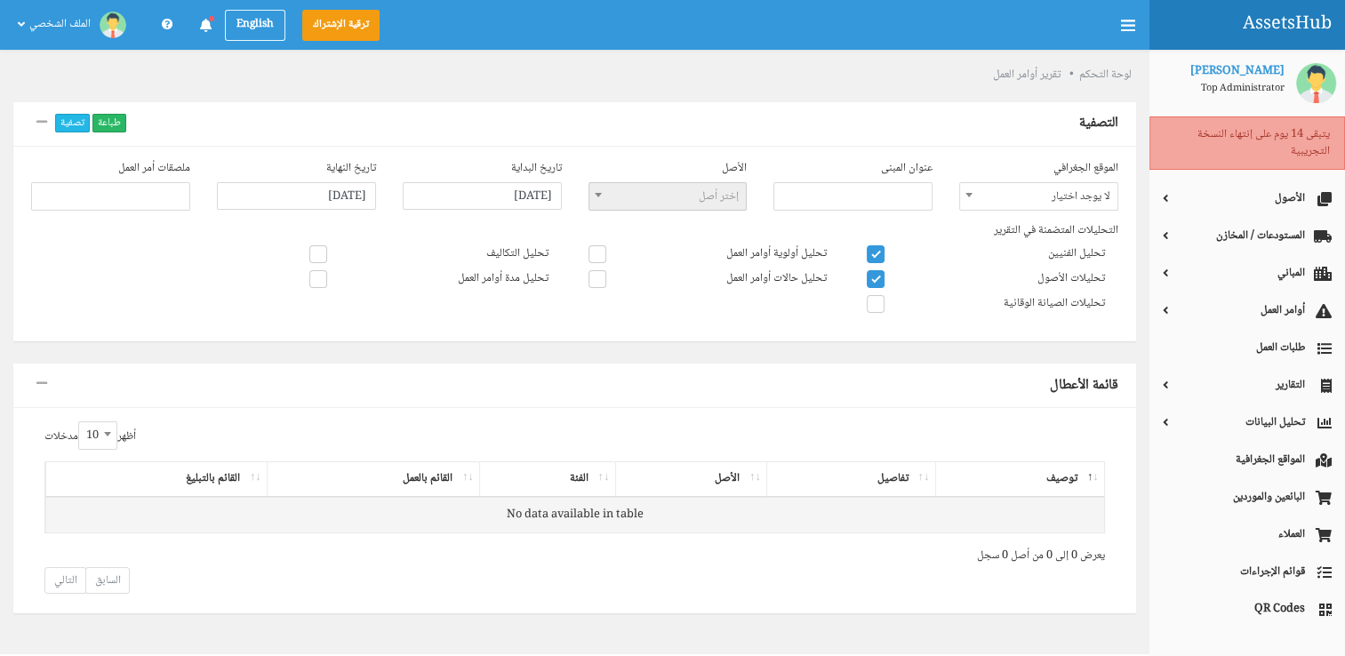
click at [114, 120] on button "طباعة" at bounding box center [109, 123] width 34 height 19
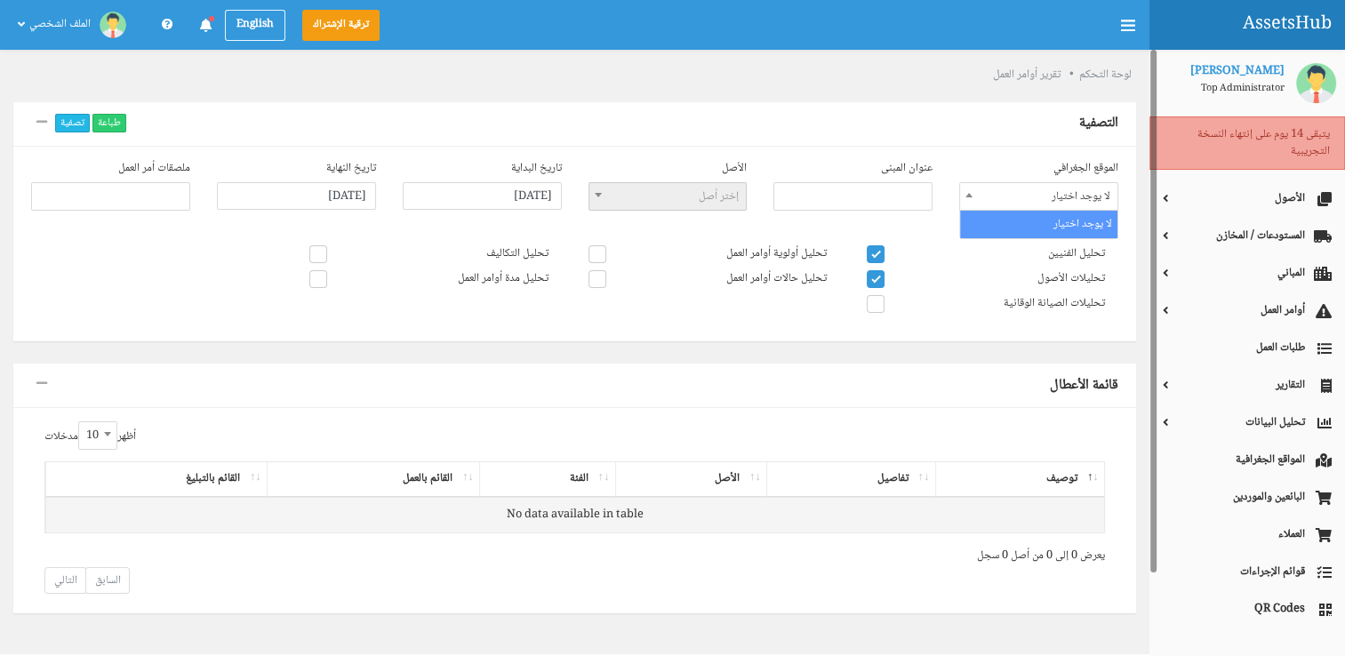
click at [977, 195] on span at bounding box center [969, 194] width 18 height 23
click at [172, 205] on span at bounding box center [110, 196] width 159 height 28
click at [236, 296] on div "التحليلات المتضمنة في التقرير تحليل الفنيين تحليلات الأصول تحليلات الصيانة الوق…" at bounding box center [575, 272] width 1114 height 101
click at [608, 483] on th "الفئة" at bounding box center [547, 479] width 136 height 35
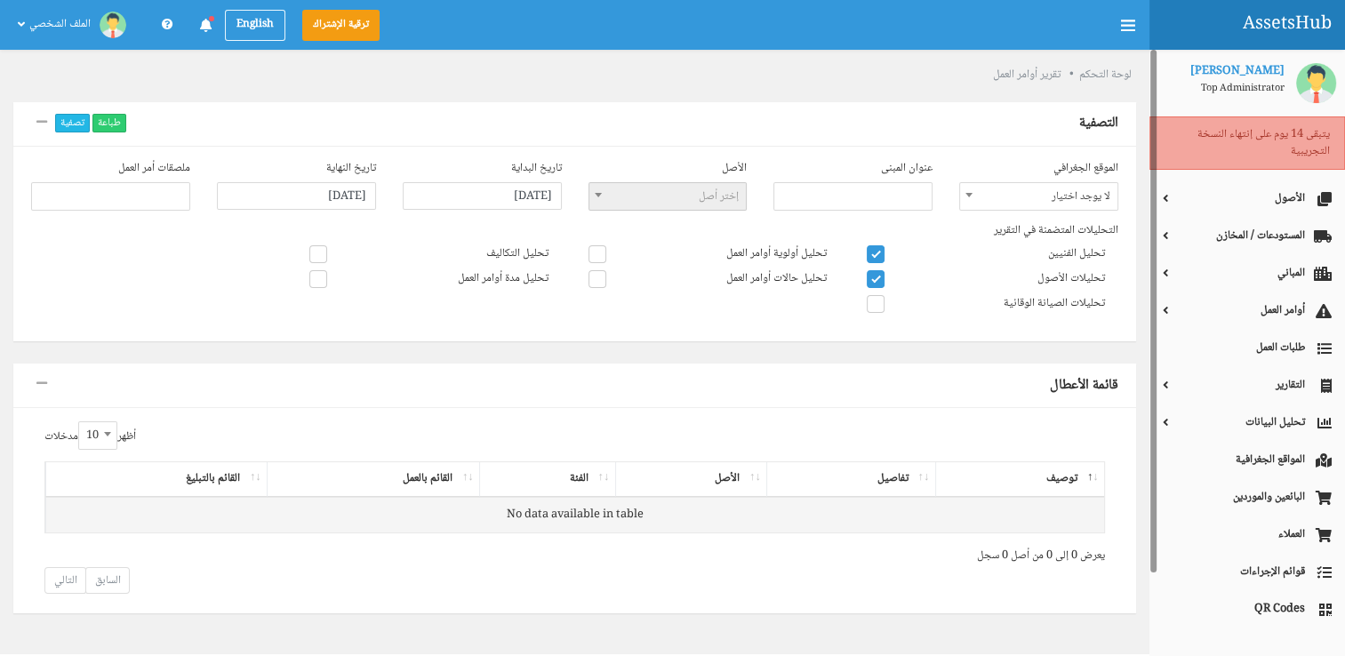
click at [608, 482] on th "الفئة" at bounding box center [547, 479] width 136 height 35
click at [870, 306] on span at bounding box center [876, 304] width 18 height 18
click at [1094, 306] on input"] "تحليلات الصيانة الوقائية" at bounding box center [1100, 301] width 12 height 12
checkbox input"] "true"
click at [597, 245] on span at bounding box center [598, 254] width 18 height 18
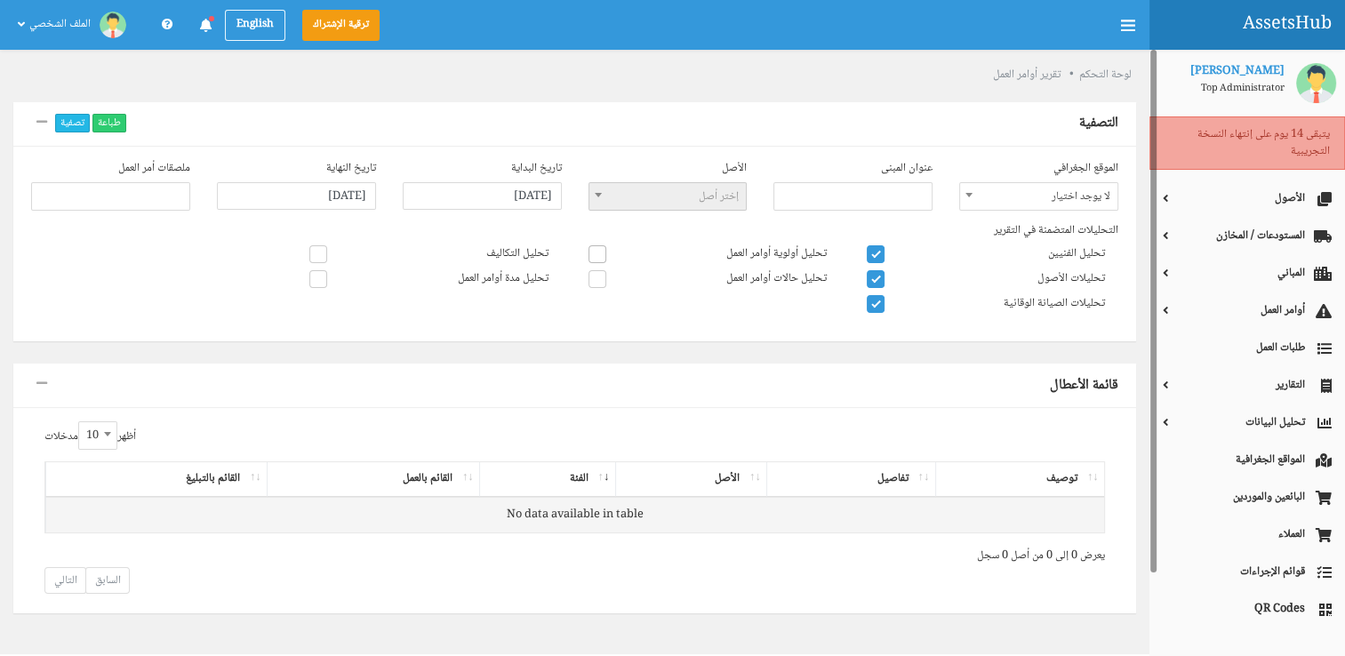
click at [815, 245] on input"] "تحليل أولوية أوامر العمل" at bounding box center [821, 251] width 12 height 12
checkbox input"] "true"
click at [604, 284] on span at bounding box center [598, 279] width 18 height 18
click at [815, 282] on input"] "تحليل حالات أوامر العمل" at bounding box center [821, 276] width 12 height 12
checkbox input"] "true"
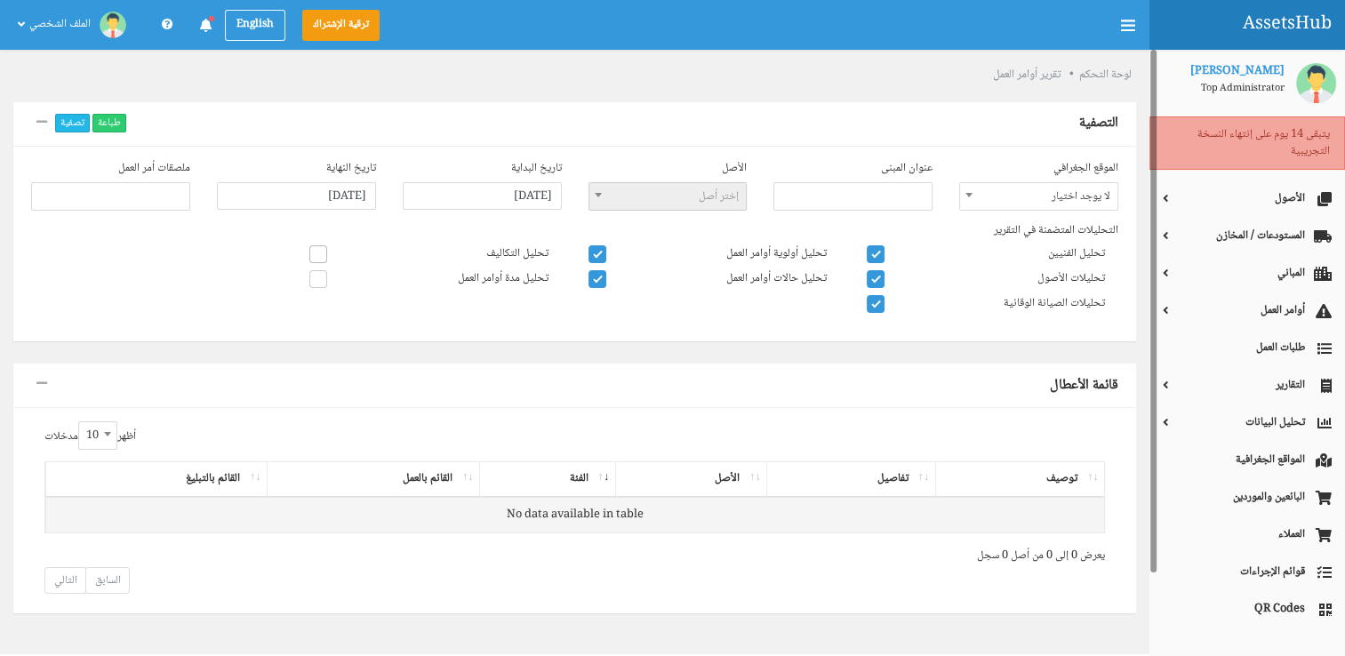
click at [314, 245] on span at bounding box center [318, 254] width 18 height 18
click at [537, 245] on input"] "تحليل التكاليف" at bounding box center [543, 251] width 12 height 12
checkbox input"] "true"
click at [314, 271] on span at bounding box center [318, 279] width 18 height 18
click at [537, 271] on input"] "تحليل مدة أوامر العمل" at bounding box center [543, 276] width 12 height 12
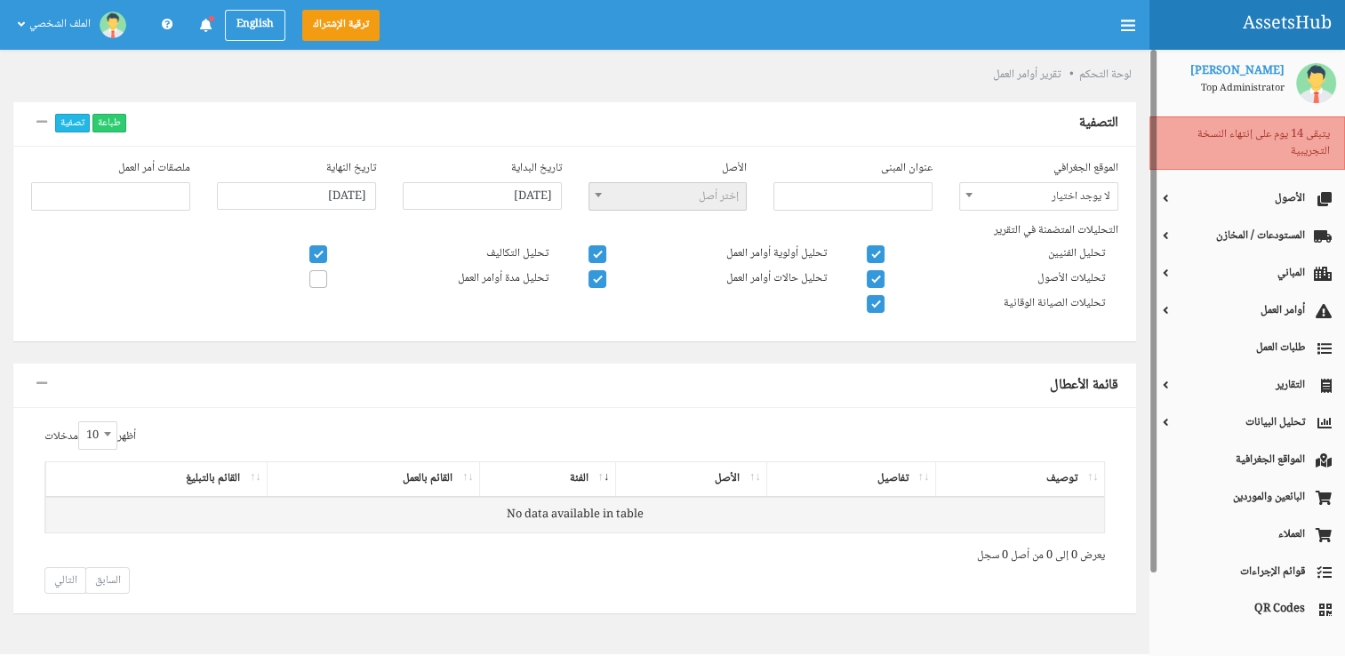
checkbox input"] "true"
click at [110, 122] on button "طباعة" at bounding box center [109, 123] width 34 height 19
click at [325, 254] on span at bounding box center [318, 254] width 18 height 18
click at [537, 254] on input"] "تحليل التكاليف" at bounding box center [543, 251] width 12 height 12
checkbox input"] "false"
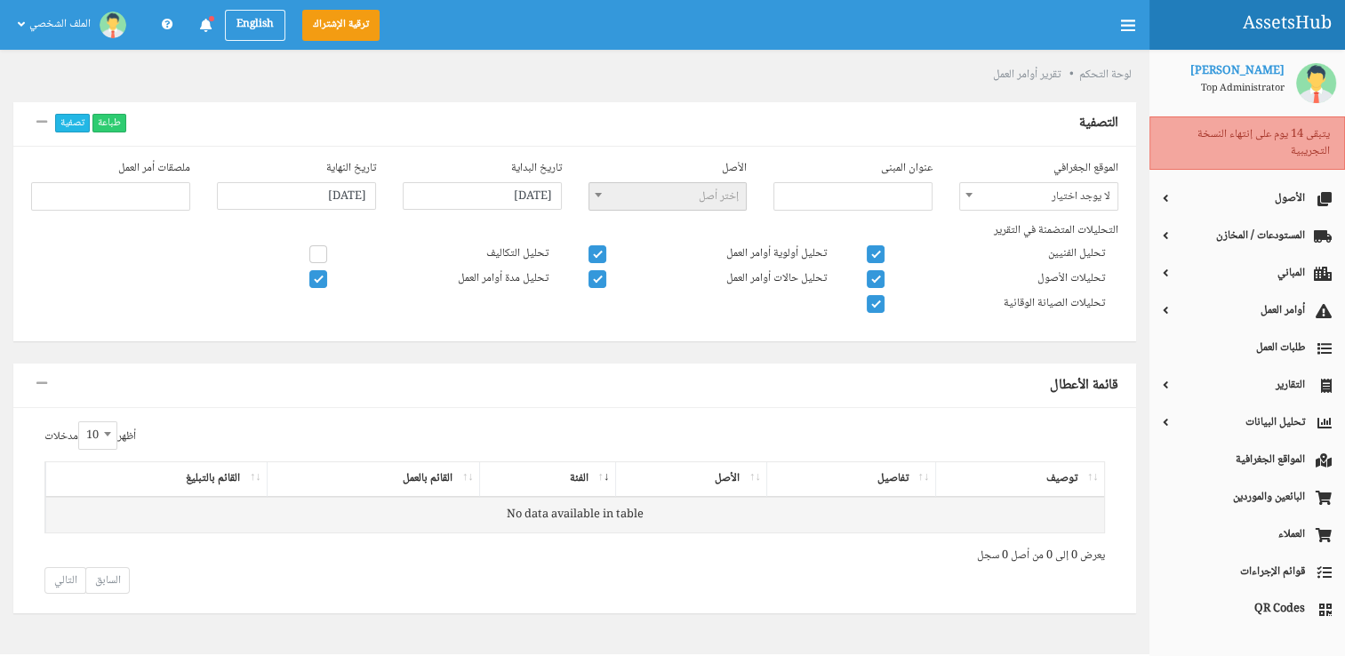
click at [316, 271] on span at bounding box center [318, 279] width 18 height 18
click at [537, 271] on input"] "تحليل مدة أوامر العمل" at bounding box center [543, 276] width 12 height 12
checkbox input"] "false"
click at [117, 123] on button "طباعة" at bounding box center [109, 123] width 34 height 19
